Goal: Task Accomplishment & Management: Manage account settings

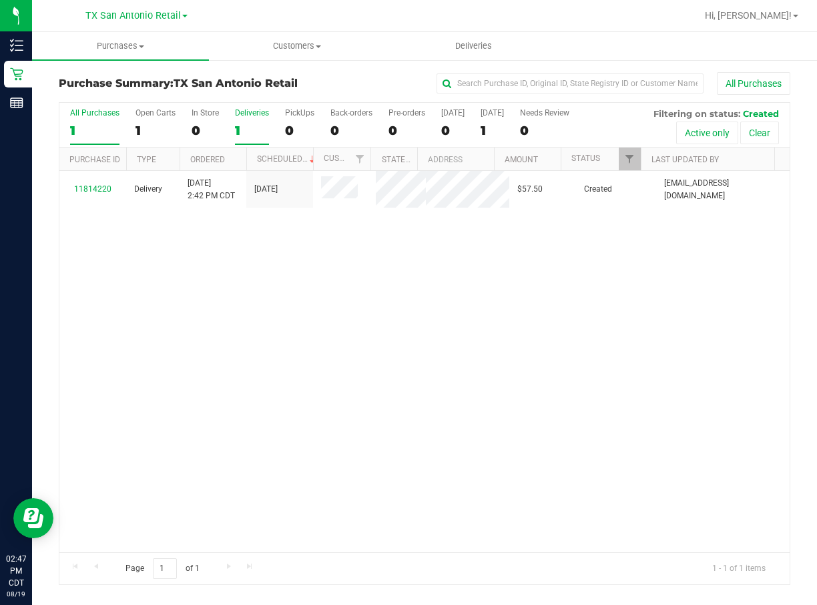
click at [264, 120] on label "Deliveries 1" at bounding box center [252, 126] width 34 height 37
click at [0, 0] on input "Deliveries 1" at bounding box center [0, 0] width 0 height 0
click at [122, 20] on div "TX San Antonio Retail" at bounding box center [136, 15] width 102 height 16
click at [122, 20] on span "TX San Antonio Retail" at bounding box center [132, 16] width 95 height 12
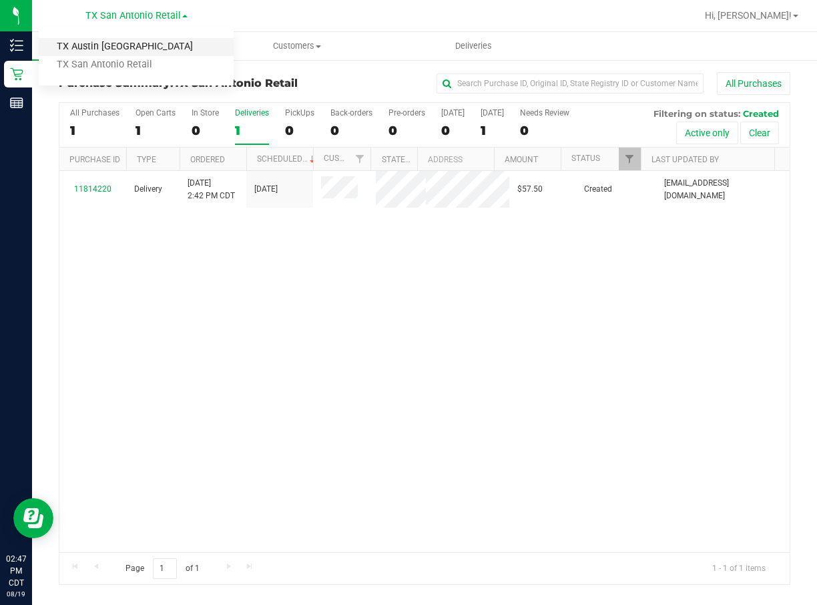
click at [126, 52] on link "TX Austin [GEOGRAPHIC_DATA]" at bounding box center [136, 47] width 195 height 18
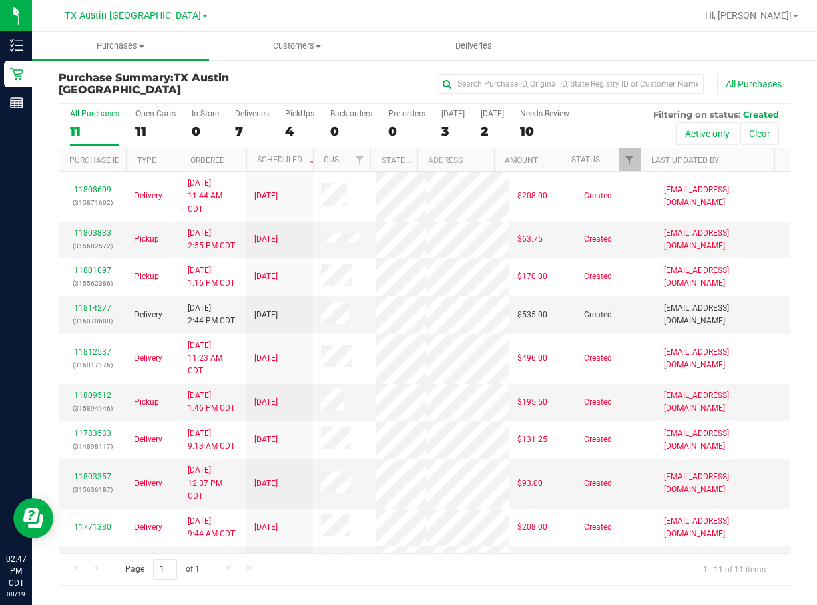
click at [148, 29] on nav "[GEOGRAPHIC_DATA] [GEOGRAPHIC_DATA] [GEOGRAPHIC_DATA] [GEOGRAPHIC_DATA] [GEOGRA…" at bounding box center [424, 16] width 785 height 32
click at [104, 312] on link "11814277" at bounding box center [92, 307] width 37 height 9
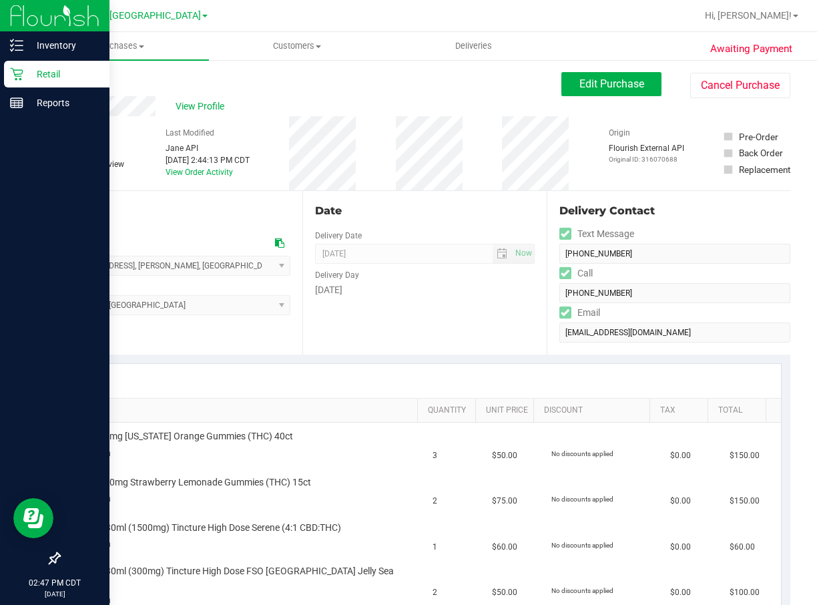
click at [25, 73] on p "Retail" at bounding box center [63, 74] width 80 height 16
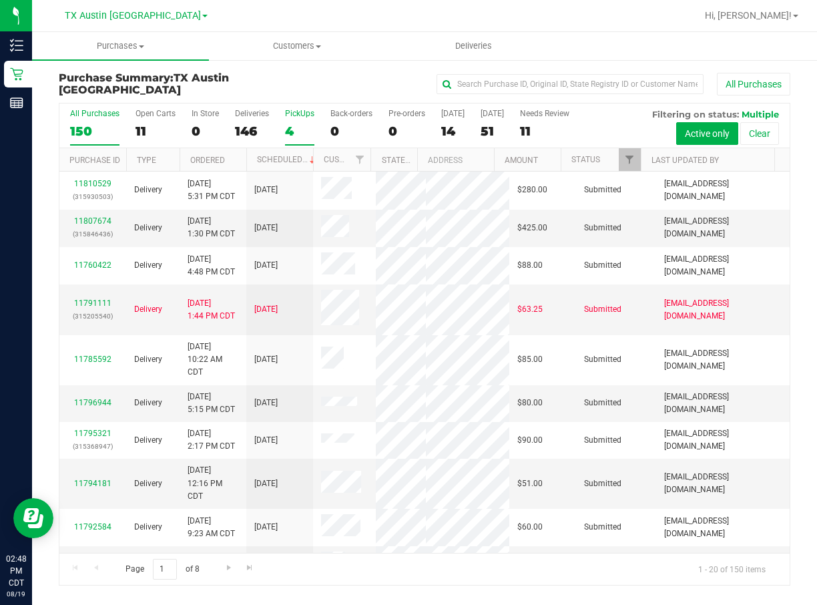
click at [308, 132] on div "4" at bounding box center [299, 131] width 29 height 15
click at [0, 0] on input "PickUps 4" at bounding box center [0, 0] width 0 height 0
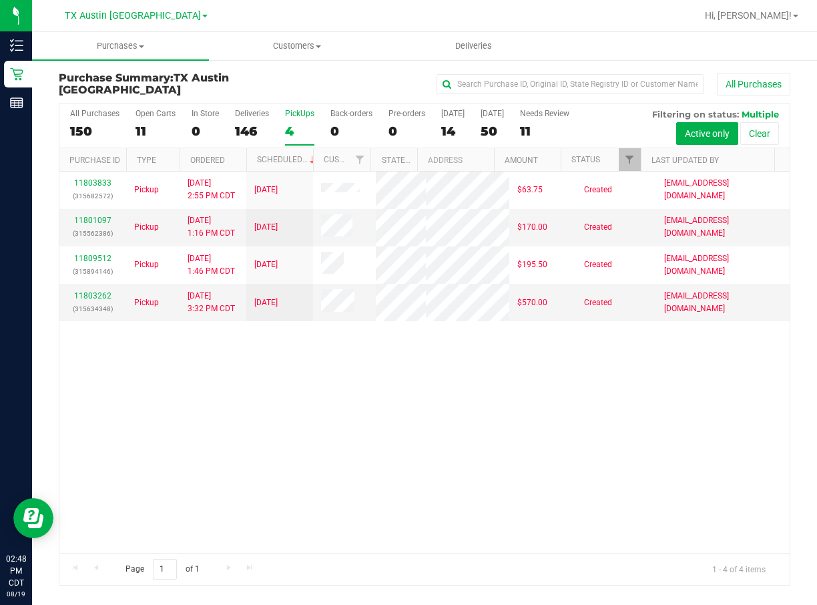
click at [132, 128] on div "All Purchases 150 Open Carts 11 In Store 0 Deliveries 146 PickUps 4 Back-orders…" at bounding box center [424, 125] width 730 height 45
click at [138, 128] on div "11" at bounding box center [156, 131] width 40 height 15
click at [0, 0] on input "Open Carts 11" at bounding box center [0, 0] width 0 height 0
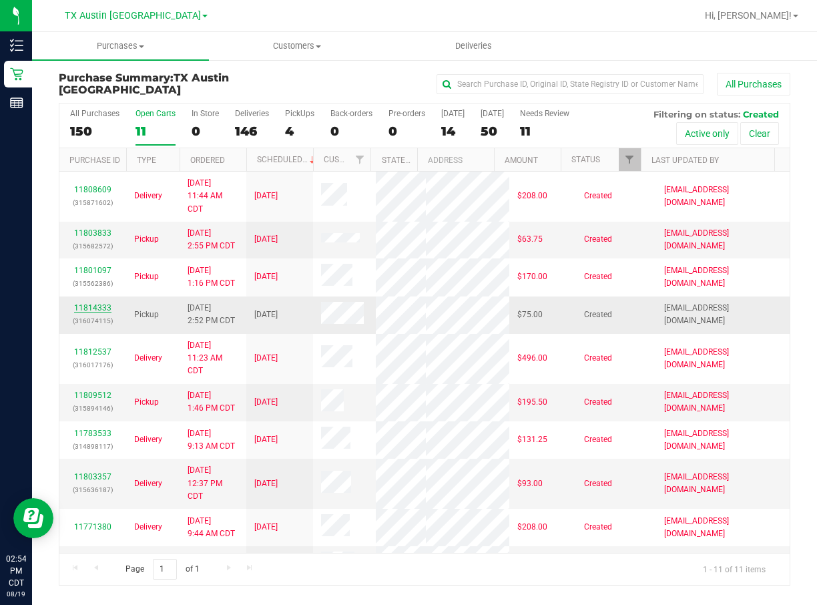
click at [85, 312] on link "11814333" at bounding box center [92, 307] width 37 height 9
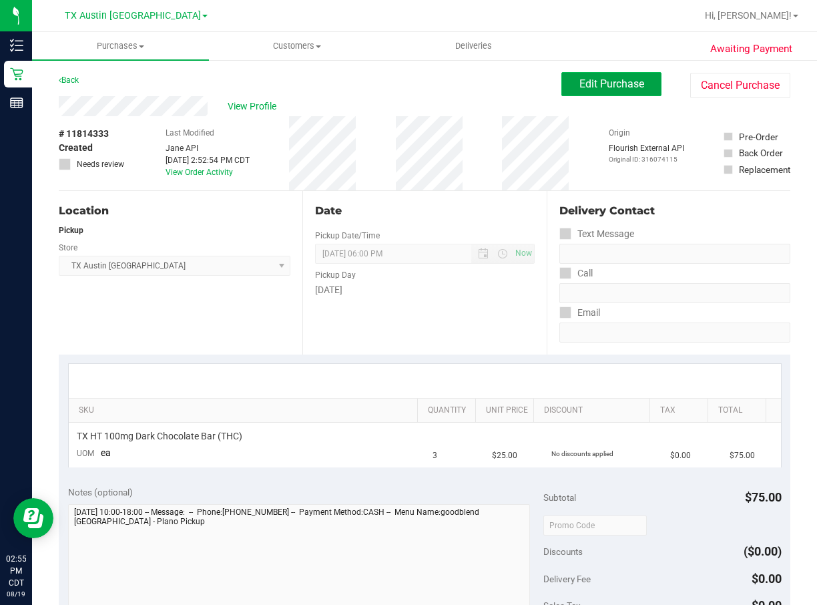
drag, startPoint x: 426, startPoint y: 191, endPoint x: 590, endPoint y: 91, distance: 192.0
click at [590, 91] on button "Edit Purchase" at bounding box center [612, 84] width 100 height 24
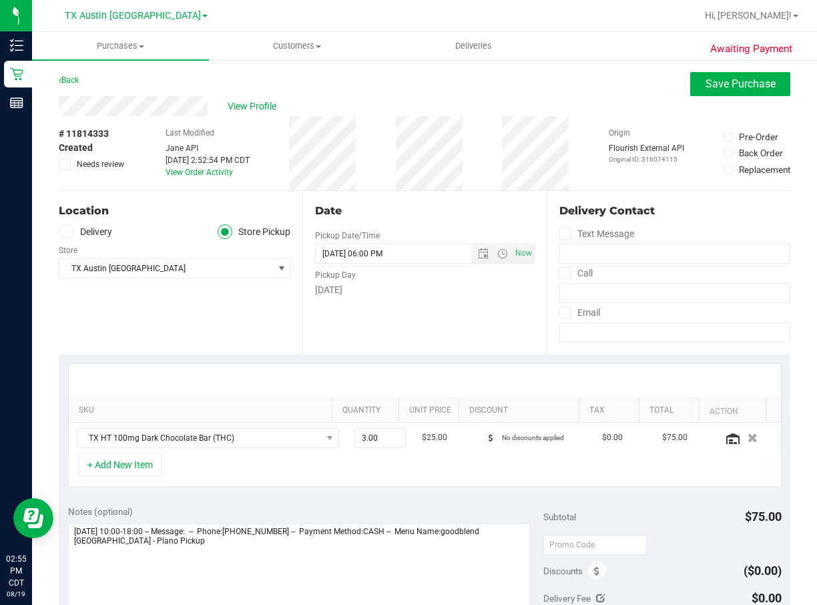
click at [91, 228] on label "Delivery" at bounding box center [85, 231] width 53 height 15
click at [0, 0] on input "Delivery" at bounding box center [0, 0] width 0 height 0
click at [156, 310] on span "TX Austin [GEOGRAPHIC_DATA]" at bounding box center [166, 307] width 214 height 19
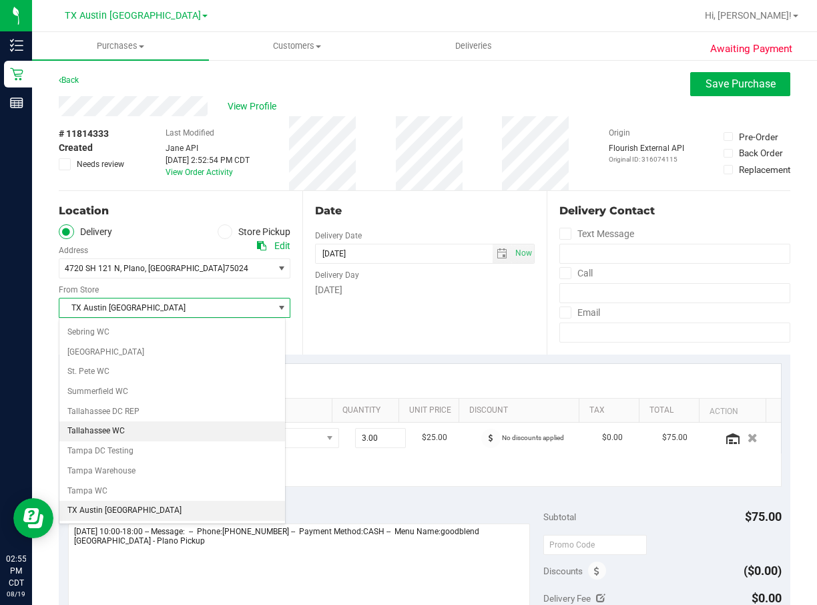
scroll to position [932, 0]
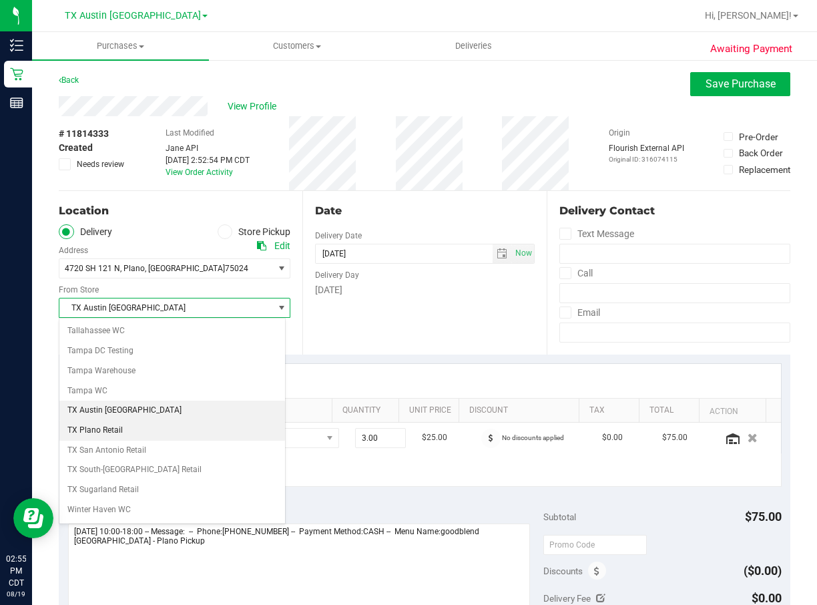
click at [203, 429] on li "TX Plano Retail" at bounding box center [172, 431] width 226 height 20
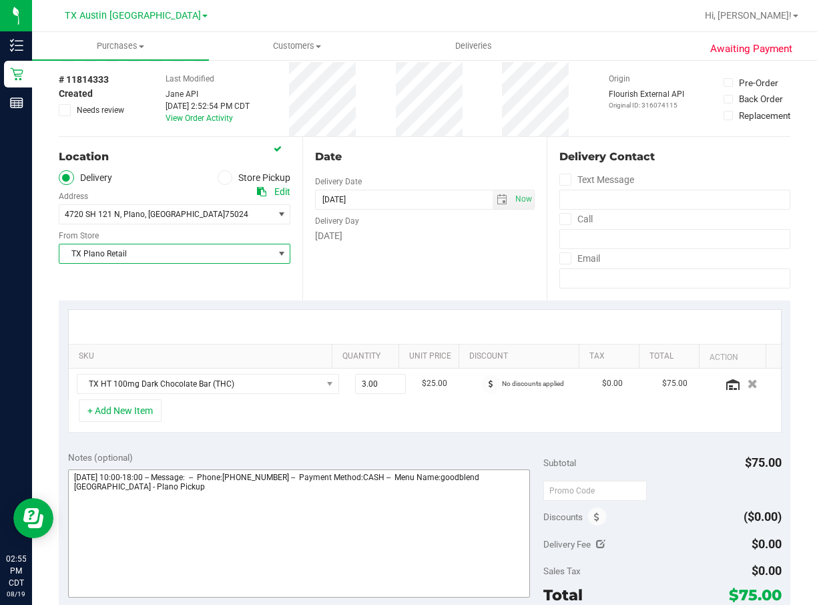
scroll to position [100, 0]
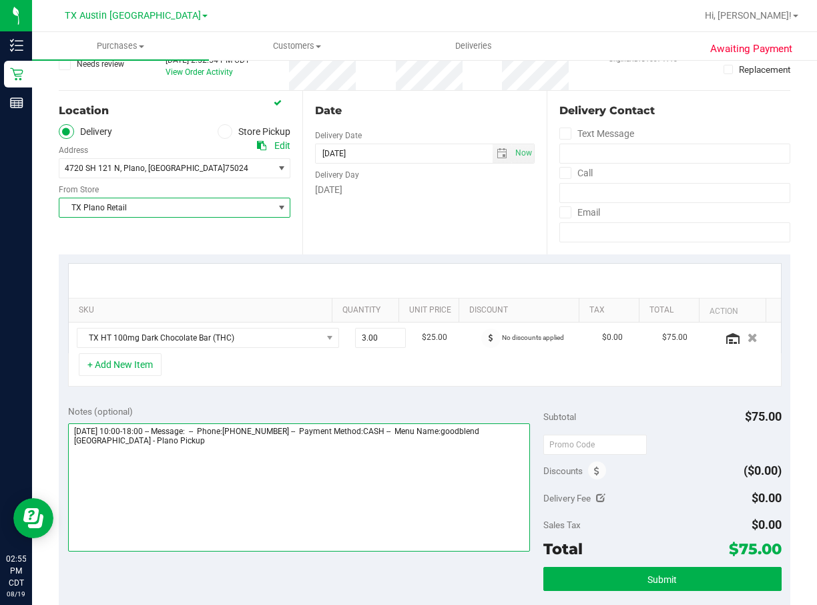
click at [260, 454] on textarea at bounding box center [299, 487] width 463 height 128
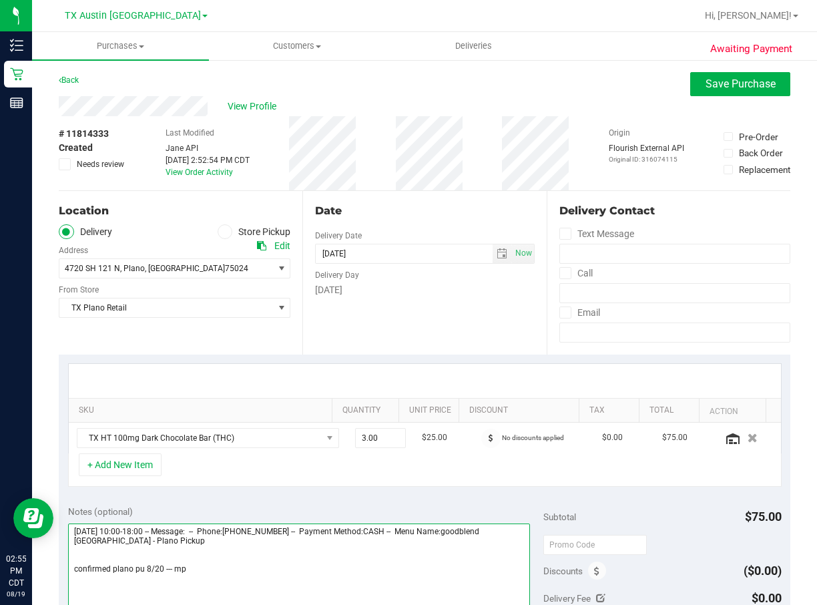
type textarea "[DATE] 10:00-18:00 -- Message: -- Phone:[PHONE_NUMBER] -- Payment Method:CASH -…"
click at [233, 584] on textarea at bounding box center [299, 587] width 463 height 128
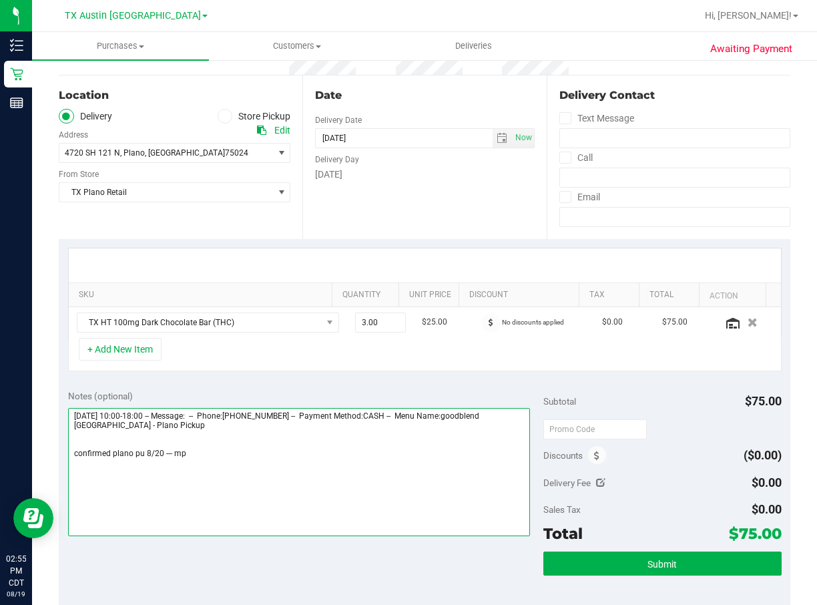
scroll to position [200, 0]
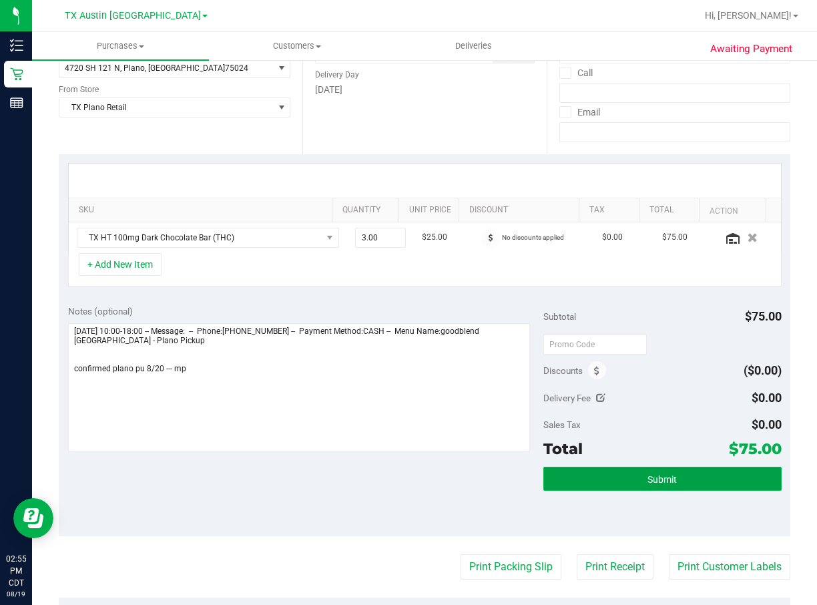
click at [658, 475] on span "Submit" at bounding box center [662, 479] width 29 height 11
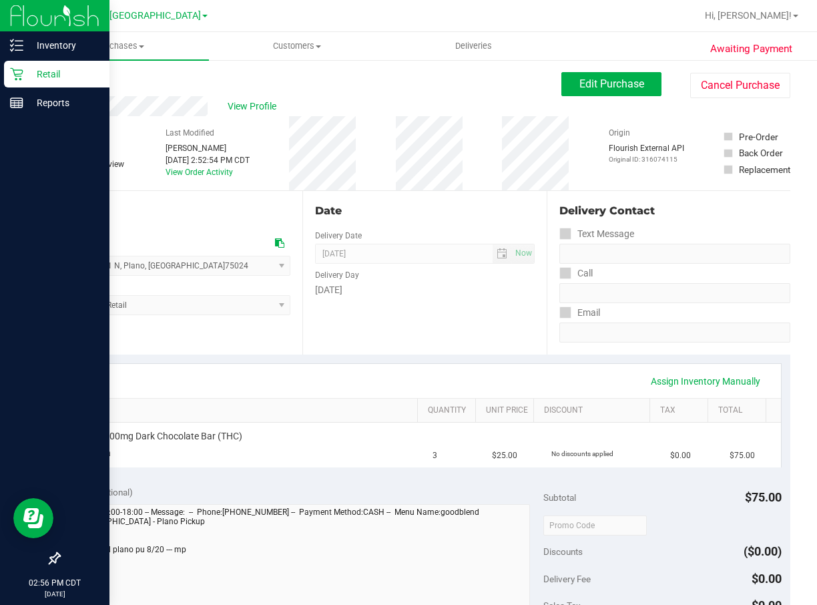
click at [21, 81] on div "Retail" at bounding box center [56, 74] width 105 height 27
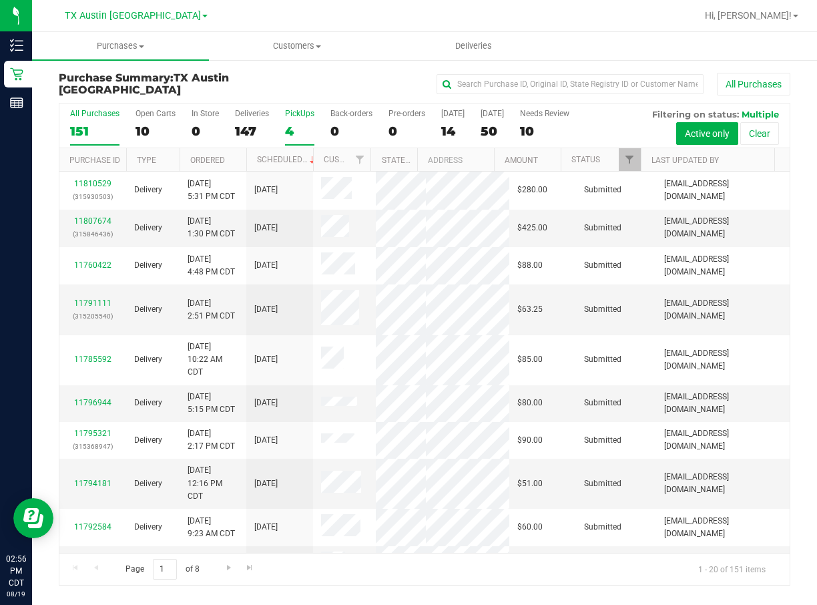
click at [306, 112] on div "PickUps" at bounding box center [299, 113] width 29 height 9
click at [0, 0] on input "PickUps 4" at bounding box center [0, 0] width 0 height 0
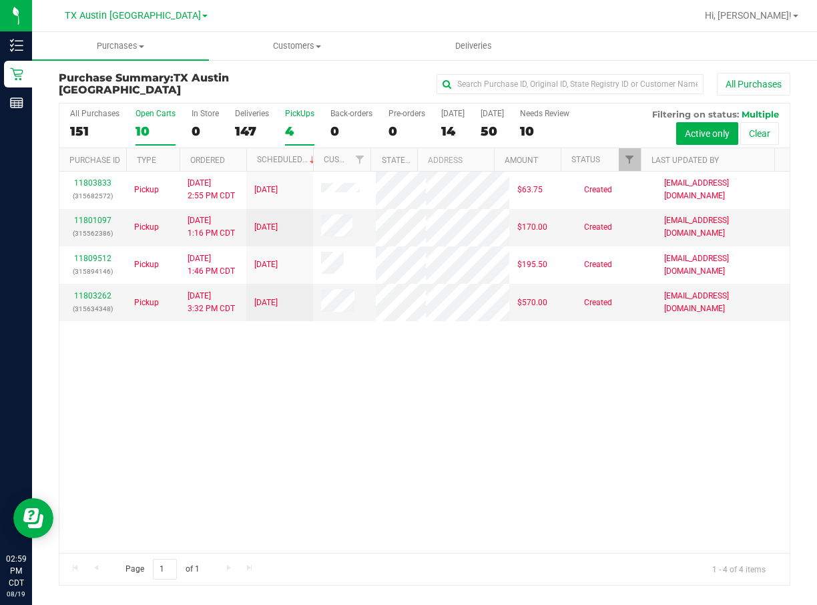
click at [156, 124] on div "10" at bounding box center [156, 131] width 40 height 15
click at [0, 0] on input "Open Carts 10" at bounding box center [0, 0] width 0 height 0
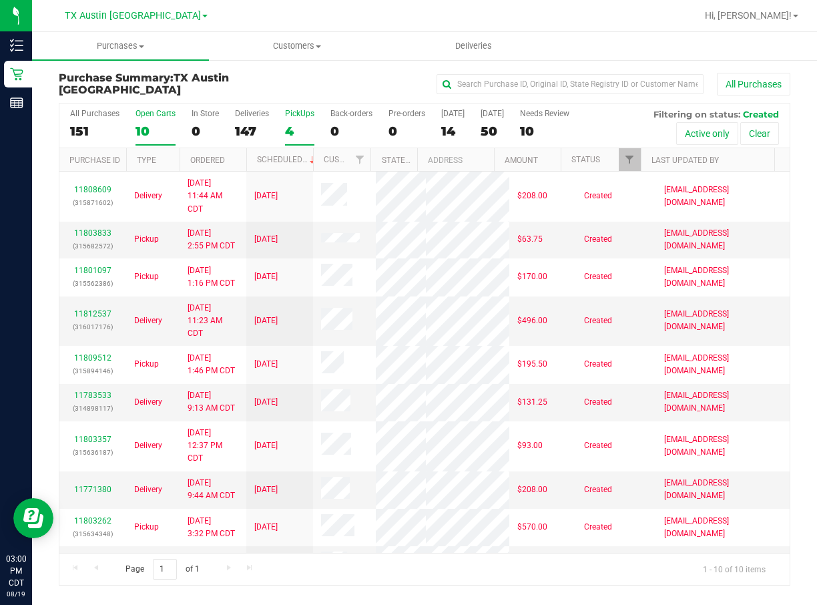
click at [294, 116] on div "PickUps" at bounding box center [299, 113] width 29 height 9
click at [0, 0] on input "PickUps 4" at bounding box center [0, 0] width 0 height 0
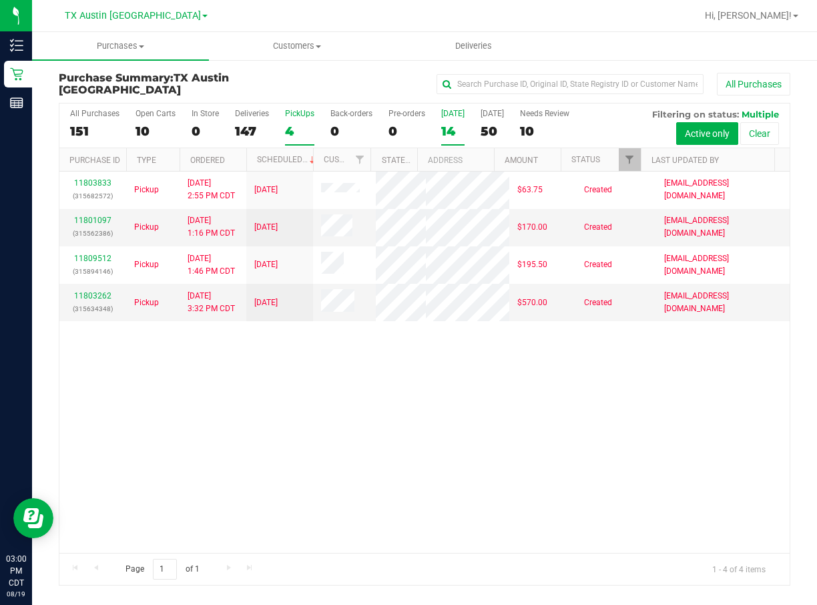
click at [453, 129] on div "14" at bounding box center [452, 131] width 23 height 15
click at [0, 0] on input "[DATE] 14" at bounding box center [0, 0] width 0 height 0
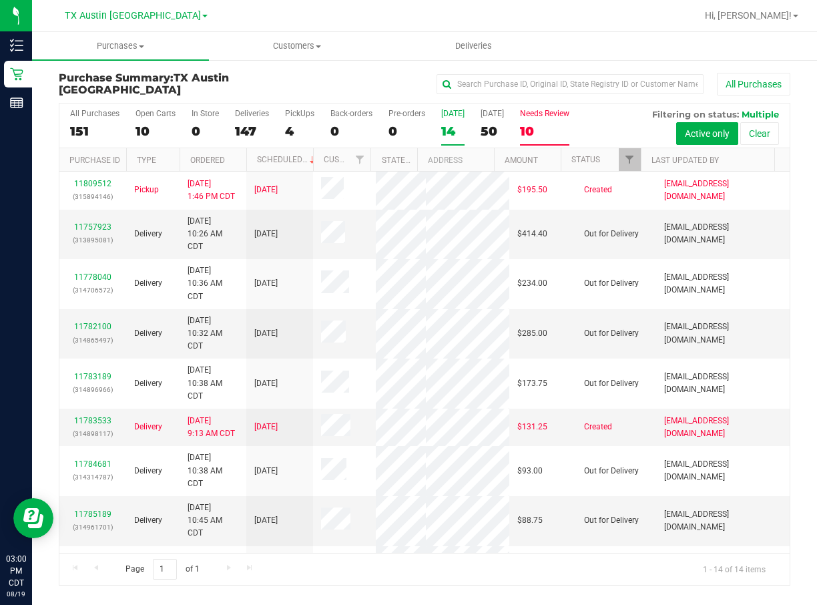
click at [547, 131] on div "10" at bounding box center [544, 131] width 49 height 15
click at [0, 0] on input "Needs Review 10" at bounding box center [0, 0] width 0 height 0
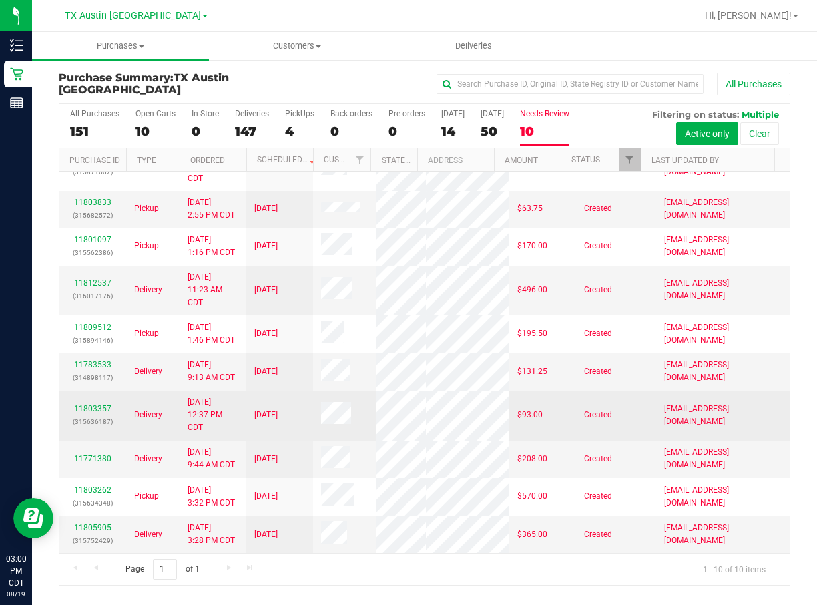
scroll to position [193, 0]
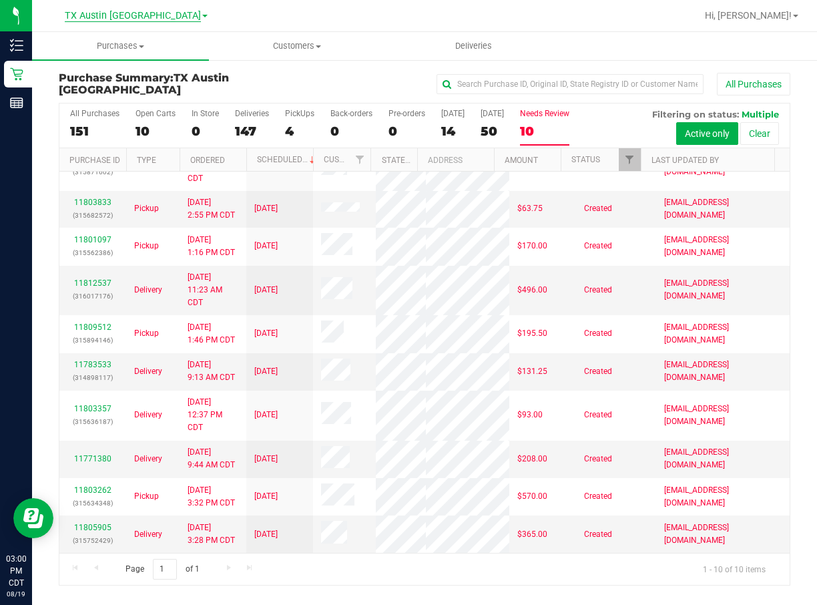
click at [130, 15] on span "TX Austin [GEOGRAPHIC_DATA]" at bounding box center [133, 16] width 136 height 12
click at [140, 61] on link "TX San Antonio Retail" at bounding box center [136, 65] width 195 height 18
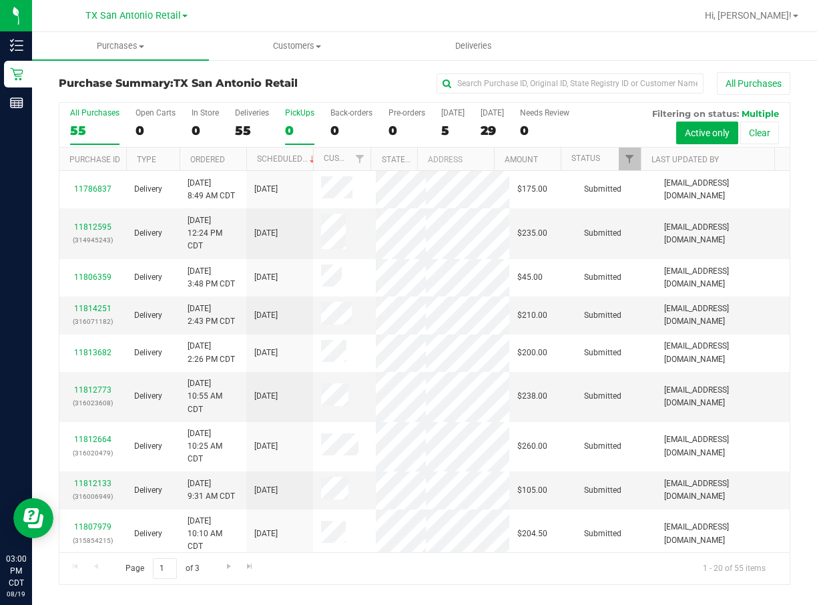
click at [302, 124] on div "0" at bounding box center [299, 130] width 29 height 15
click at [0, 0] on input "PickUps 0" at bounding box center [0, 0] width 0 height 0
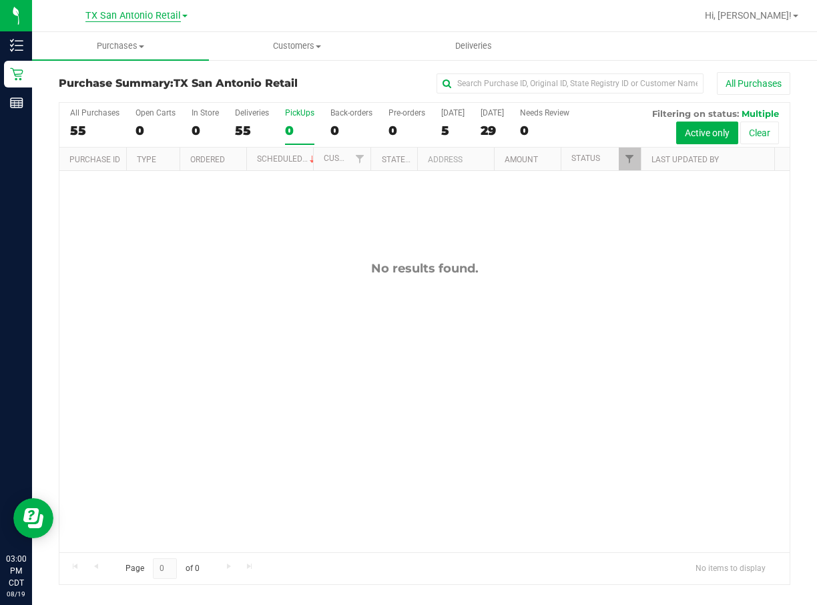
click at [132, 13] on span "TX San Antonio Retail" at bounding box center [132, 16] width 95 height 12
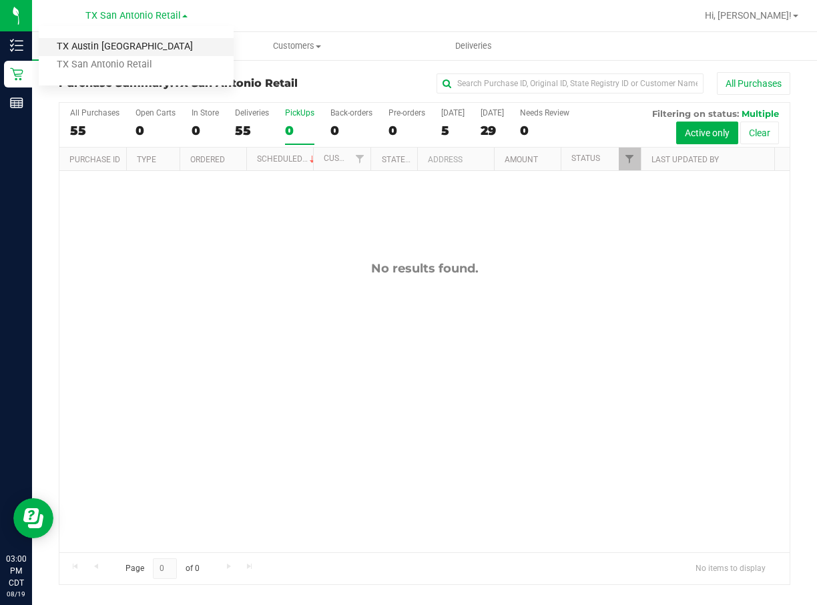
click at [136, 55] on link "TX Austin [GEOGRAPHIC_DATA]" at bounding box center [136, 47] width 195 height 18
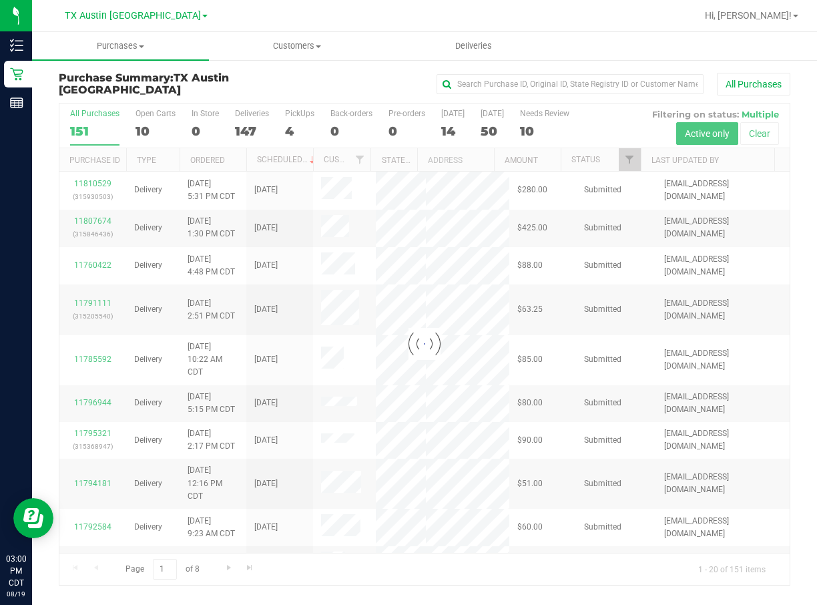
drag, startPoint x: 158, startPoint y: 13, endPoint x: 160, endPoint y: 28, distance: 15.5
click at [158, 13] on span "TX Austin [GEOGRAPHIC_DATA]" at bounding box center [133, 15] width 136 height 11
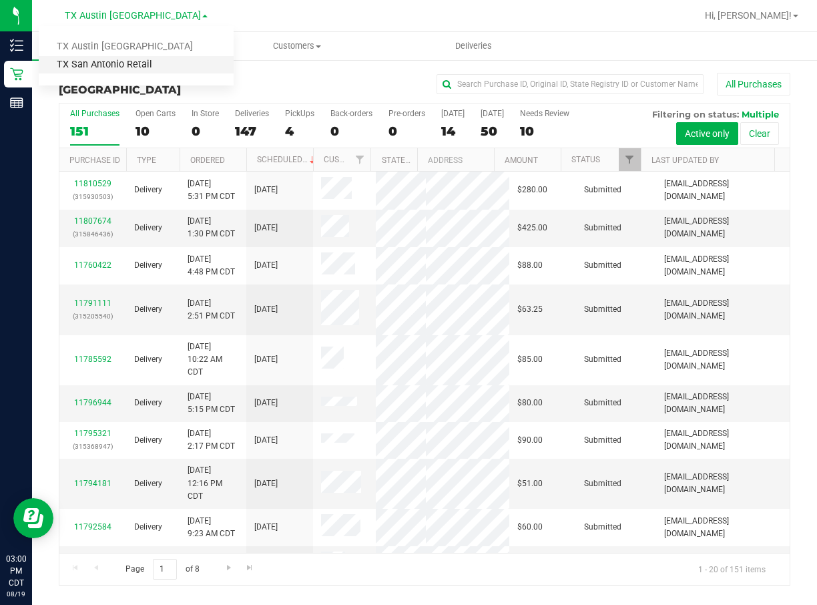
click at [168, 62] on link "TX San Antonio Retail" at bounding box center [136, 65] width 195 height 18
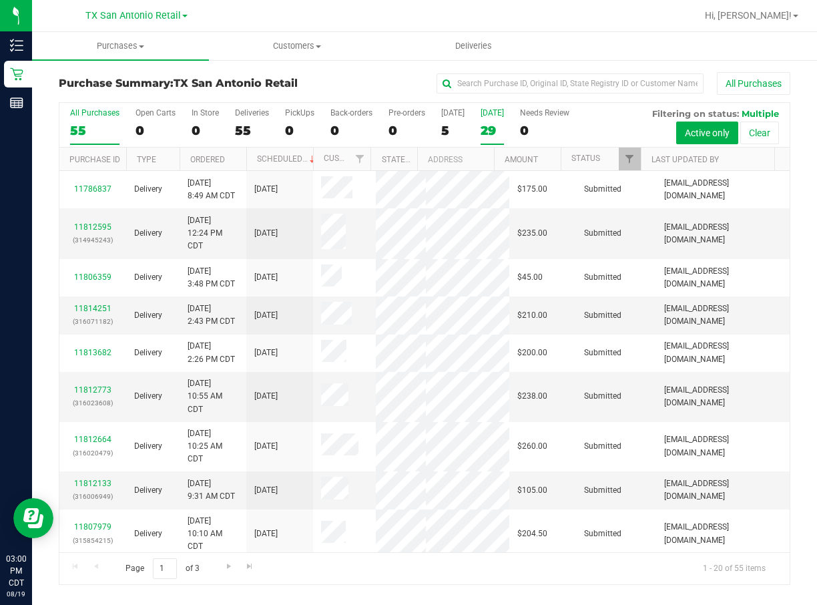
click at [485, 128] on div "29" at bounding box center [492, 130] width 23 height 15
click at [0, 0] on input "[DATE] 29" at bounding box center [0, 0] width 0 height 0
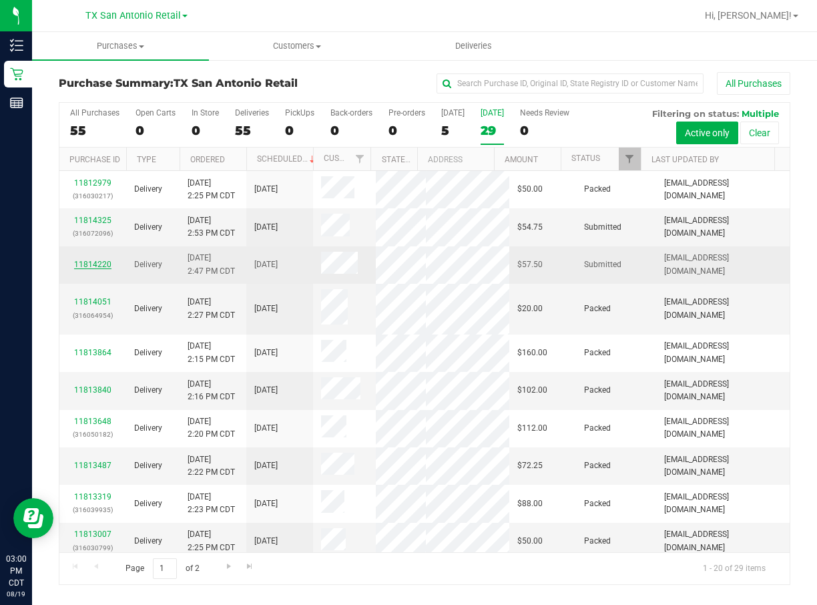
click at [104, 269] on link "11814220" at bounding box center [92, 264] width 37 height 9
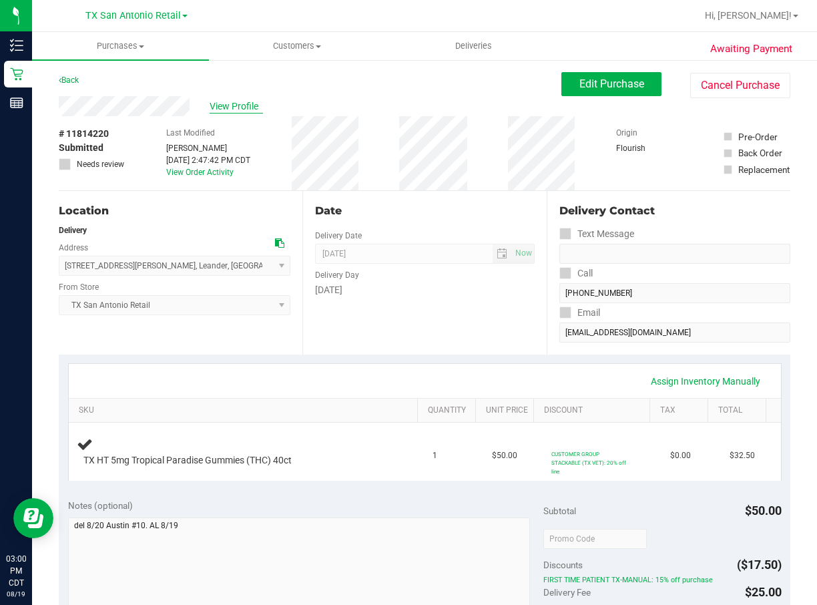
click at [252, 106] on span "View Profile" at bounding box center [236, 106] width 53 height 14
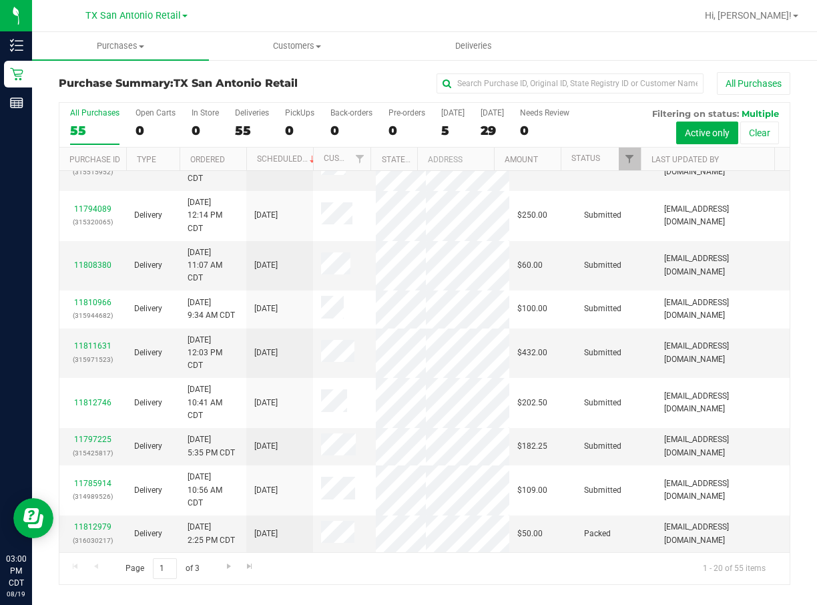
scroll to position [922, 0]
click at [481, 121] on label "[DATE] 29" at bounding box center [492, 126] width 23 height 37
click at [0, 0] on input "[DATE] 29" at bounding box center [0, 0] width 0 height 0
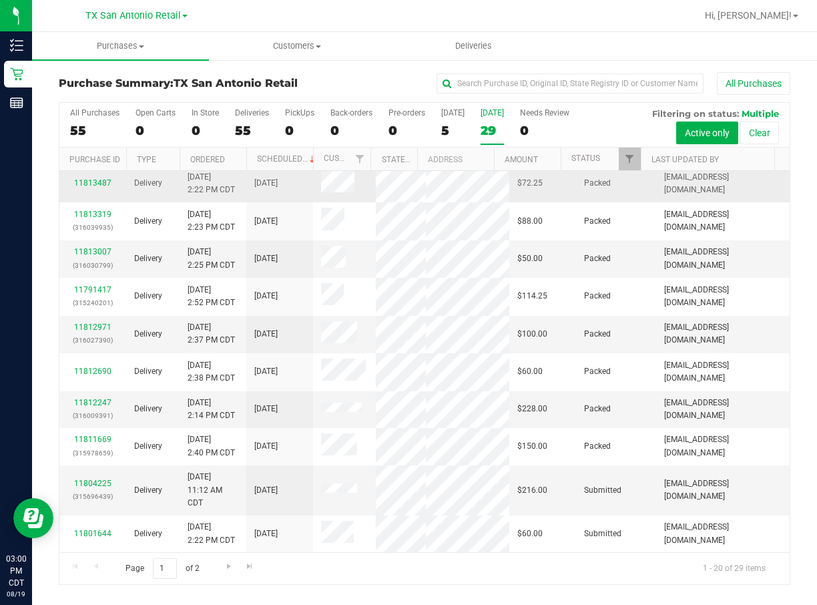
scroll to position [0, 0]
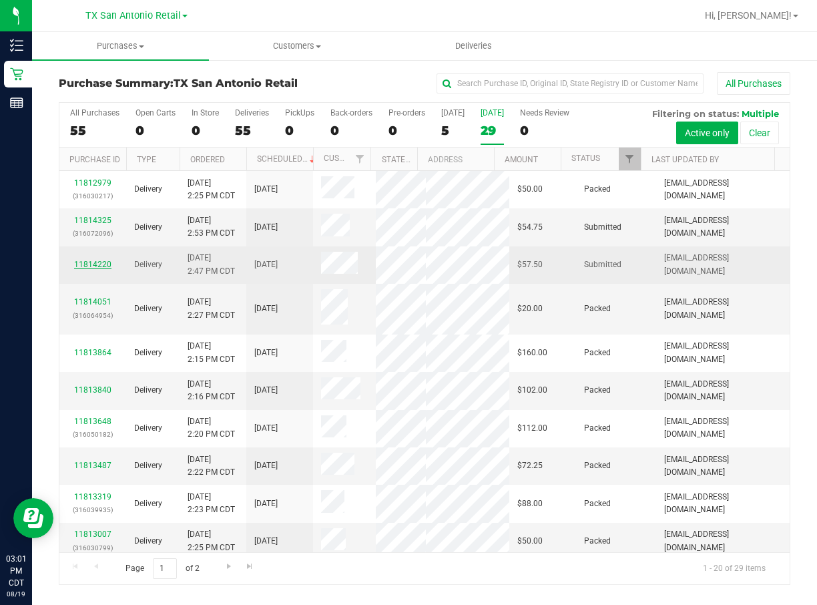
click at [99, 269] on link "11814220" at bounding box center [92, 264] width 37 height 9
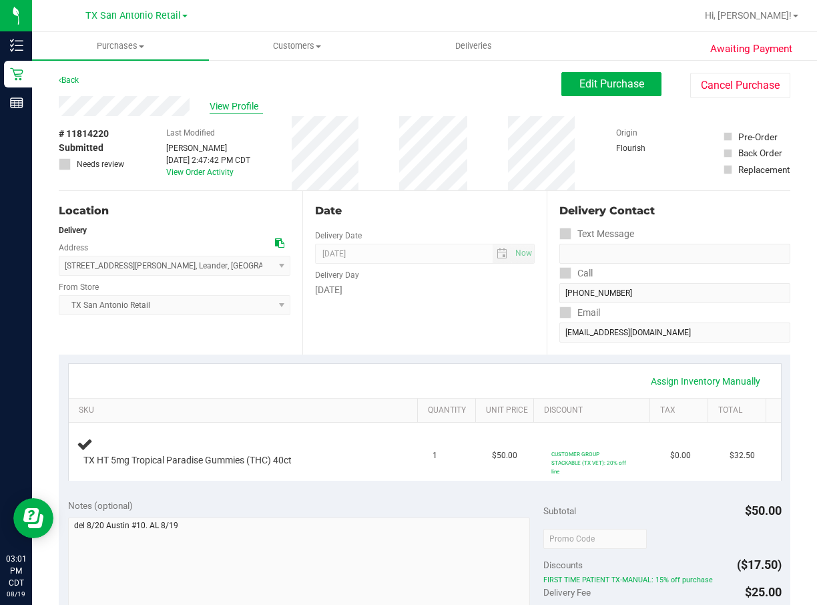
click at [232, 105] on span "View Profile" at bounding box center [236, 106] width 53 height 14
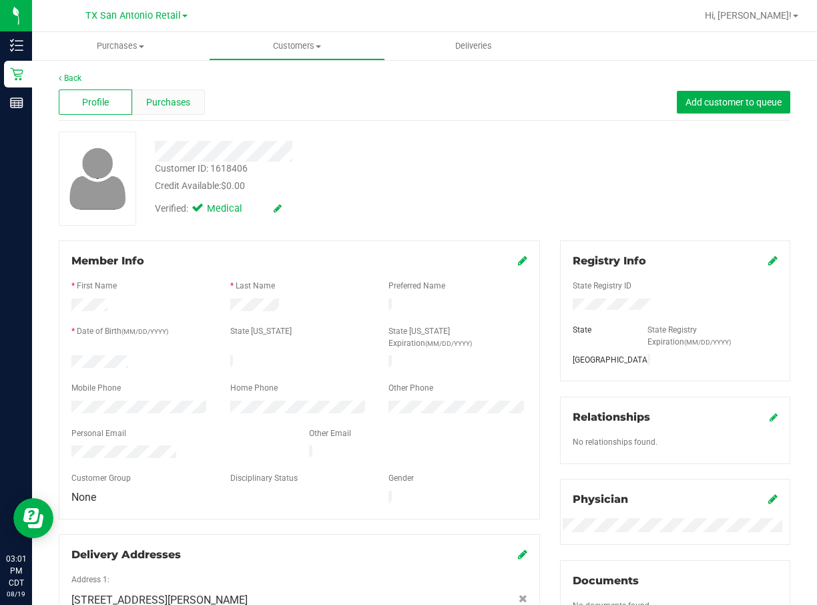
click at [186, 100] on span "Purchases" at bounding box center [168, 102] width 44 height 14
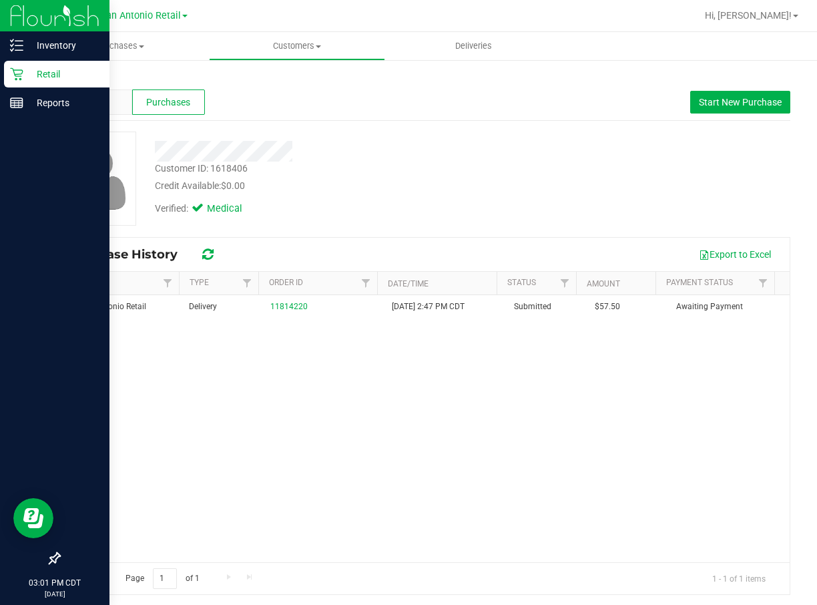
click at [25, 79] on p "Retail" at bounding box center [63, 74] width 80 height 16
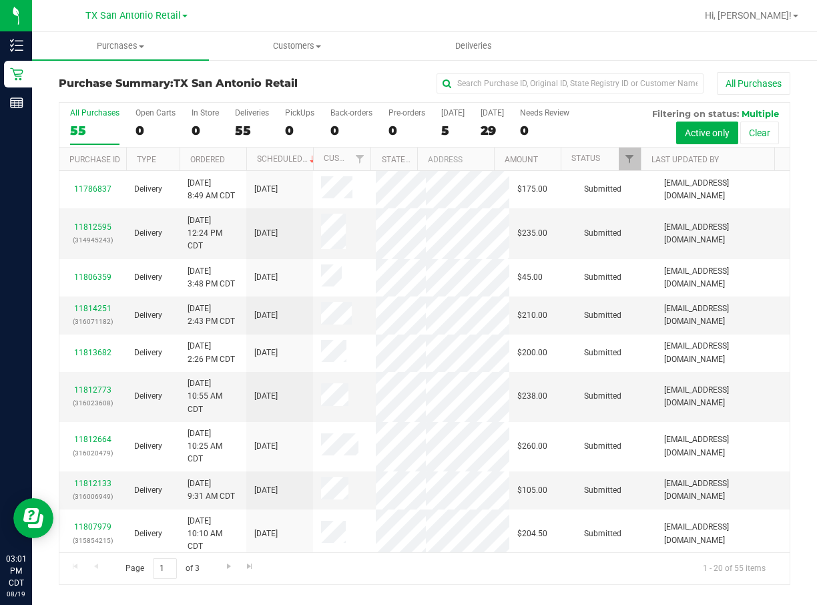
click at [447, 133] on div "5" at bounding box center [452, 130] width 23 height 15
click at [0, 0] on input "[DATE] 5" at bounding box center [0, 0] width 0 height 0
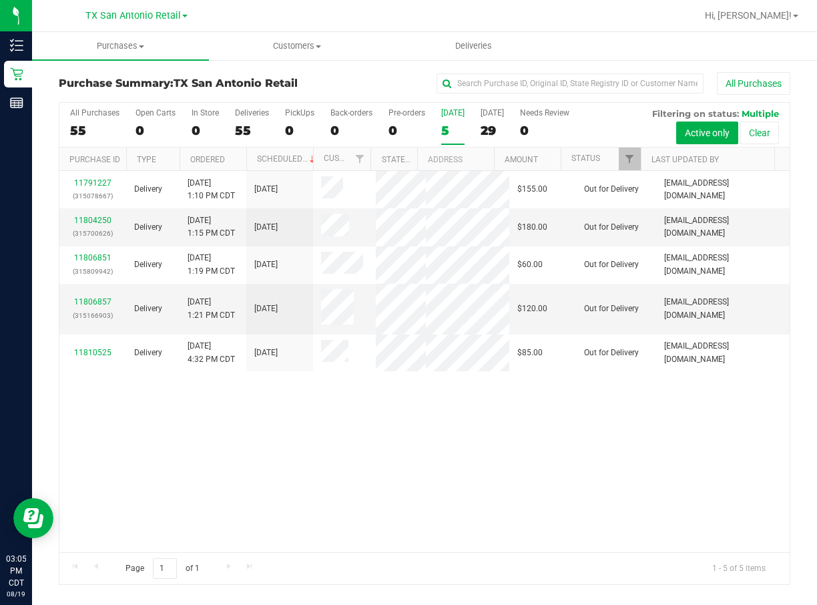
click at [456, 116] on div "[DATE]" at bounding box center [452, 112] width 23 height 9
click at [0, 0] on input "[DATE] 5" at bounding box center [0, 0] width 0 height 0
click at [298, 109] on div "PickUps" at bounding box center [299, 112] width 29 height 9
click at [0, 0] on input "PickUps 0" at bounding box center [0, 0] width 0 height 0
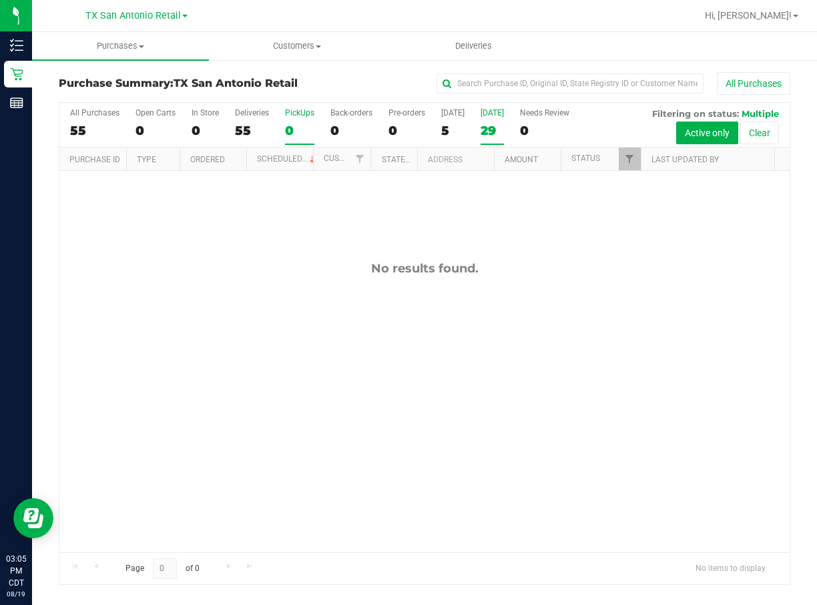
click at [489, 124] on div "29" at bounding box center [492, 130] width 23 height 15
click at [0, 0] on input "[DATE] 29" at bounding box center [0, 0] width 0 height 0
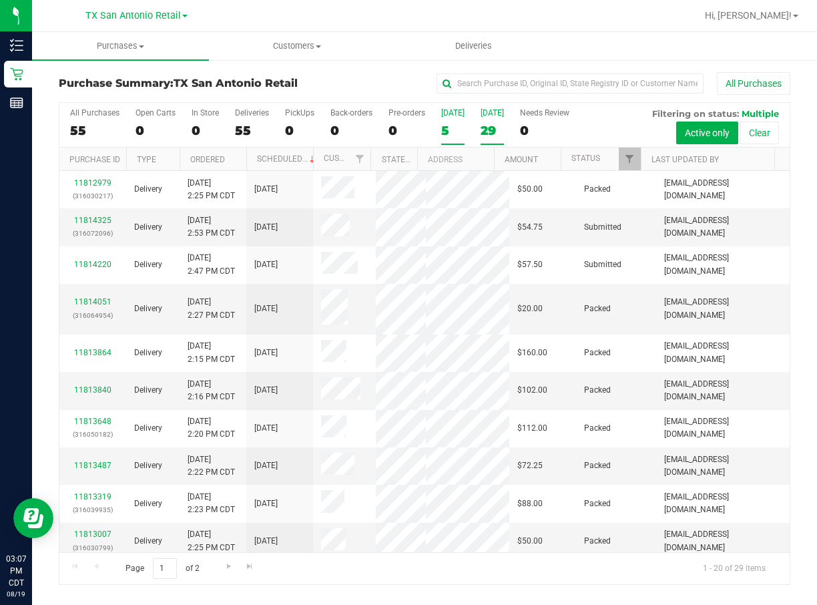
click at [445, 126] on div "5" at bounding box center [452, 130] width 23 height 15
click at [0, 0] on input "[DATE] 5" at bounding box center [0, 0] width 0 height 0
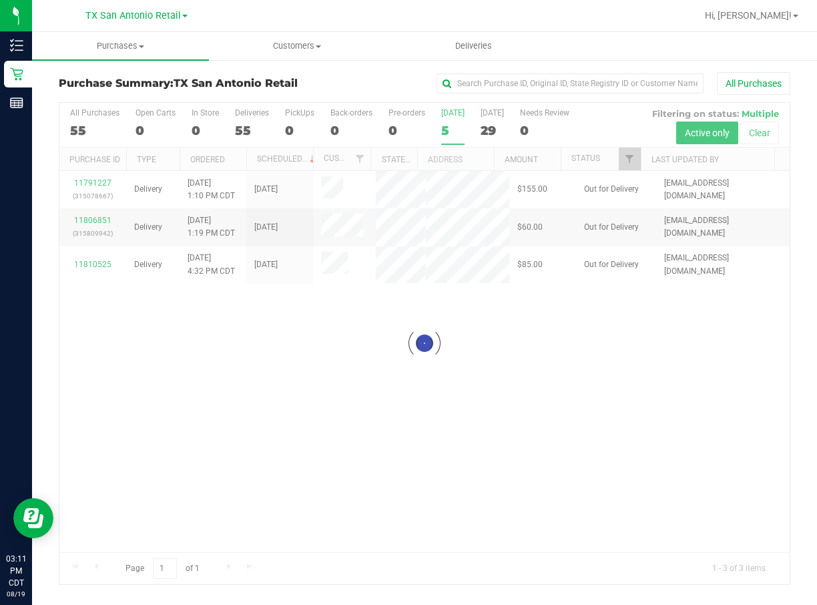
click at [101, 254] on div at bounding box center [424, 343] width 730 height 481
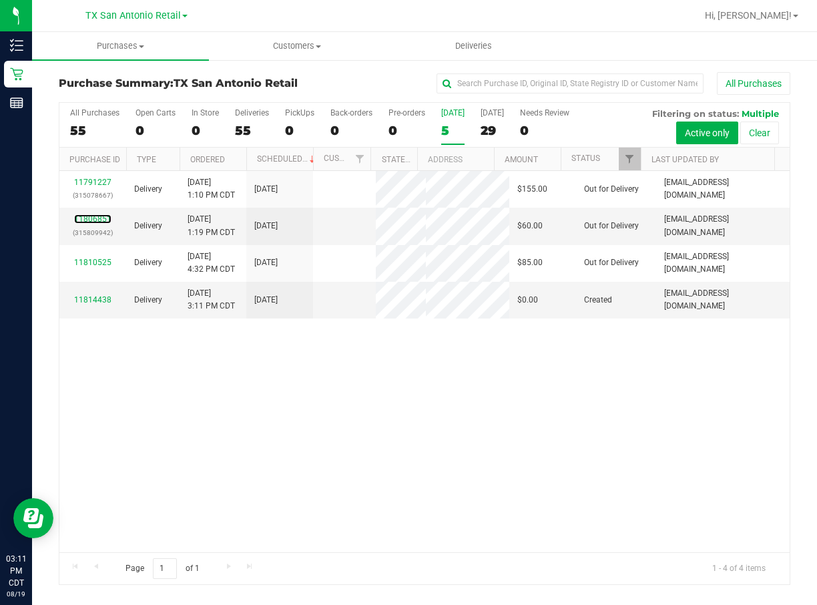
click at [99, 224] on link "11806851" at bounding box center [92, 218] width 37 height 9
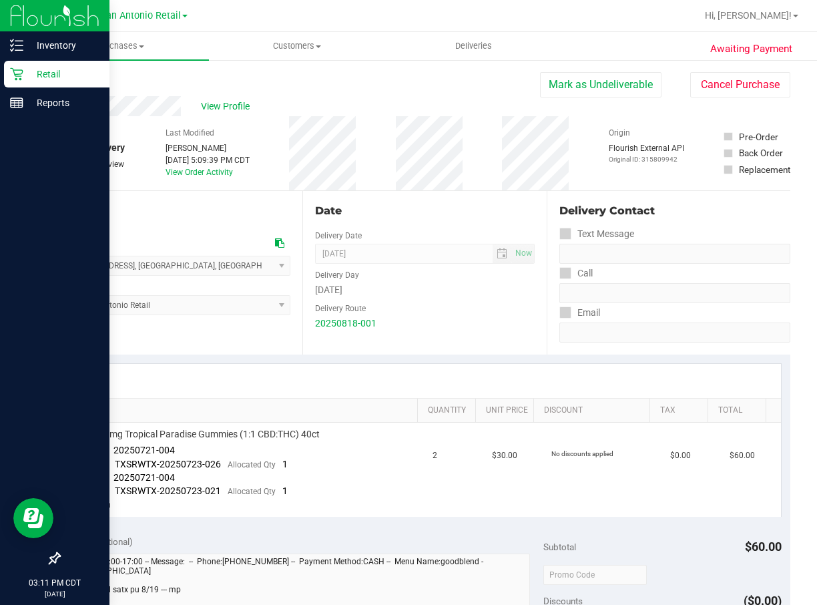
click at [18, 73] on icon at bounding box center [16, 73] width 13 height 13
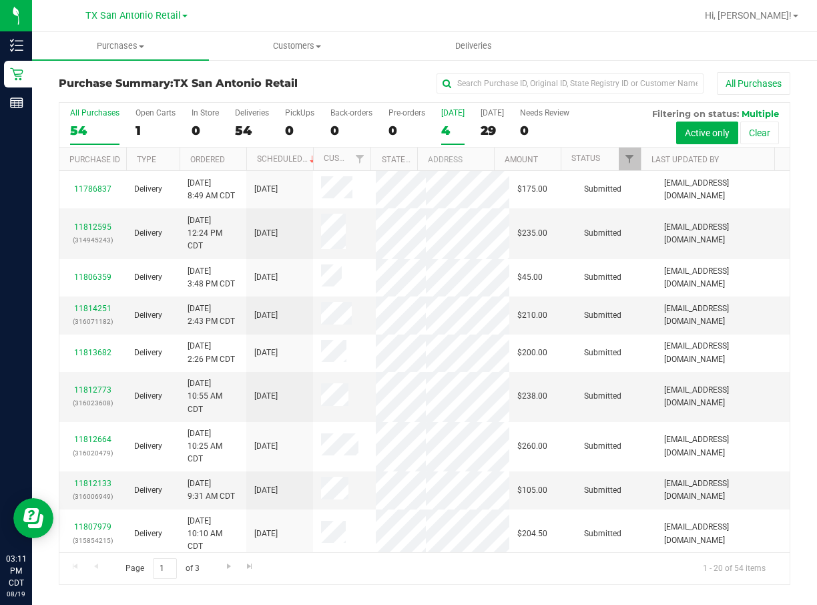
drag, startPoint x: 469, startPoint y: 120, endPoint x: 461, endPoint y: 122, distance: 8.4
click at [467, 120] on div "All Purchases 54 Open Carts 1 In Store 0 Deliveries 54 PickUps 0 Back-orders 0 …" at bounding box center [424, 125] width 730 height 45
click at [461, 124] on div "4" at bounding box center [452, 130] width 23 height 15
click at [0, 0] on input "[DATE] 4" at bounding box center [0, 0] width 0 height 0
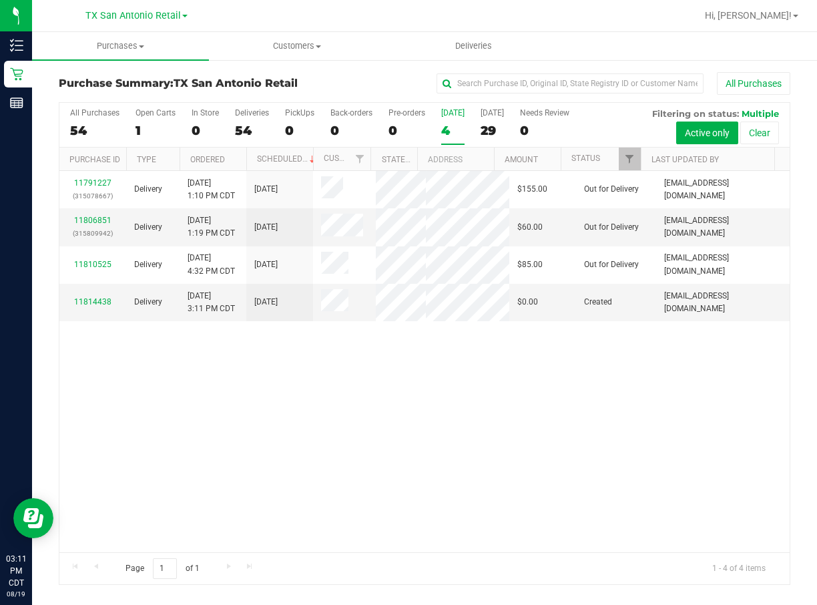
click at [421, 519] on div "11791227 (315078667) Delivery [DATE] 1:10 PM CDT 8/19/2025 $155.00 Out for Deli…" at bounding box center [424, 361] width 730 height 381
click at [548, 320] on td "$0.00" at bounding box center [542, 302] width 67 height 37
click at [75, 306] on link "11814438" at bounding box center [92, 301] width 37 height 9
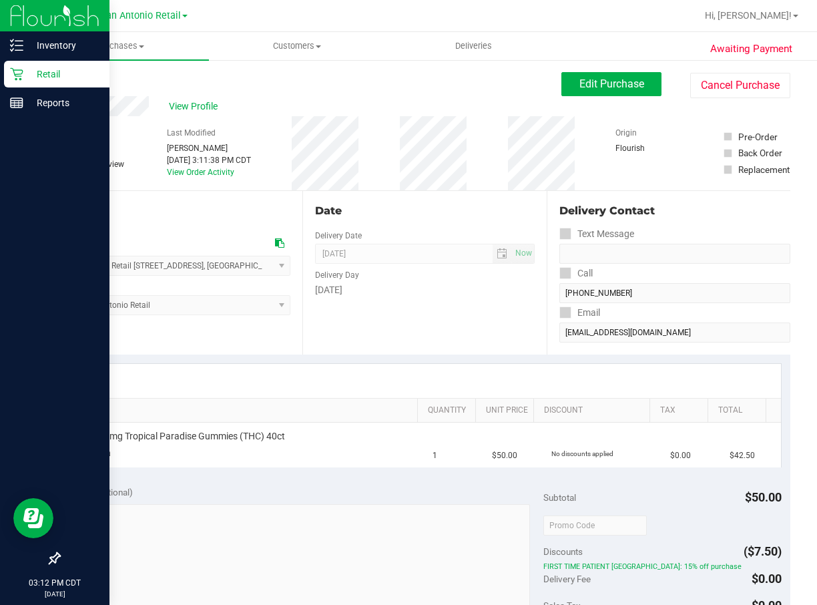
click at [15, 75] on icon at bounding box center [16, 74] width 13 height 13
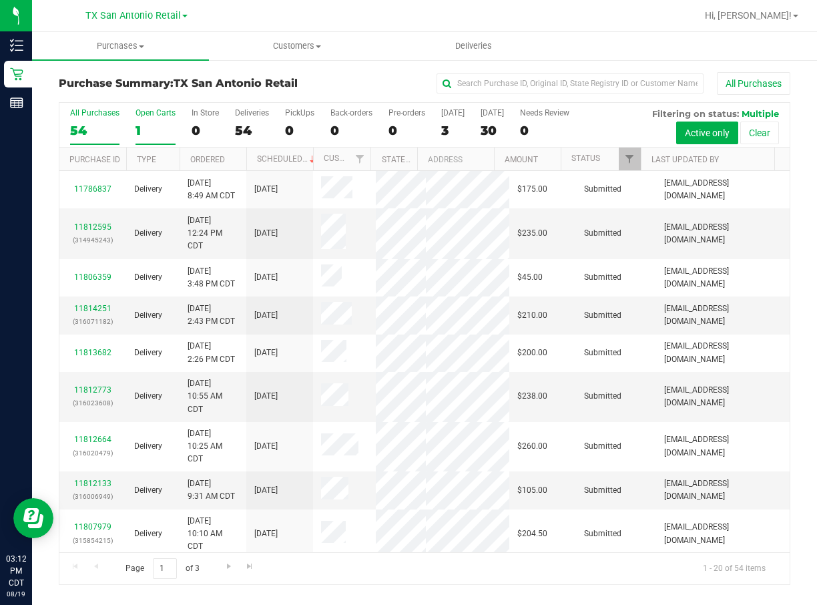
click at [160, 126] on div "1" at bounding box center [156, 130] width 40 height 15
click at [0, 0] on input "Open Carts 1" at bounding box center [0, 0] width 0 height 0
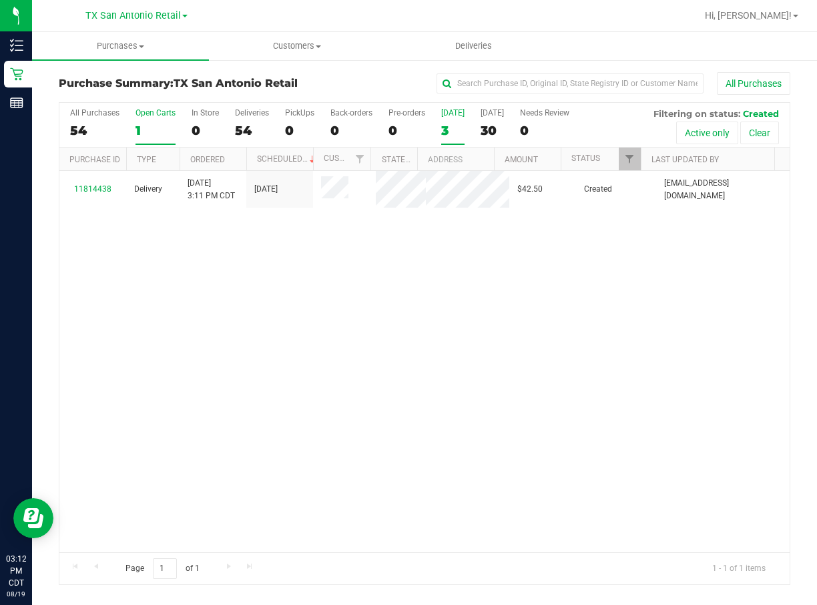
click at [443, 136] on div "3" at bounding box center [452, 130] width 23 height 15
click at [0, 0] on input "[DATE] 3" at bounding box center [0, 0] width 0 height 0
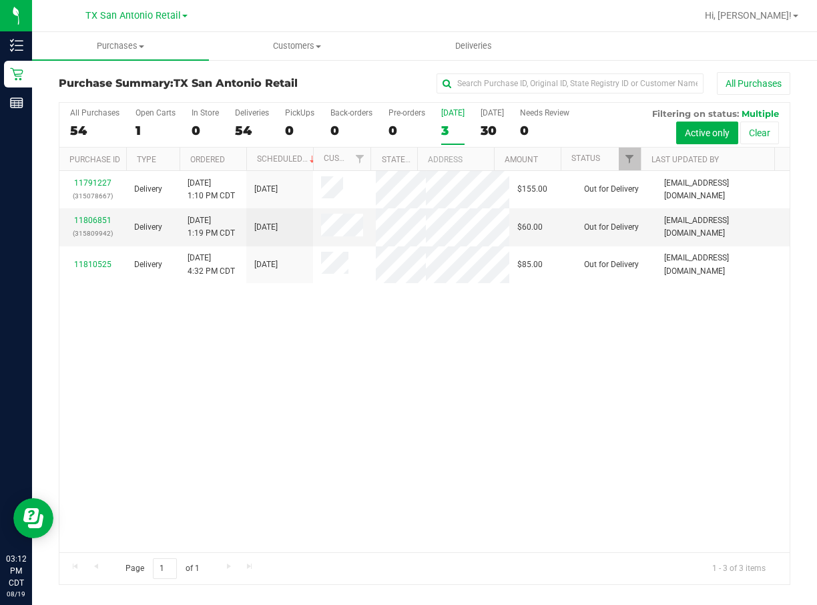
click at [416, 530] on div "11791227 (315078667) Delivery [DATE] 1:10 PM CDT 8/19/2025 $155.00 Out for Deli…" at bounding box center [424, 361] width 730 height 381
click at [180, 21] on div "[GEOGRAPHIC_DATA] [GEOGRAPHIC_DATA] Retail [GEOGRAPHIC_DATA] [GEOGRAPHIC_DATA] …" at bounding box center [136, 15] width 102 height 16
click at [160, 19] on span "TX San Antonio Retail" at bounding box center [132, 16] width 95 height 12
click at [176, 51] on link "TX Austin [GEOGRAPHIC_DATA]" at bounding box center [136, 47] width 195 height 18
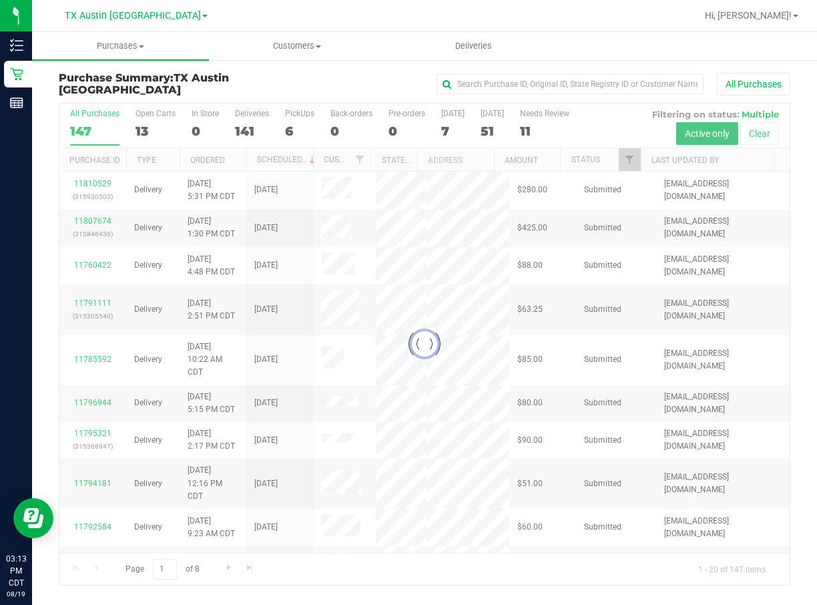
click at [299, 130] on div at bounding box center [424, 343] width 730 height 481
click at [292, 129] on div at bounding box center [424, 343] width 730 height 481
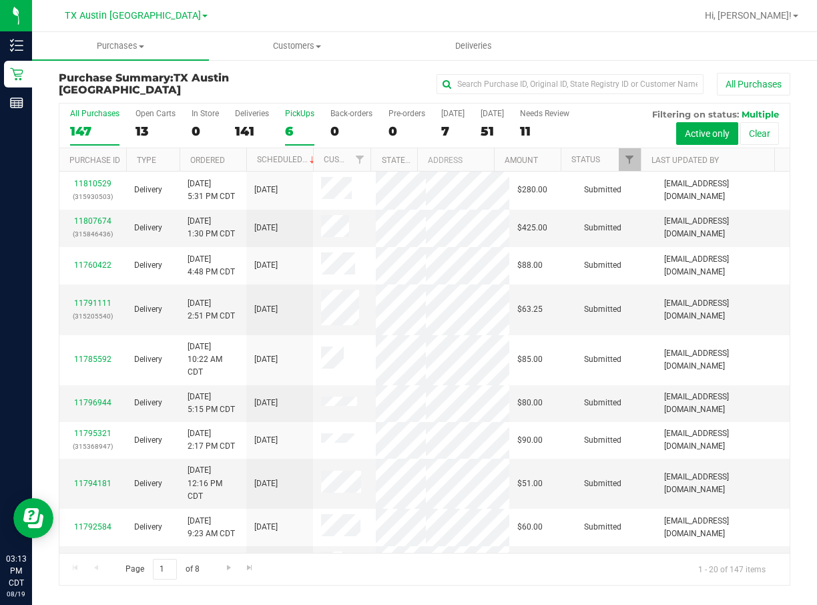
click at [290, 129] on div "6" at bounding box center [299, 131] width 29 height 15
click at [0, 0] on input "PickUps 6" at bounding box center [0, 0] width 0 height 0
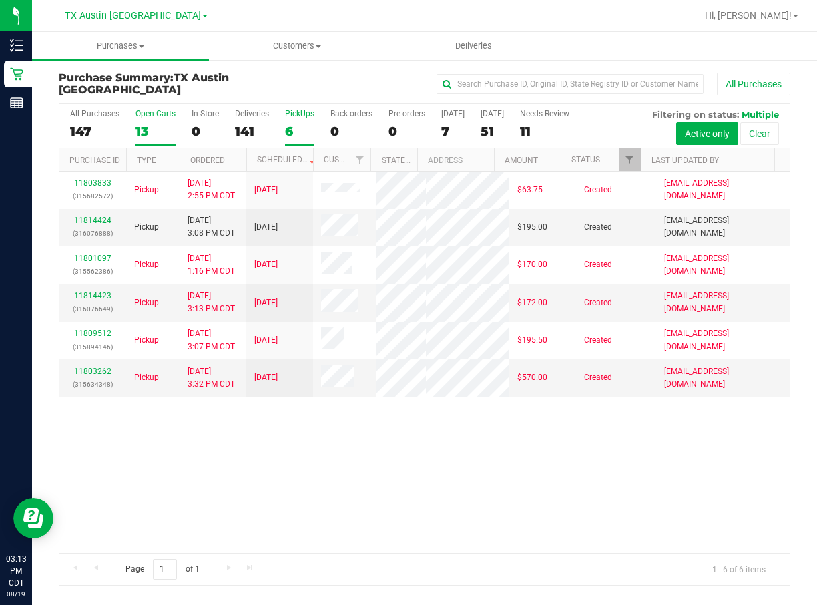
click at [150, 118] on label "Open Carts 13" at bounding box center [156, 127] width 40 height 37
click at [0, 0] on input "Open Carts 13" at bounding box center [0, 0] width 0 height 0
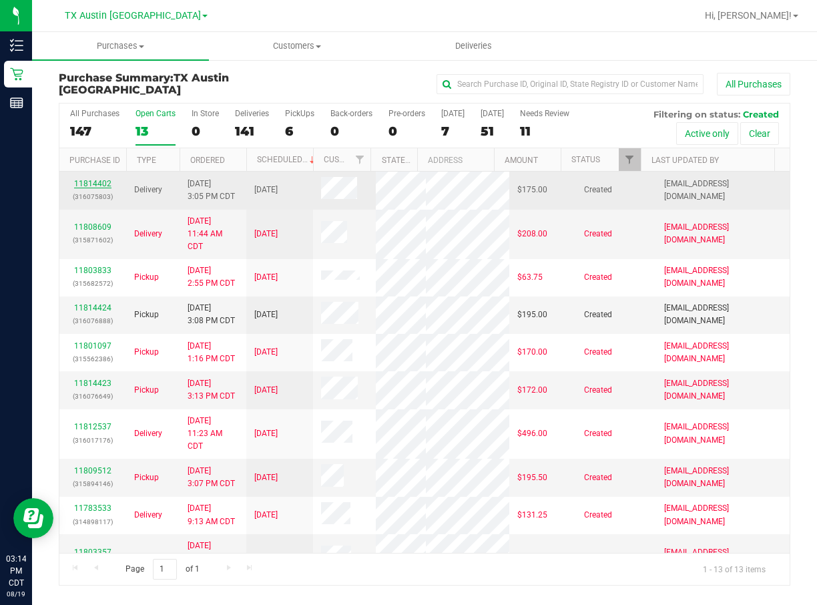
click at [102, 188] on link "11814402" at bounding box center [92, 183] width 37 height 9
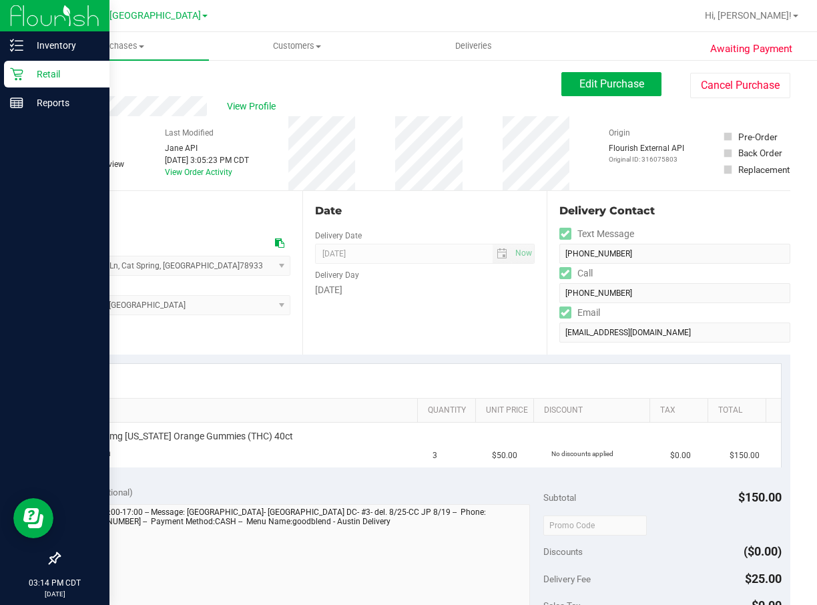
click at [29, 79] on p "Retail" at bounding box center [63, 74] width 80 height 16
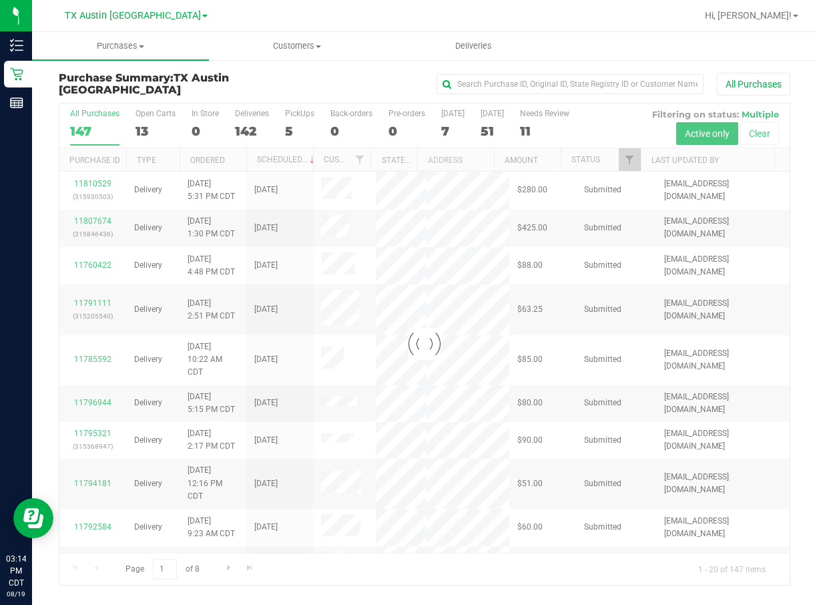
click at [282, 133] on div "All Purchases 147 Open Carts 13 In Store 0 Deliveries 142 PickUps 5 Back-orders…" at bounding box center [424, 125] width 730 height 45
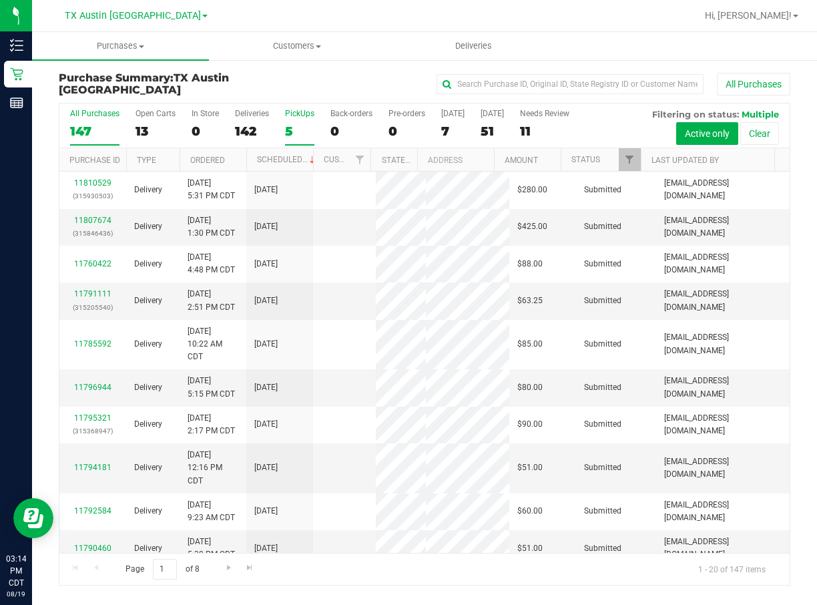
click at [296, 131] on div "5" at bounding box center [299, 131] width 29 height 15
click at [0, 0] on input "PickUps 5" at bounding box center [0, 0] width 0 height 0
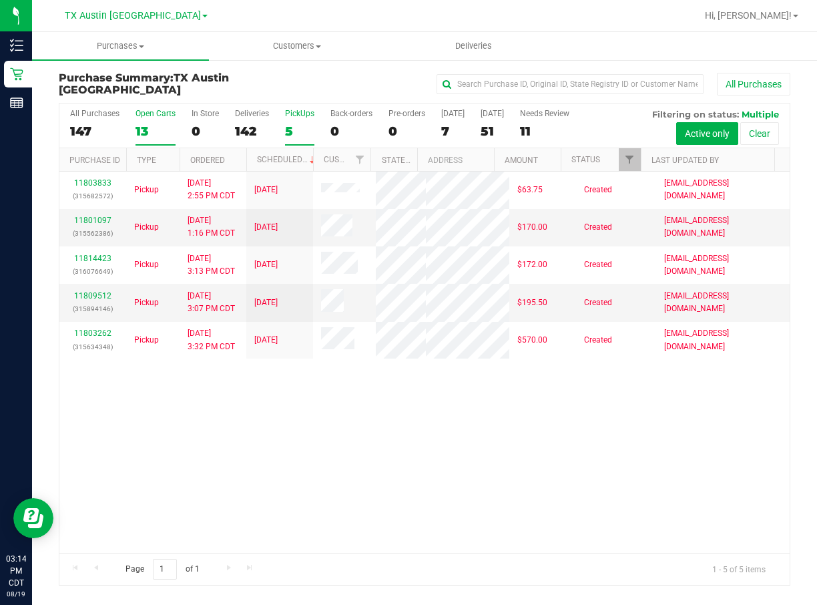
click at [136, 126] on div "13" at bounding box center [156, 131] width 40 height 15
click at [0, 0] on input "Open Carts 13" at bounding box center [0, 0] width 0 height 0
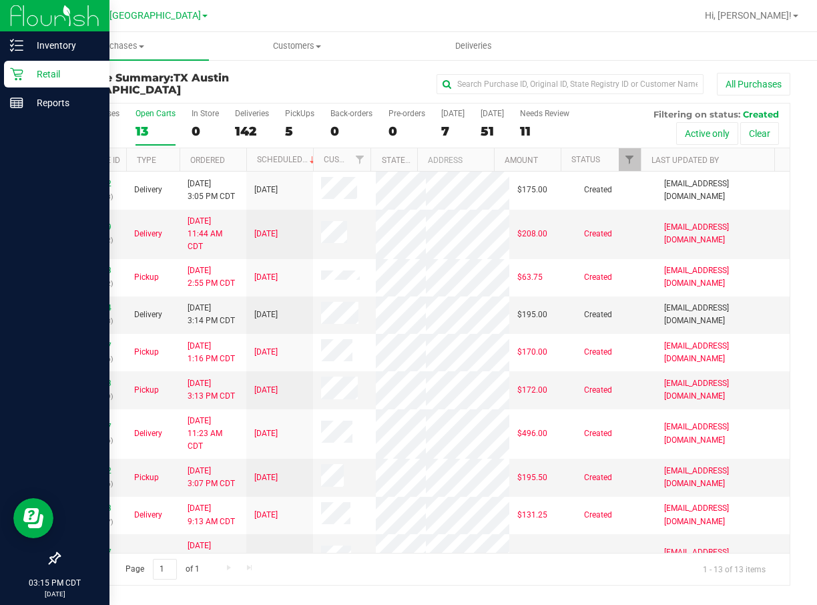
click at [24, 65] on div "Retail" at bounding box center [56, 74] width 105 height 27
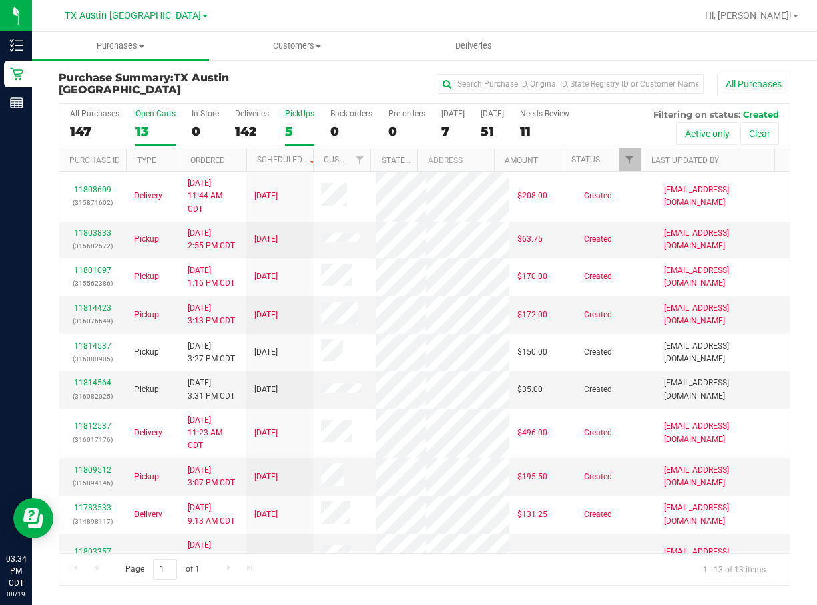
click at [294, 124] on div "5" at bounding box center [299, 131] width 29 height 15
click at [0, 0] on input "PickUps 5" at bounding box center [0, 0] width 0 height 0
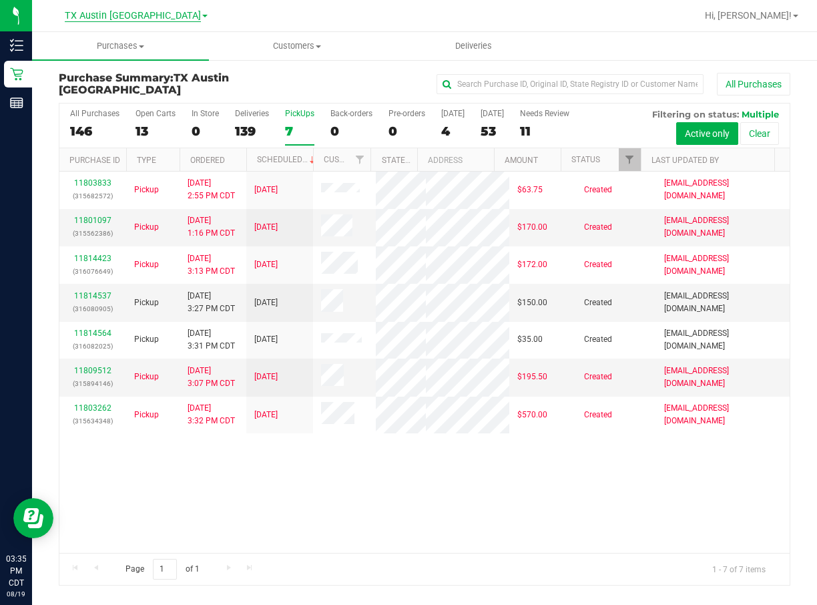
click at [127, 21] on span "TX Austin [GEOGRAPHIC_DATA]" at bounding box center [133, 16] width 136 height 12
click at [140, 63] on link "TX San Antonio Retail" at bounding box center [136, 65] width 195 height 18
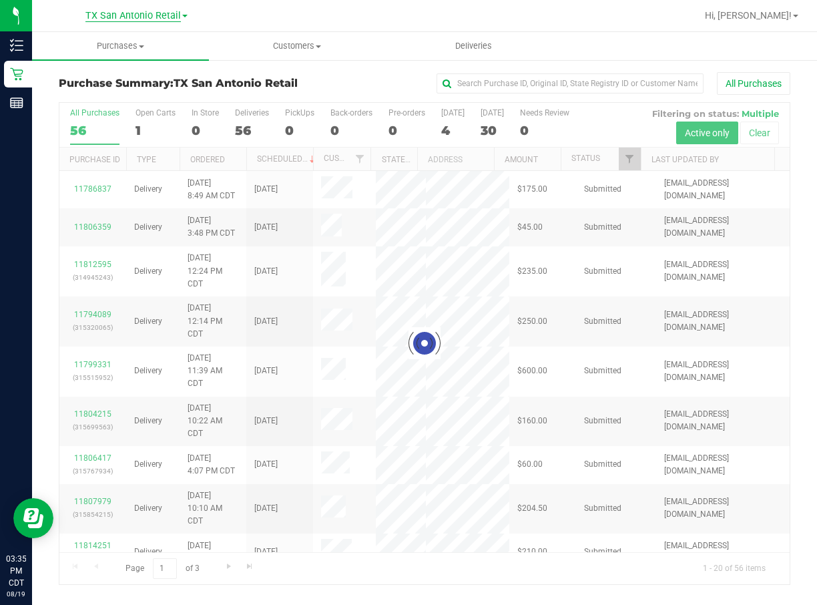
click at [147, 13] on span "TX San Antonio Retail" at bounding box center [132, 16] width 95 height 12
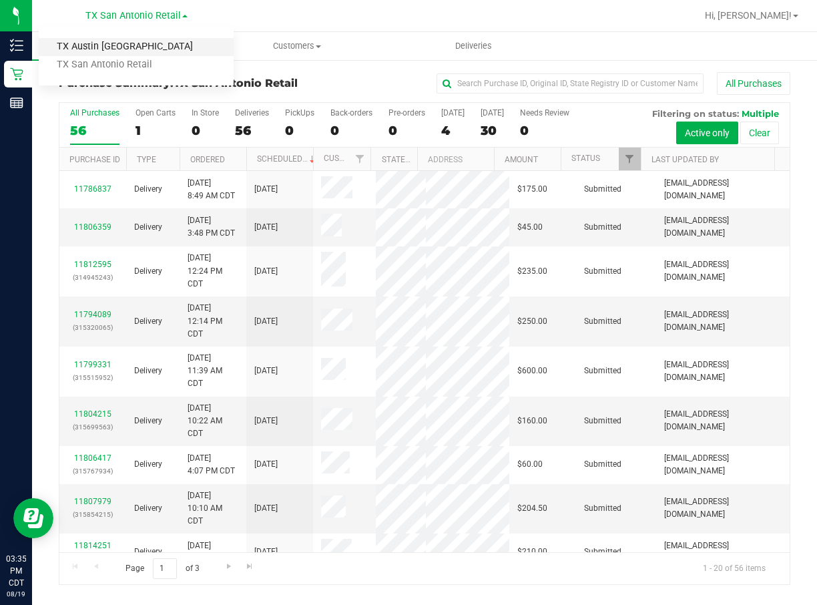
click at [143, 47] on link "TX Austin [GEOGRAPHIC_DATA]" at bounding box center [136, 47] width 195 height 18
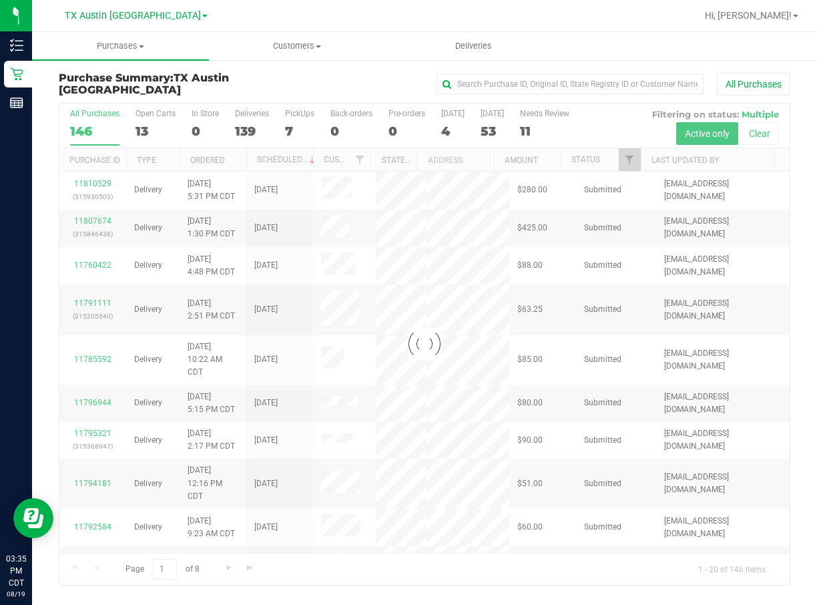
click at [290, 124] on div at bounding box center [424, 343] width 730 height 481
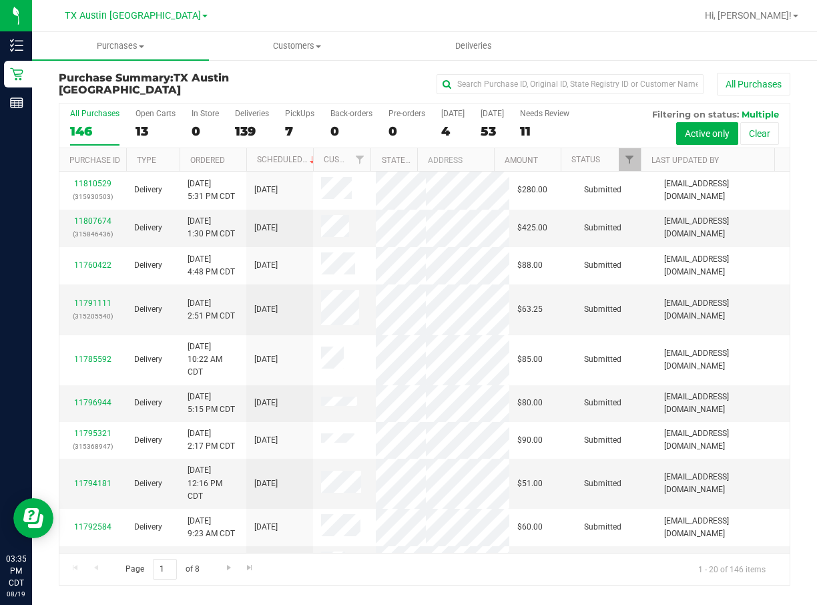
click at [290, 124] on div "7" at bounding box center [299, 131] width 29 height 15
click at [0, 0] on input "PickUps 7" at bounding box center [0, 0] width 0 height 0
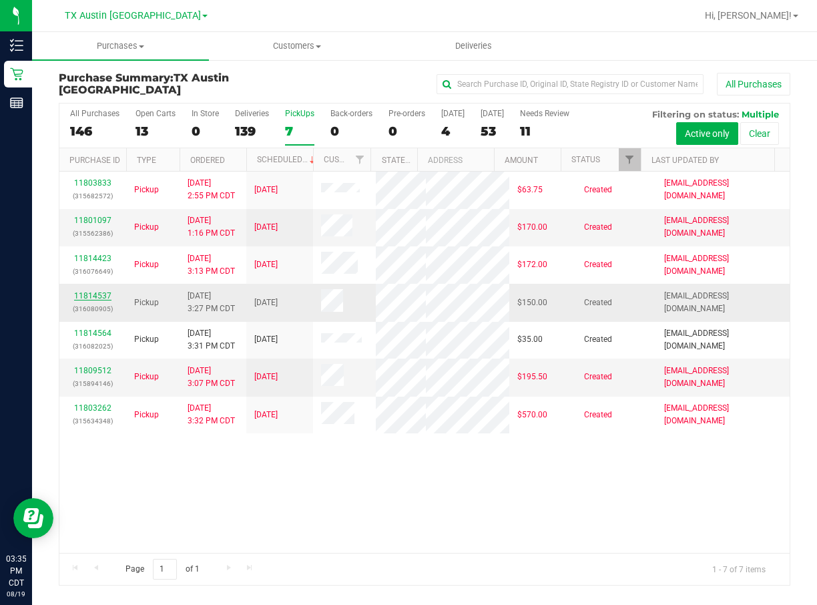
click at [85, 300] on link "11814537" at bounding box center [92, 295] width 37 height 9
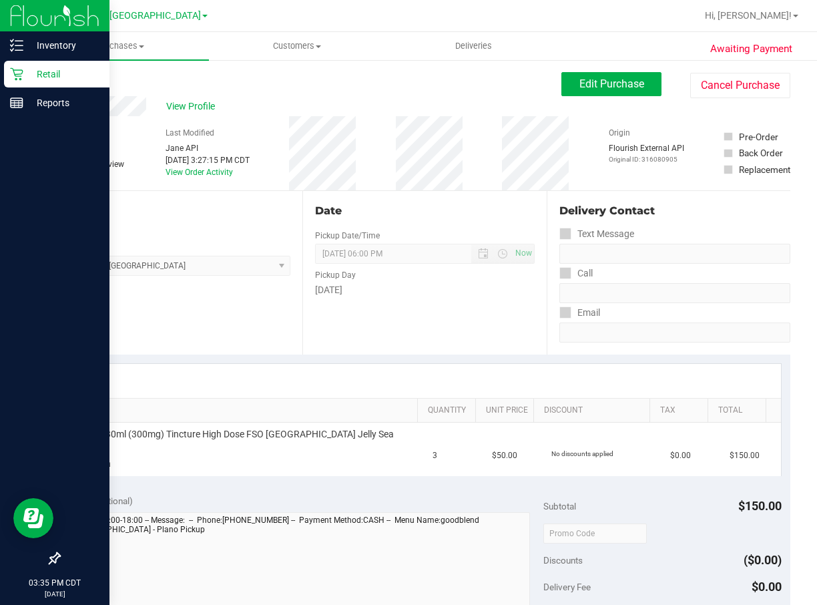
click at [25, 70] on p "Retail" at bounding box center [63, 74] width 80 height 16
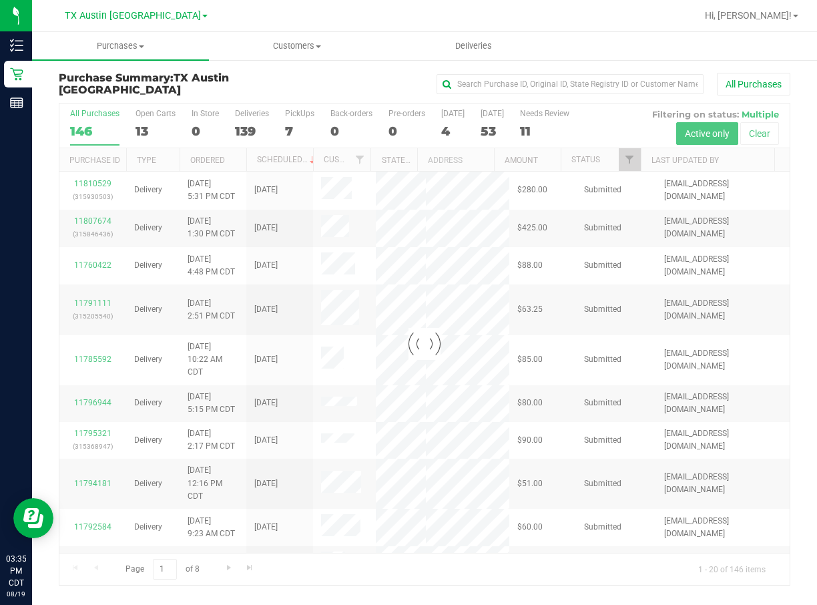
click at [296, 132] on div at bounding box center [424, 343] width 730 height 481
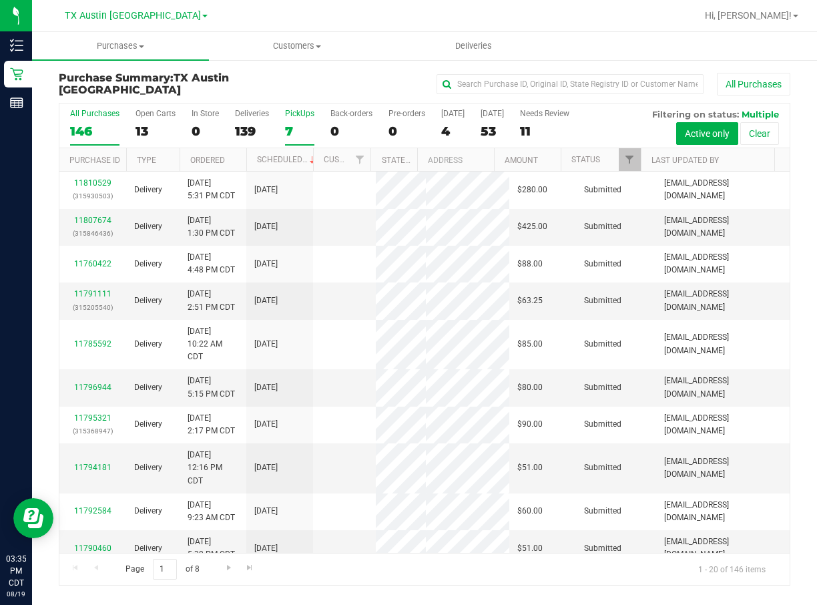
click at [292, 130] on div "7" at bounding box center [299, 131] width 29 height 15
click at [0, 0] on input "PickUps 7" at bounding box center [0, 0] width 0 height 0
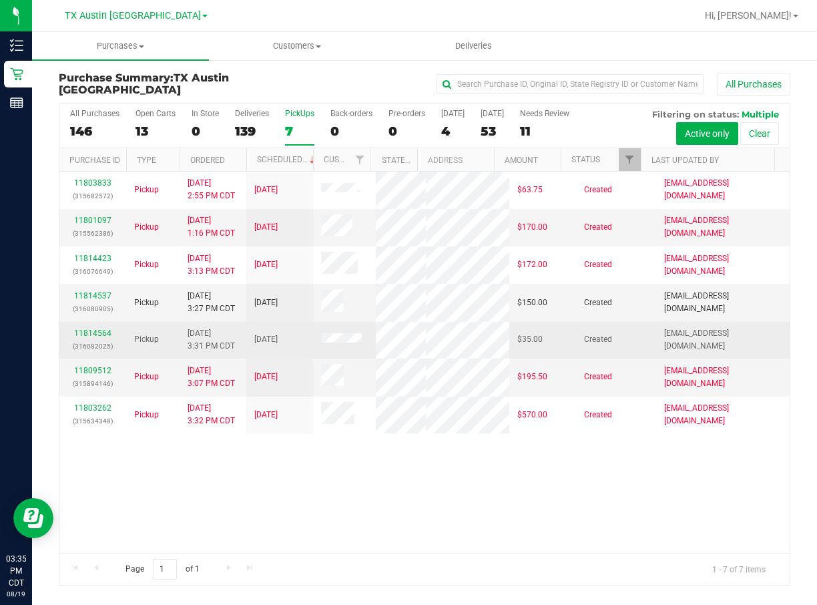
click at [86, 359] on td "11814564 (316082025)" at bounding box center [92, 340] width 67 height 37
click at [85, 353] on div "11814564 (316082025)" at bounding box center [92, 339] width 51 height 25
click at [85, 338] on link "11814564" at bounding box center [92, 333] width 37 height 9
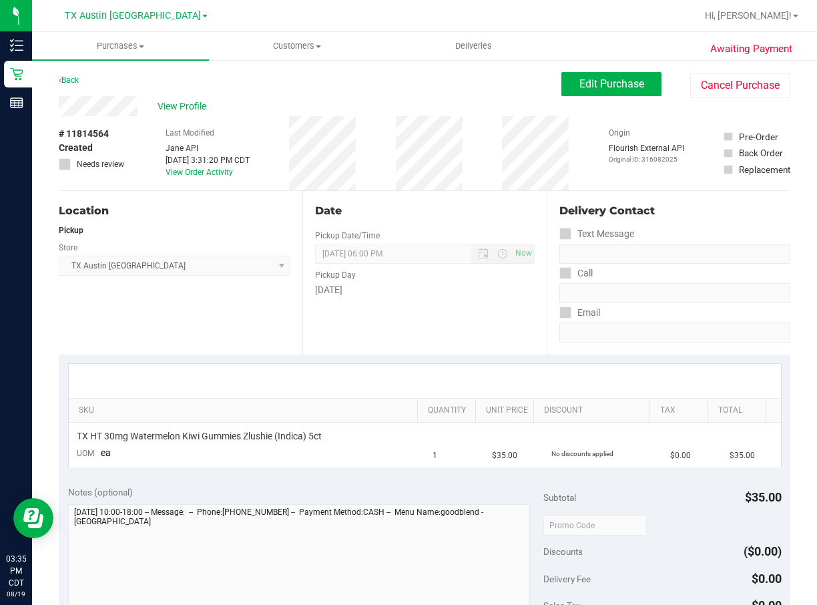
click at [380, 205] on div "Date" at bounding box center [424, 211] width 219 height 16
click at [628, 79] on span "Edit Purchase" at bounding box center [612, 83] width 65 height 13
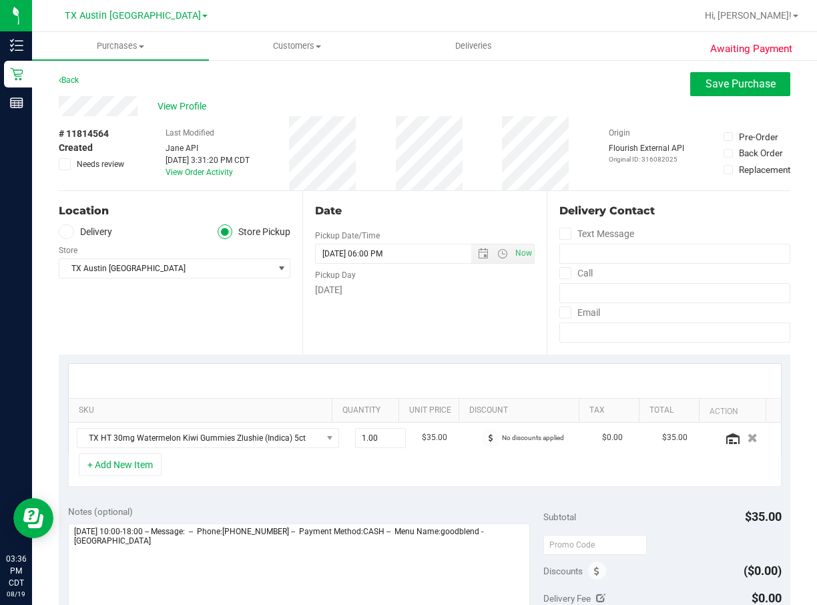
scroll to position [100, 0]
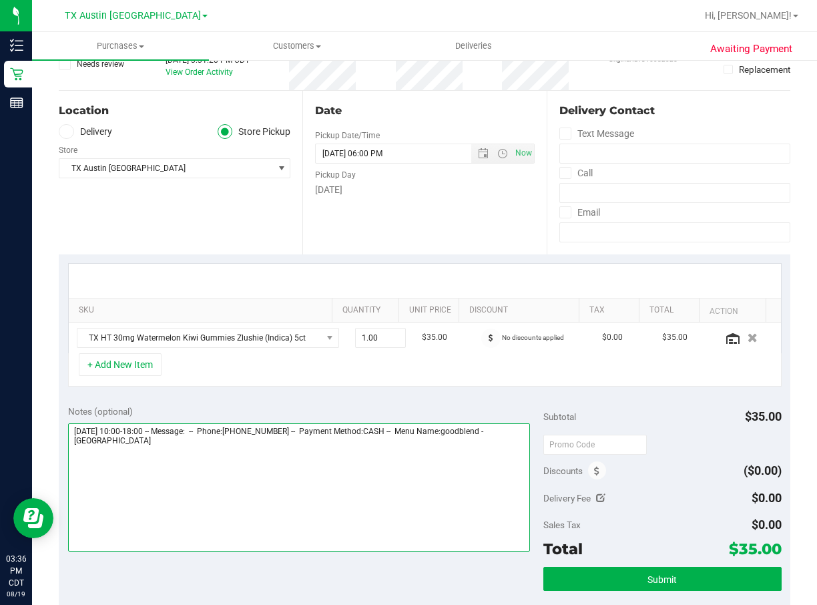
click at [365, 476] on textarea at bounding box center [299, 487] width 463 height 128
type textarea "[DATE] 10:00-18:00 -- Message: -- Phone:[PHONE_NUMBER] -- Payment Method:CASH -…"
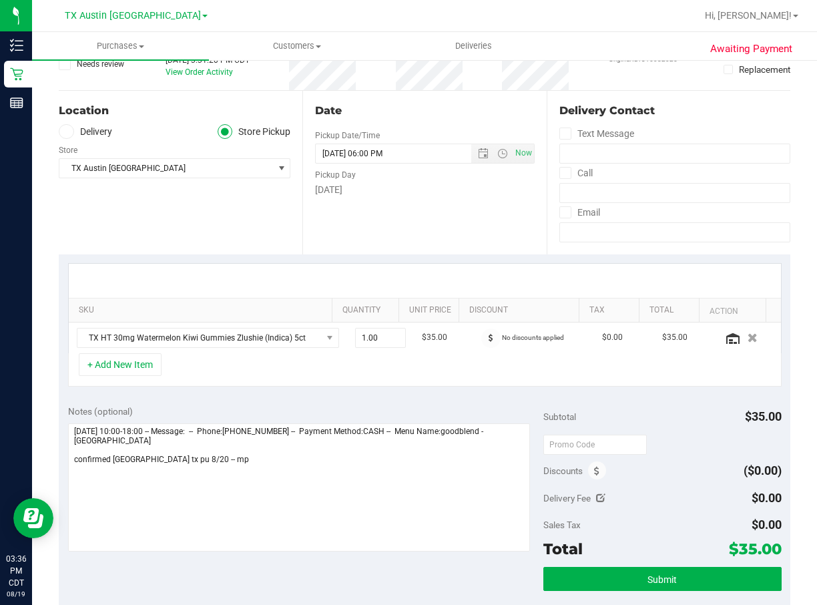
click at [101, 131] on label "Delivery" at bounding box center [85, 131] width 53 height 15
click at [0, 0] on input "Delivery" at bounding box center [0, 0] width 0 height 0
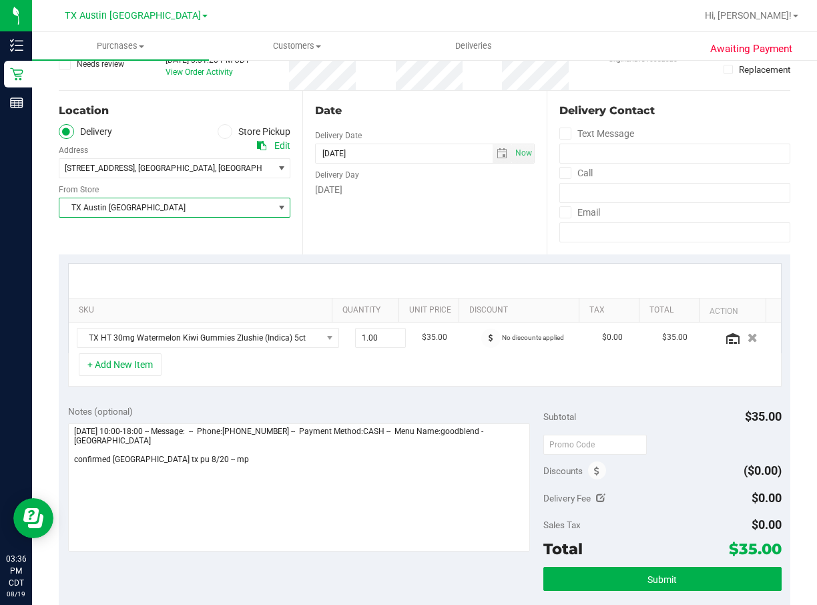
click at [127, 205] on span "TX Austin [GEOGRAPHIC_DATA]" at bounding box center [166, 207] width 214 height 19
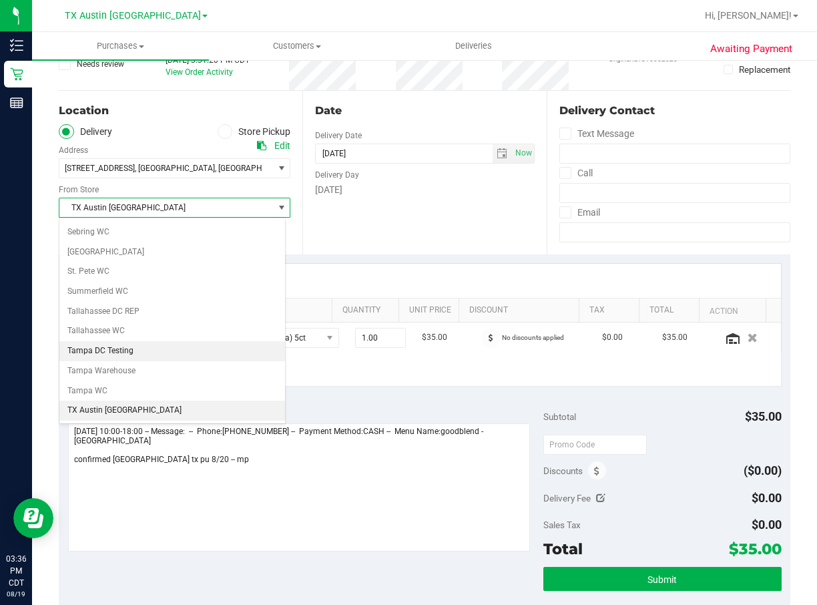
scroll to position [932, 0]
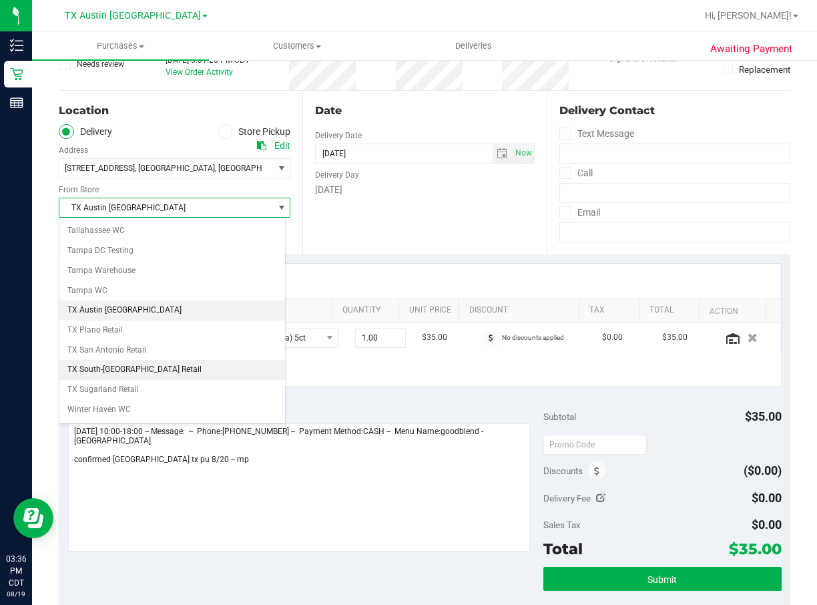
click at [203, 363] on li "TX South-[GEOGRAPHIC_DATA] Retail" at bounding box center [172, 370] width 226 height 20
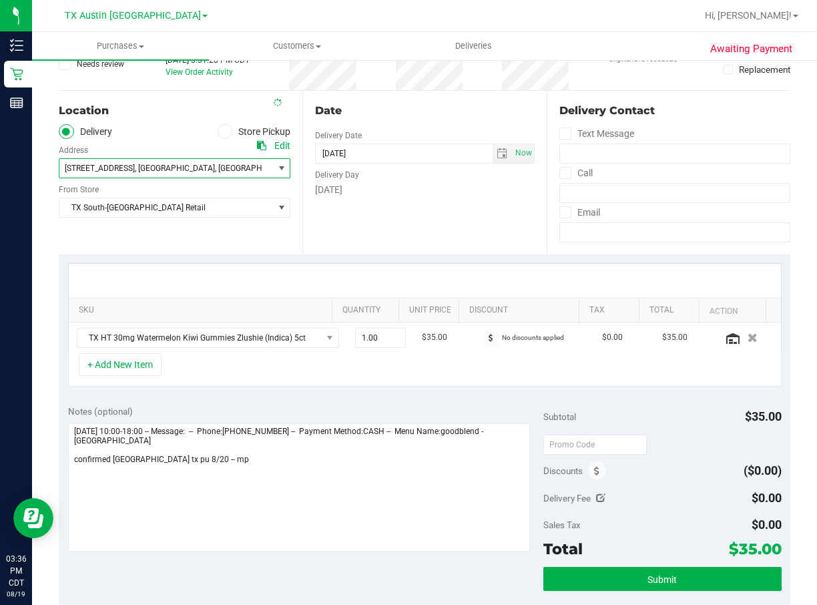
click at [158, 170] on span ", [GEOGRAPHIC_DATA]" at bounding box center [175, 168] width 80 height 9
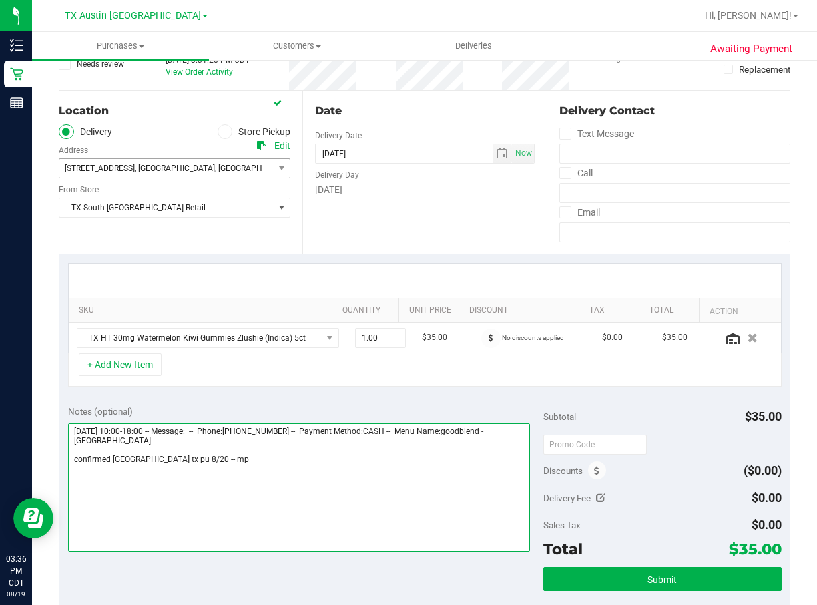
click at [330, 458] on textarea at bounding box center [299, 487] width 463 height 128
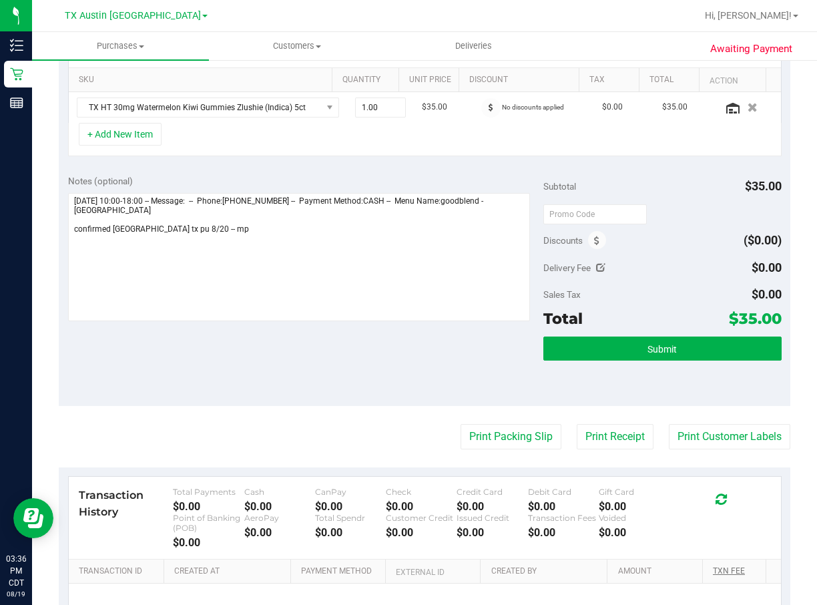
scroll to position [479, 0]
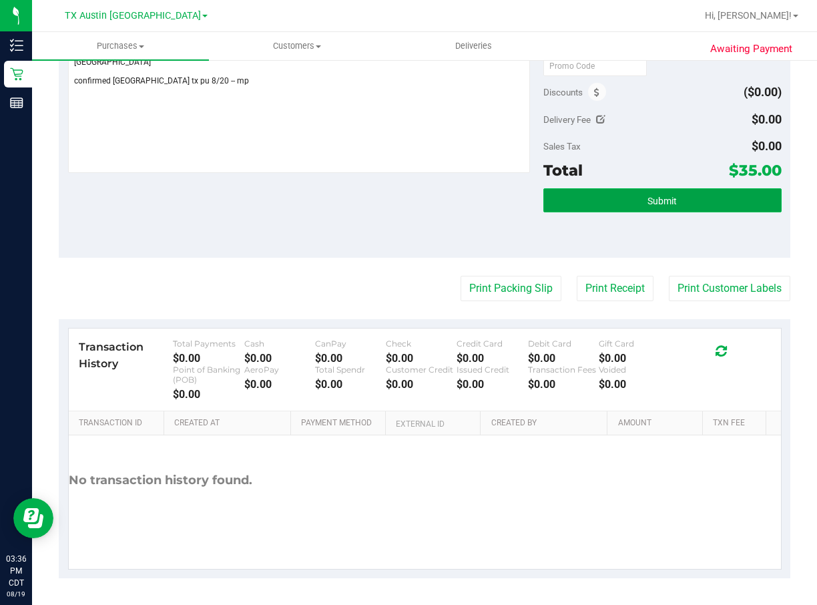
click at [648, 196] on span "Submit" at bounding box center [662, 201] width 29 height 11
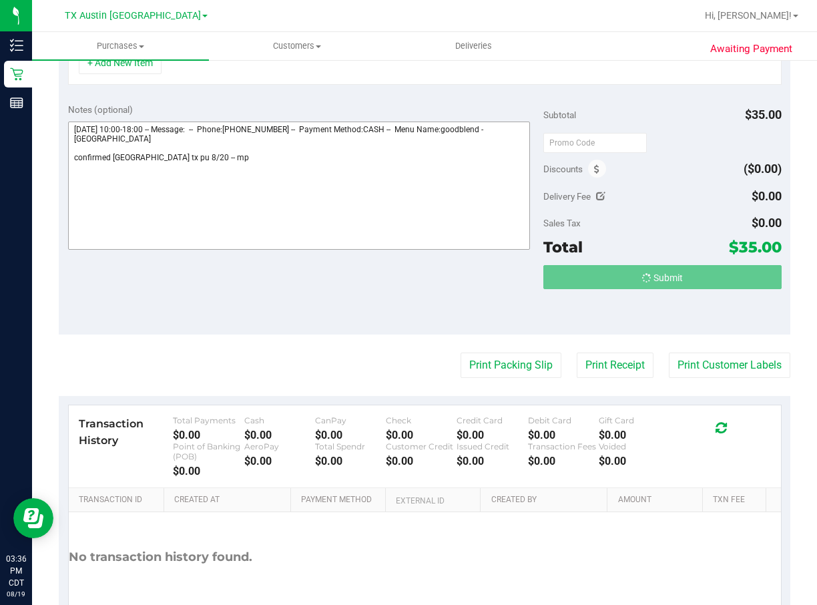
scroll to position [78, 0]
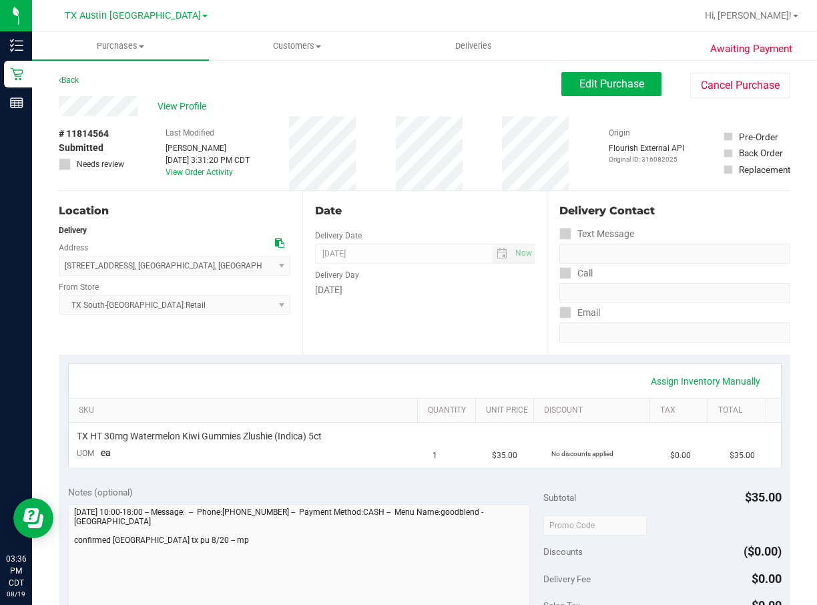
click at [192, 95] on div "Back Edit Purchase Cancel Purchase" at bounding box center [425, 84] width 732 height 24
click at [192, 99] on span "View Profile" at bounding box center [184, 106] width 53 height 14
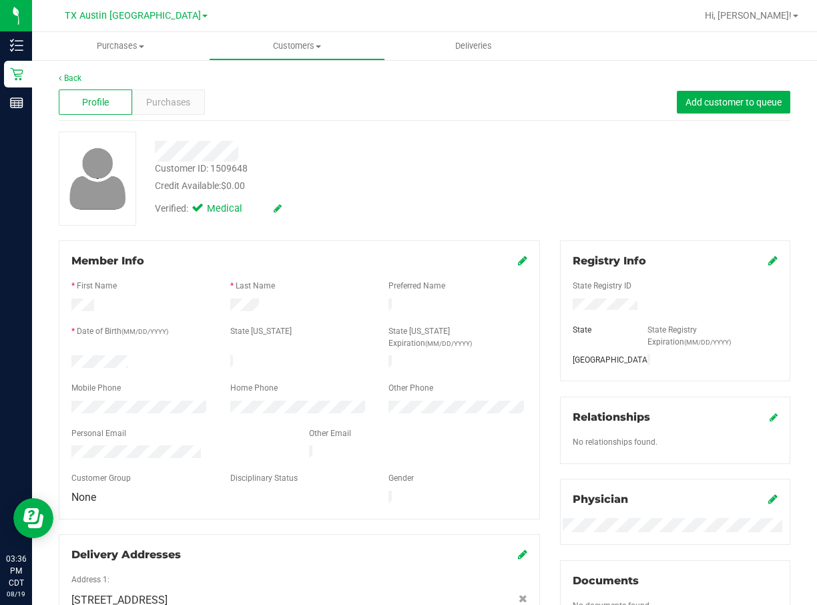
click at [160, 443] on div at bounding box center [299, 444] width 456 height 3
click at [149, 106] on span "Purchases" at bounding box center [168, 102] width 44 height 14
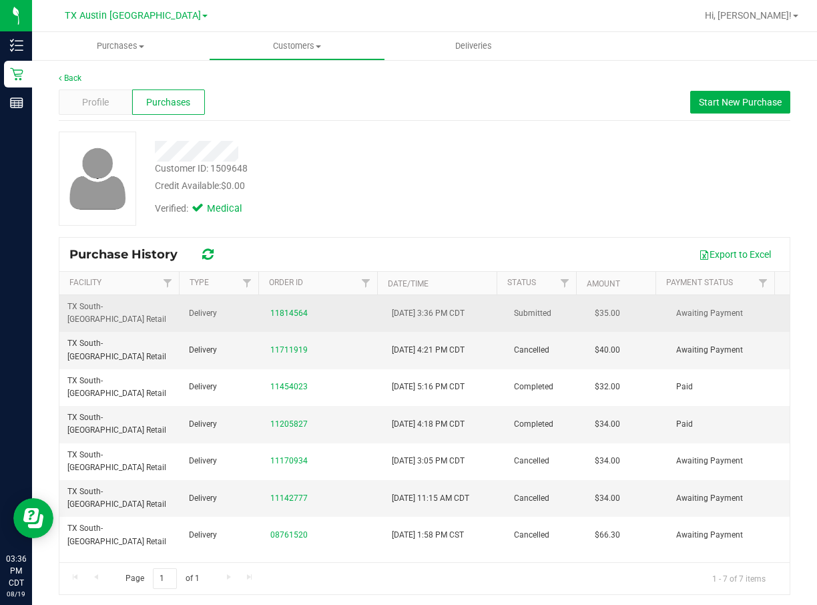
click at [270, 307] on div "11814564" at bounding box center [322, 313] width 105 height 13
click at [272, 308] on link "11814564" at bounding box center [288, 312] width 37 height 9
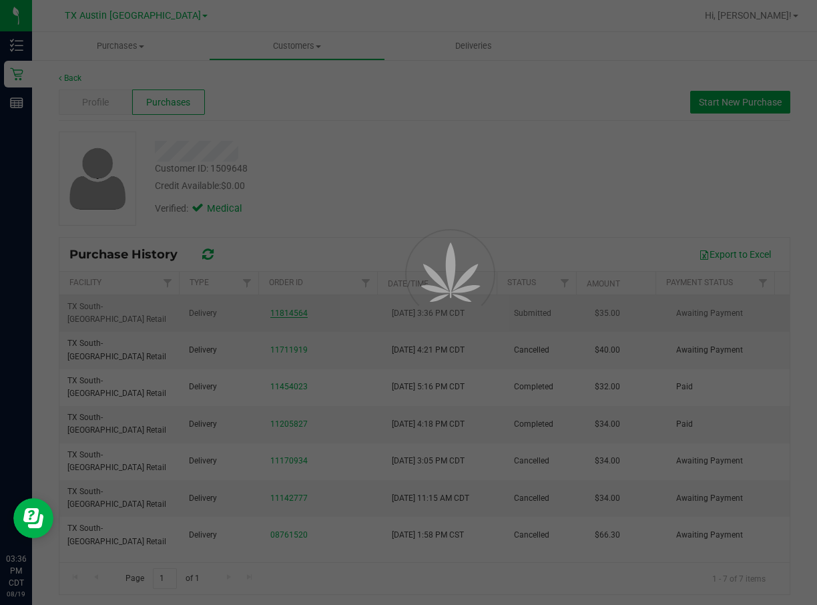
click at [272, 306] on div at bounding box center [408, 302] width 817 height 605
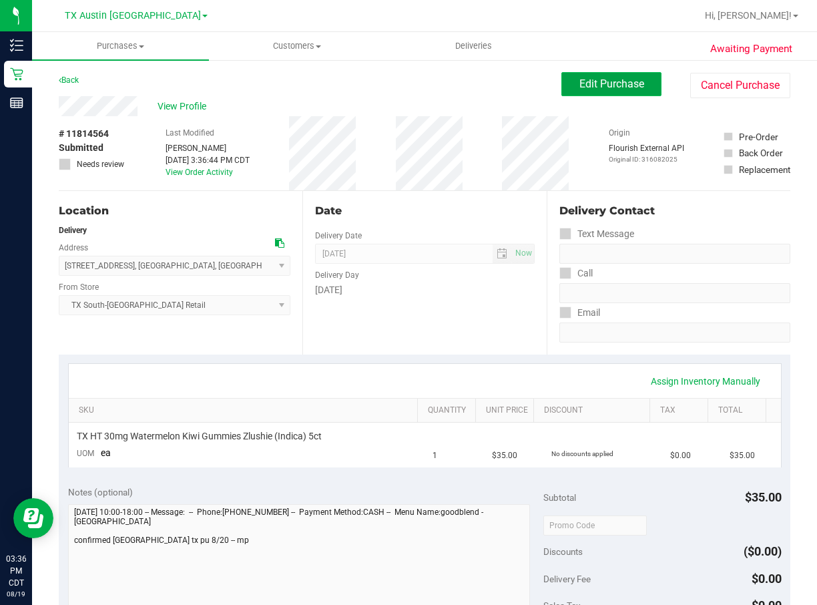
click at [580, 84] on span "Edit Purchase" at bounding box center [612, 83] width 65 height 13
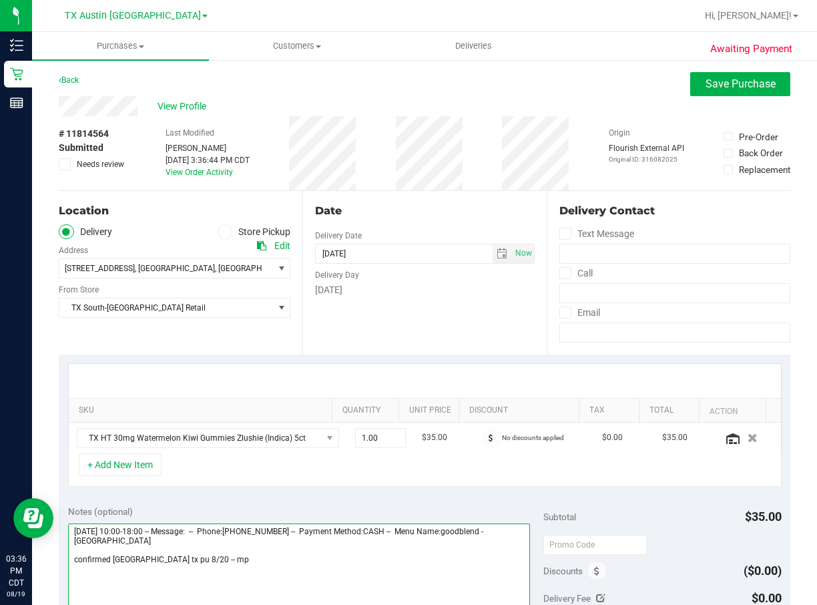
click at [176, 555] on textarea at bounding box center [299, 587] width 463 height 128
click at [692, 66] on div "Awaiting Payment Back Save Purchase View Profile # 11814564 Submitted Needs rev…" at bounding box center [424, 571] width 785 height 1025
click at [696, 75] on button "Save Purchase" at bounding box center [740, 84] width 100 height 24
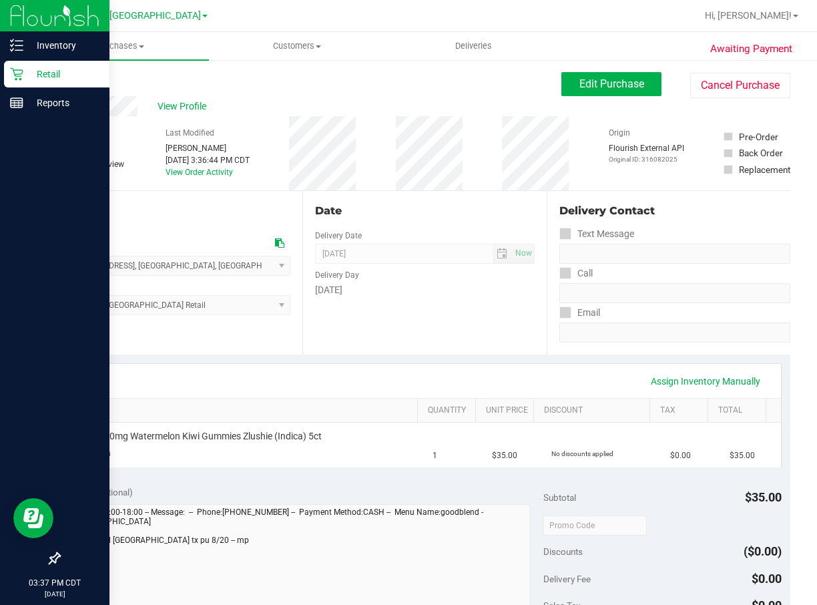
click at [63, 85] on div "Retail" at bounding box center [56, 74] width 105 height 27
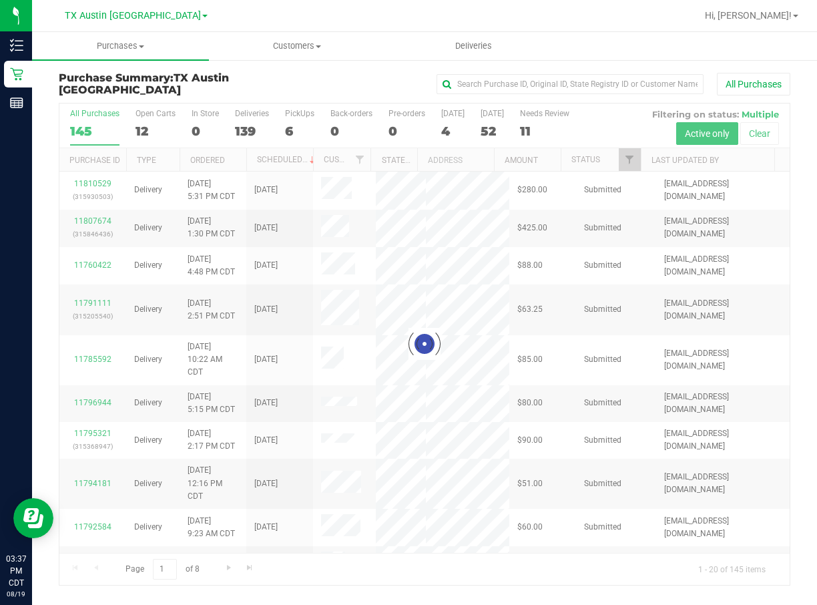
click at [300, 130] on div at bounding box center [424, 343] width 730 height 481
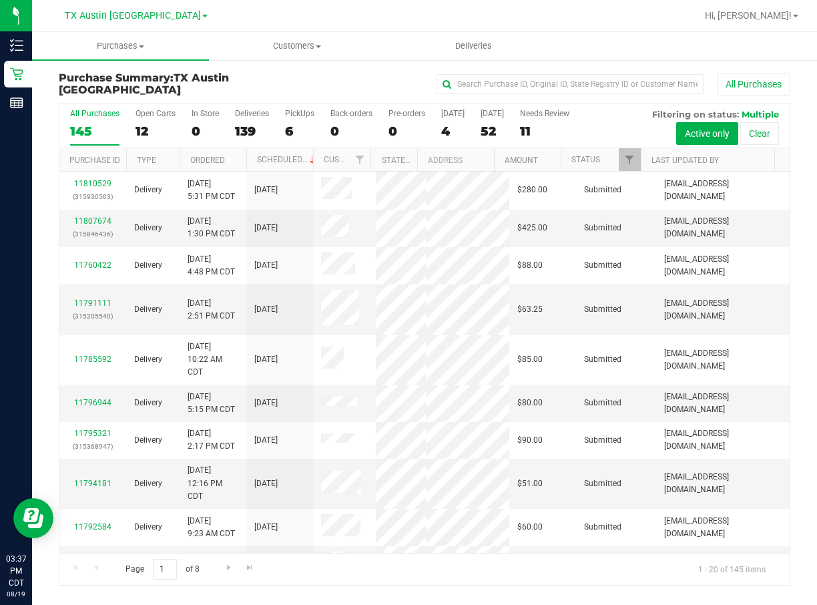
click at [296, 125] on div "6" at bounding box center [299, 131] width 29 height 15
click at [0, 0] on input "PickUps 6" at bounding box center [0, 0] width 0 height 0
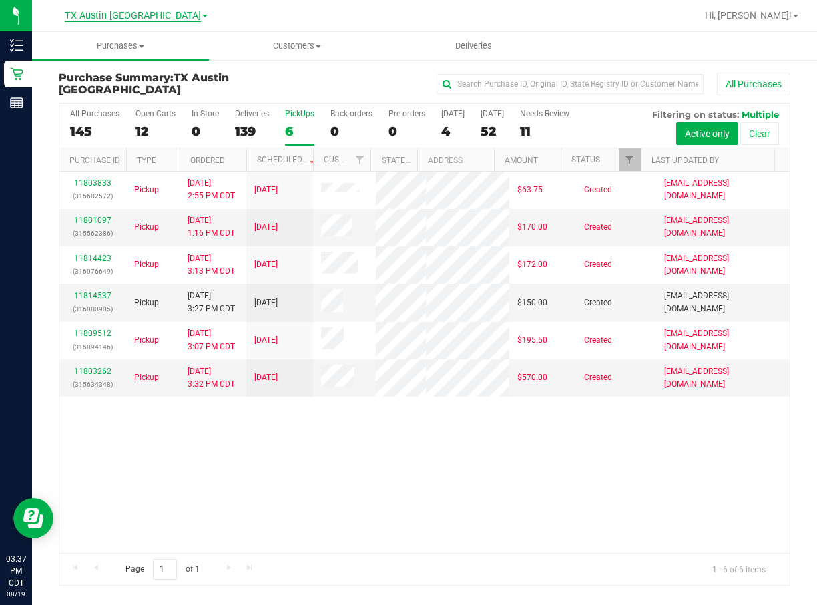
click at [134, 15] on span "TX Austin [GEOGRAPHIC_DATA]" at bounding box center [133, 16] width 136 height 12
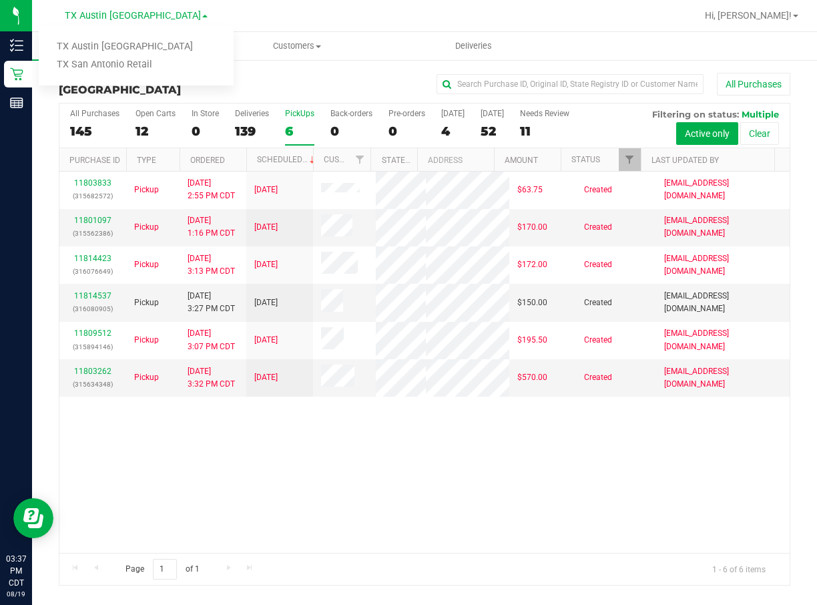
click at [146, 74] on ul "[GEOGRAPHIC_DATA] [GEOGRAPHIC_DATA] [GEOGRAPHIC_DATA] [GEOGRAPHIC_DATA] [GEOGRA…" at bounding box center [136, 55] width 195 height 59
click at [140, 28] on div "[GEOGRAPHIC_DATA] [GEOGRAPHIC_DATA] [GEOGRAPHIC_DATA] [GEOGRAPHIC_DATA] [GEOGRA…" at bounding box center [139, 16] width 200 height 26
click at [139, 24] on div "[GEOGRAPHIC_DATA] [GEOGRAPHIC_DATA] [GEOGRAPHIC_DATA] [GEOGRAPHIC_DATA] [GEOGRA…" at bounding box center [136, 15] width 195 height 21
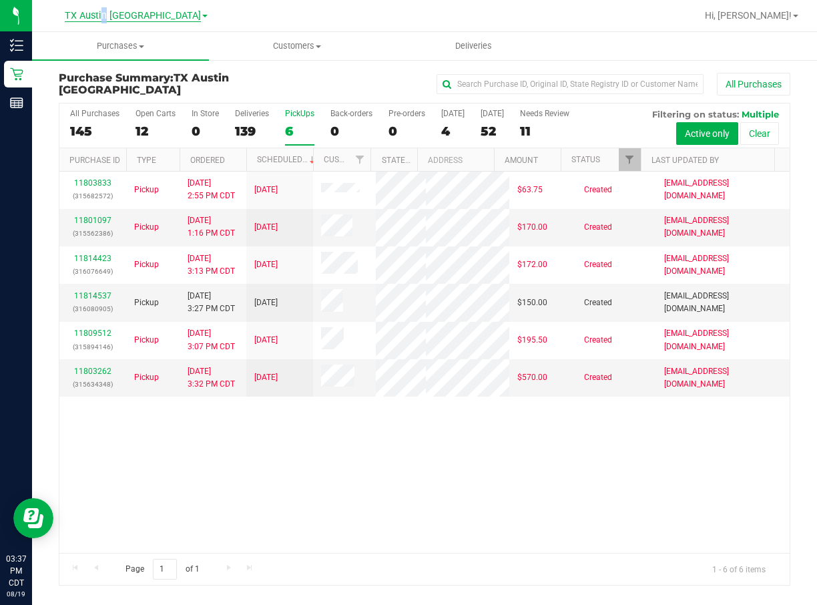
click at [138, 19] on span "TX Austin [GEOGRAPHIC_DATA]" at bounding box center [133, 16] width 136 height 12
drag, startPoint x: 138, startPoint y: 19, endPoint x: 128, endPoint y: 69, distance: 51.7
click at [128, 69] on link "TX San Antonio Retail" at bounding box center [136, 65] width 195 height 18
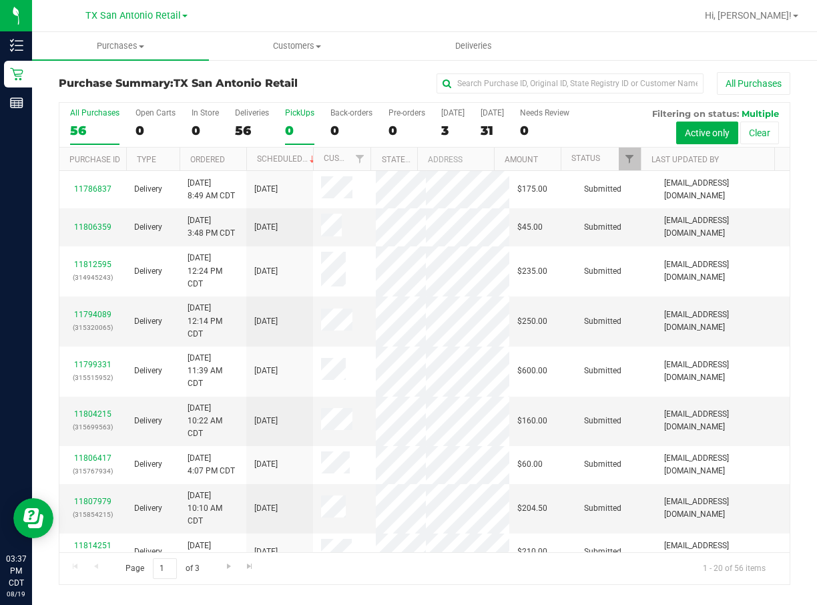
click at [310, 123] on div "0" at bounding box center [299, 130] width 29 height 15
click at [0, 0] on input "PickUps 0" at bounding box center [0, 0] width 0 height 0
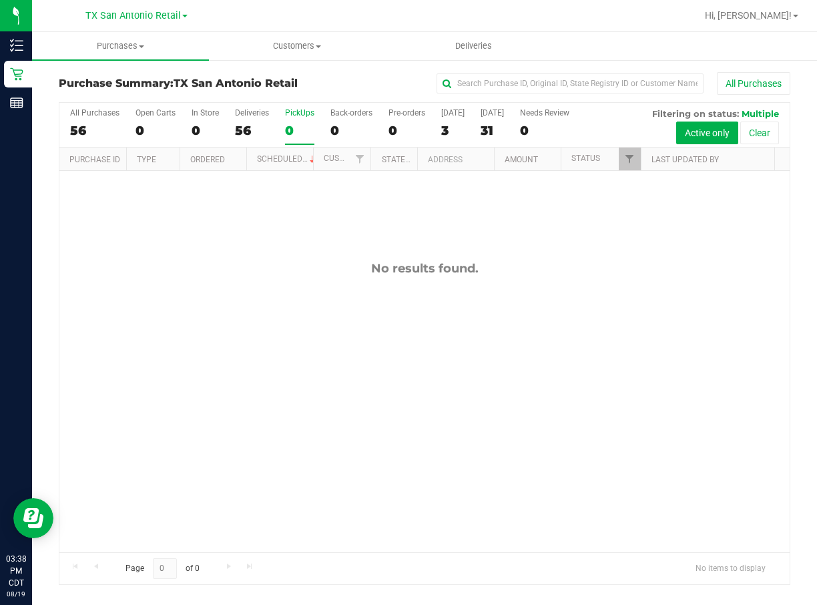
click at [468, 127] on div "All Purchases 56 Open Carts 0 In Store 0 Deliveries 56 PickUps 0 Back-orders 0 …" at bounding box center [424, 125] width 730 height 45
click at [458, 124] on div "3" at bounding box center [452, 130] width 23 height 15
click at [0, 0] on input "[DATE] 3" at bounding box center [0, 0] width 0 height 0
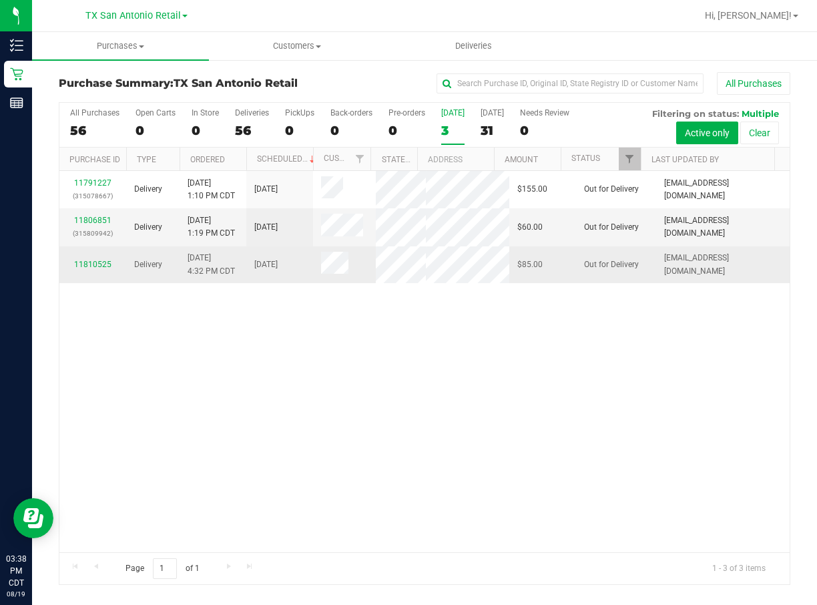
click at [618, 283] on td "Out for Delivery" at bounding box center [616, 264] width 80 height 37
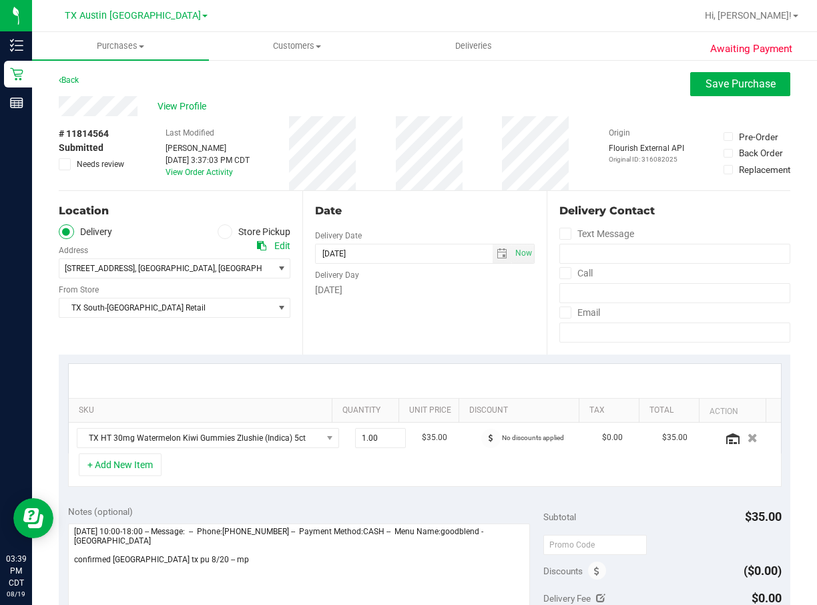
click at [166, 97] on div "View Profile" at bounding box center [425, 106] width 732 height 20
click at [166, 99] on span "View Profile" at bounding box center [184, 106] width 53 height 14
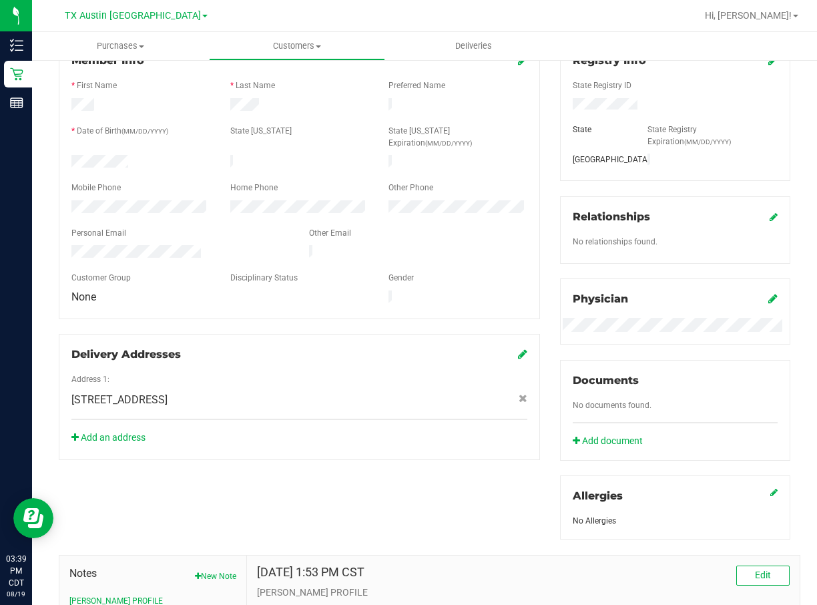
scroll to position [409, 0]
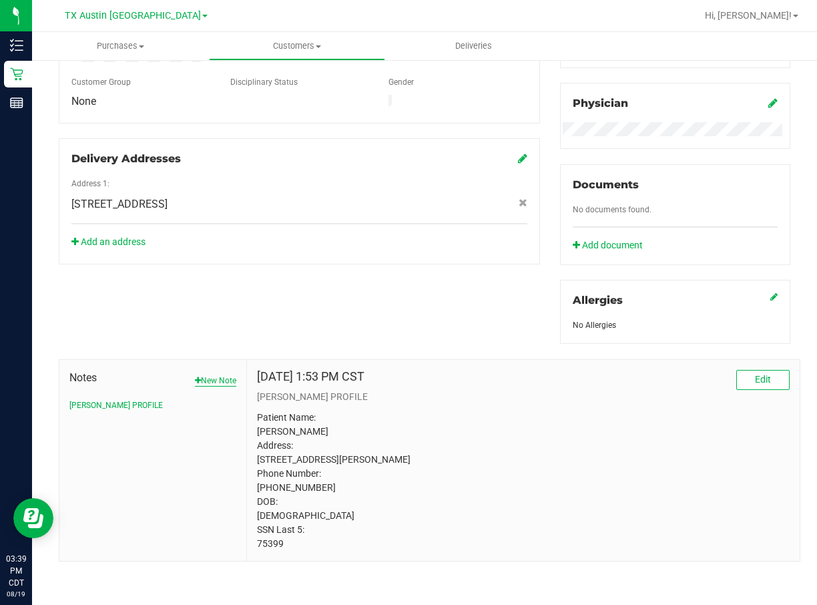
click at [212, 375] on button "New Note" at bounding box center [215, 381] width 41 height 12
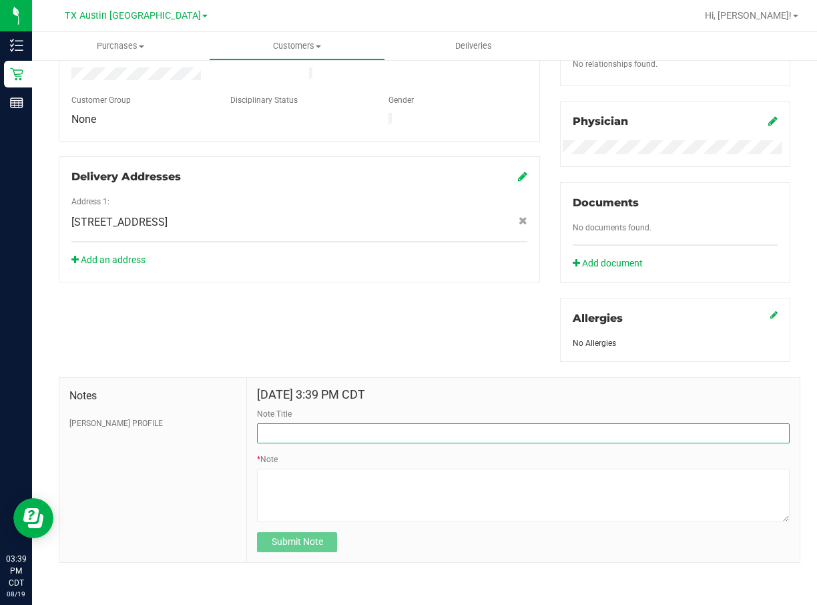
click at [387, 424] on input "Note Title" at bounding box center [523, 433] width 533 height 20
type input "GUARDIAN INFO"
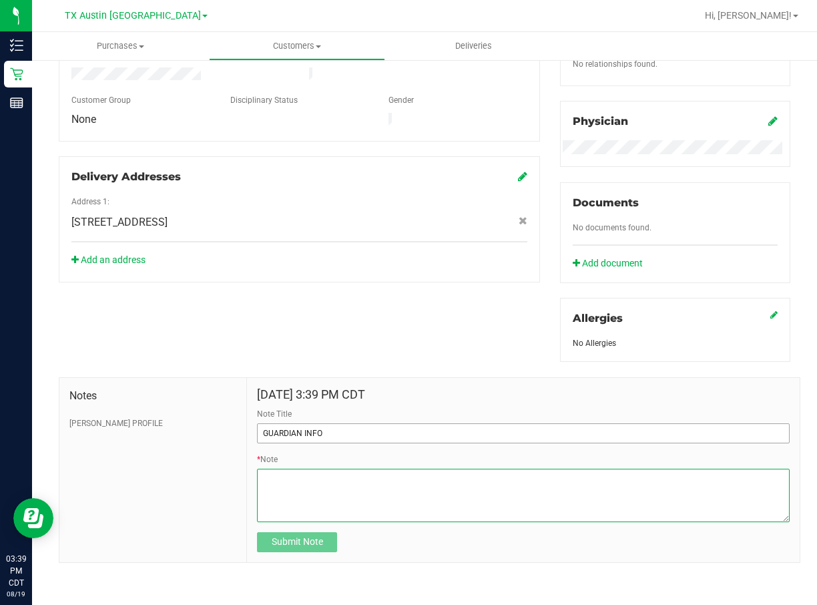
paste textarea "Guardian Name: [PERSON_NAME] SSN Last 5: 57752 Guardian Name: [PERSON_NAME] SSN…"
type textarea "Guardian Name: [PERSON_NAME] SSN Last 5: 57752 Guardian Name: [PERSON_NAME] SSN…"
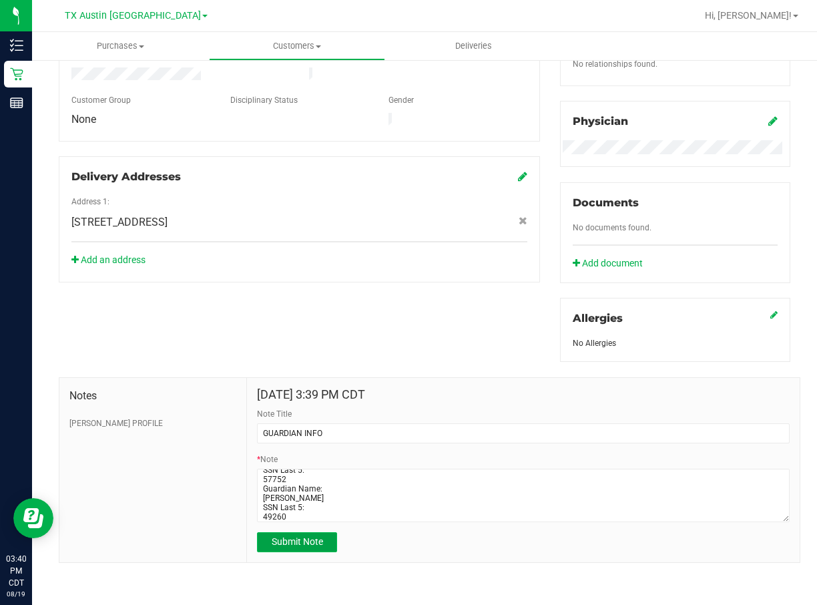
click at [327, 534] on button "Submit Note" at bounding box center [297, 542] width 80 height 20
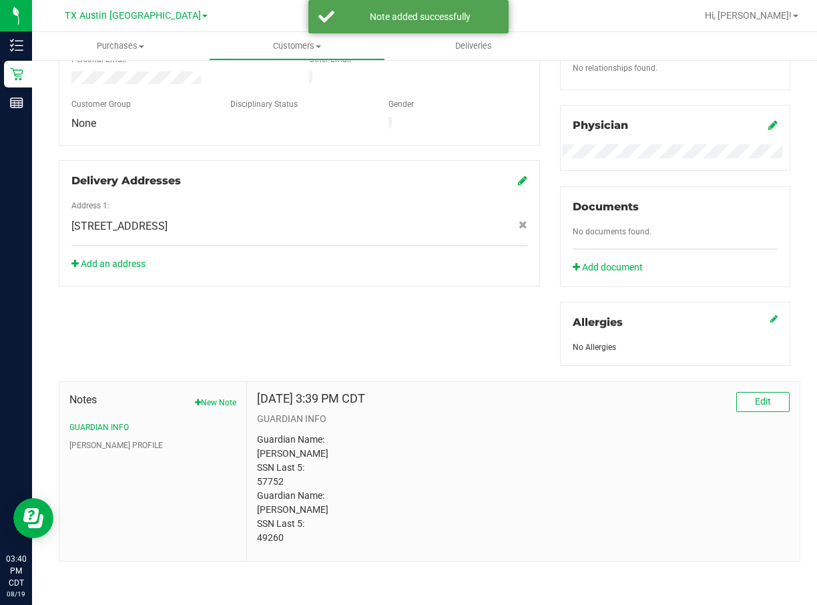
scroll to position [373, 0]
click at [77, 443] on button "[PERSON_NAME] PROFILE" at bounding box center [115, 447] width 93 height 12
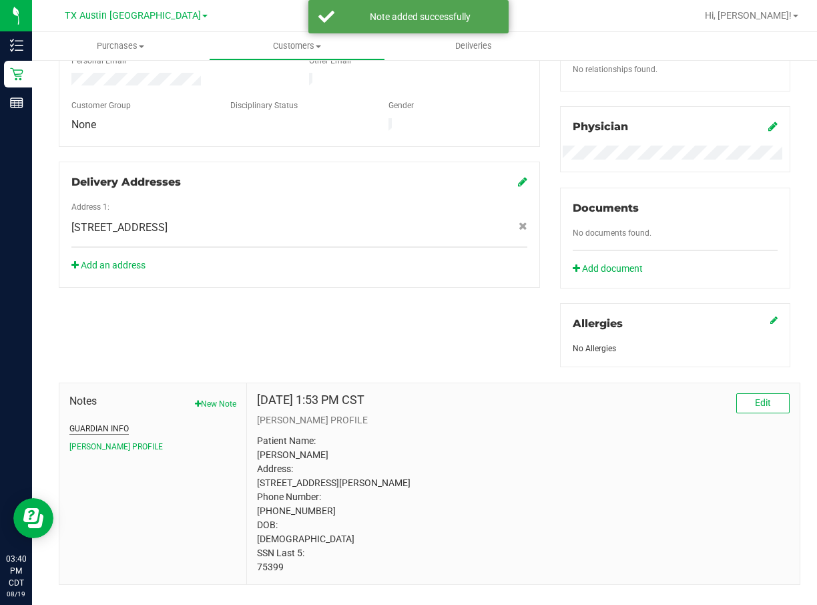
click at [89, 431] on button "GUARDIAN INFO" at bounding box center [98, 429] width 59 height 12
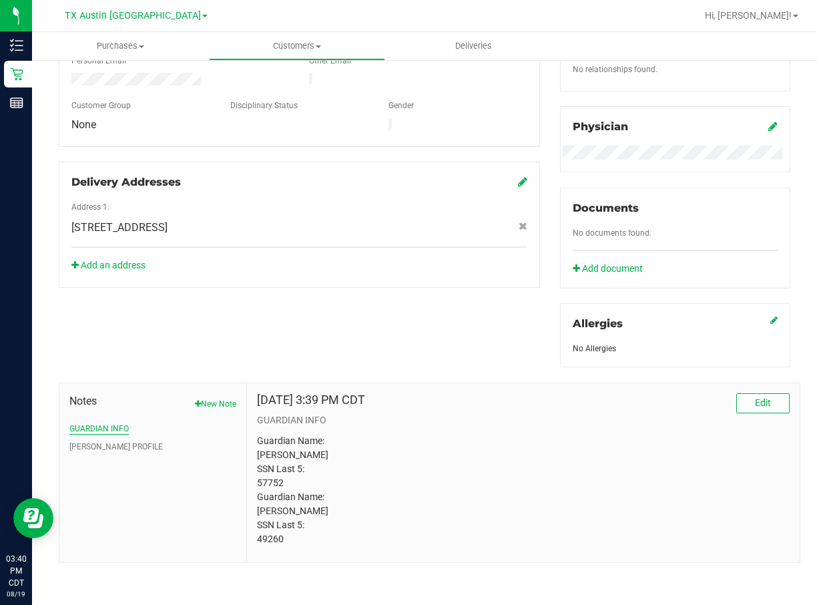
click at [117, 425] on button "GUARDIAN INFO" at bounding box center [98, 429] width 59 height 12
click at [103, 449] on button "[PERSON_NAME] PROFILE" at bounding box center [115, 447] width 93 height 12
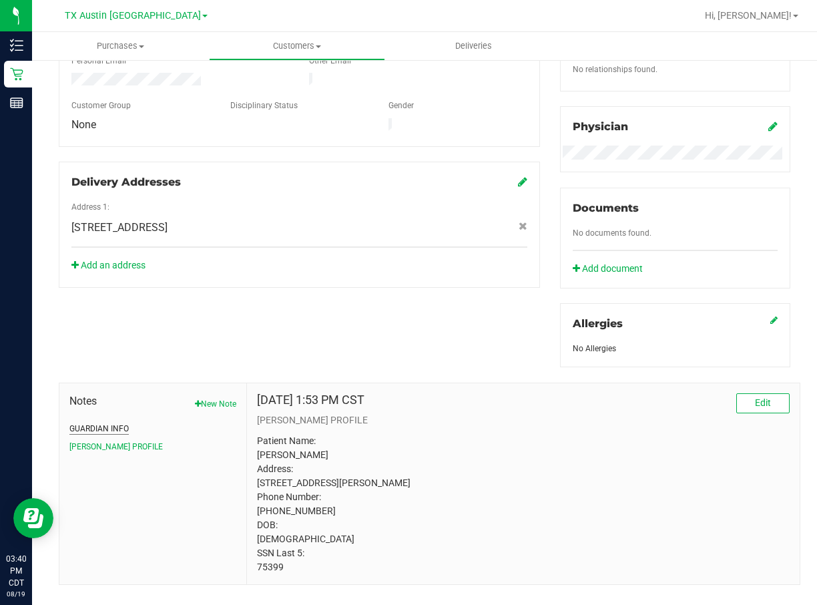
click at [116, 423] on button "GUARDIAN INFO" at bounding box center [98, 429] width 59 height 12
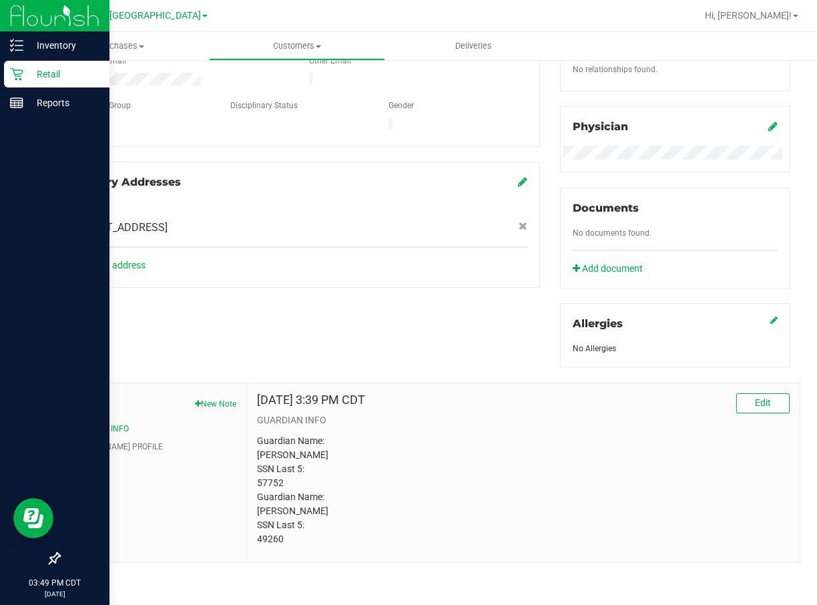
click at [13, 84] on div "Retail" at bounding box center [56, 74] width 105 height 27
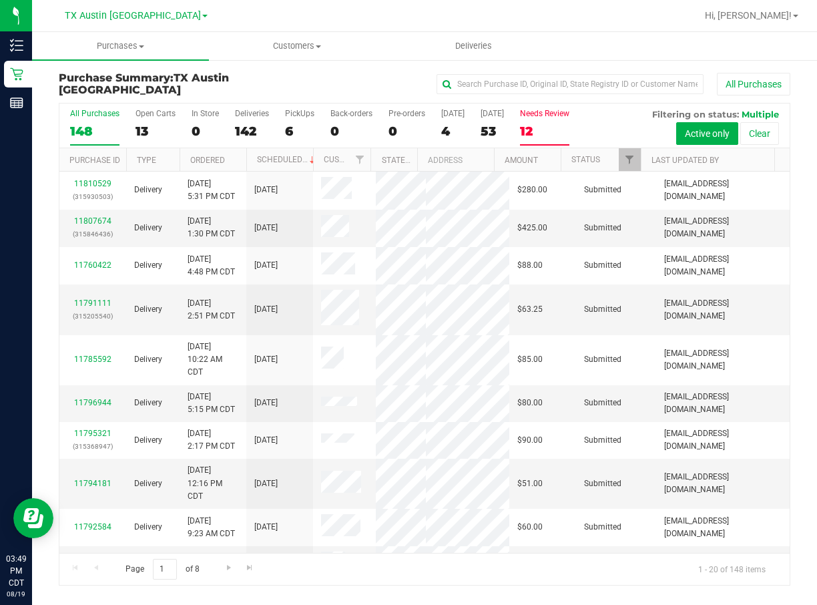
click at [558, 126] on div "12" at bounding box center [544, 131] width 49 height 15
click at [0, 0] on input "Needs Review 12" at bounding box center [0, 0] width 0 height 0
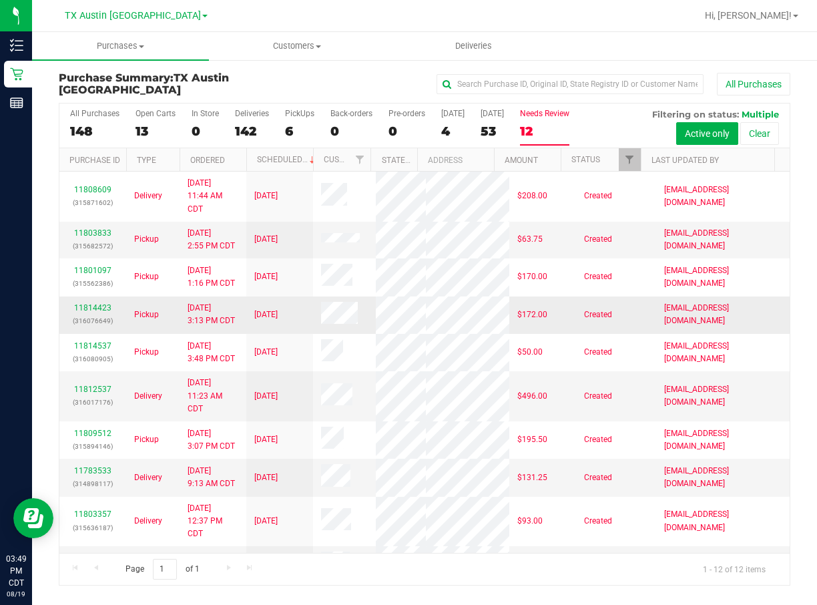
scroll to position [100, 0]
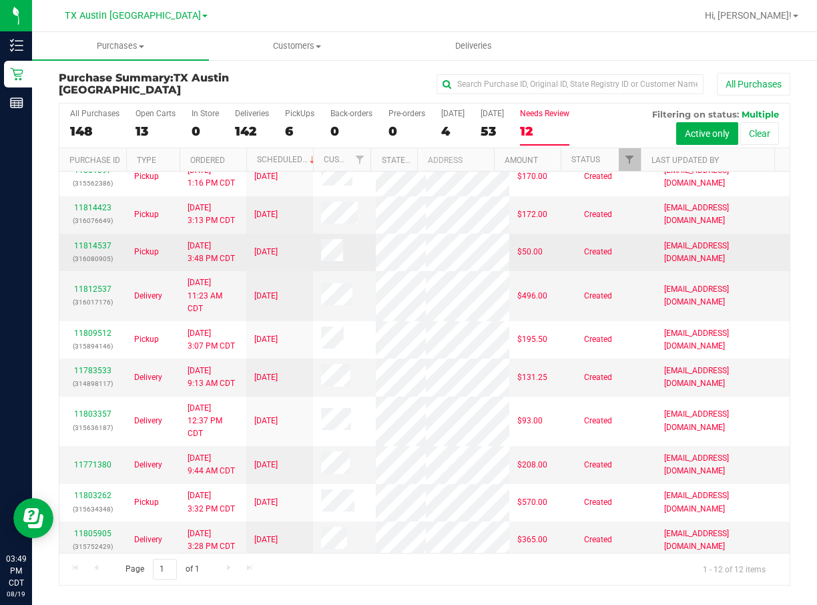
click at [106, 265] on div "11814537 (316080905)" at bounding box center [92, 252] width 51 height 25
click at [104, 250] on link "11814537" at bounding box center [92, 245] width 37 height 9
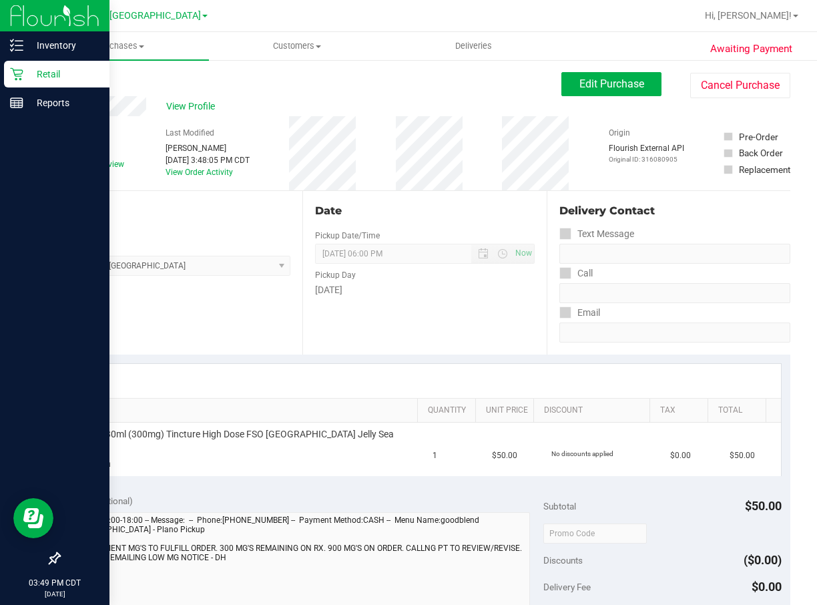
click at [23, 78] on p "Retail" at bounding box center [63, 74] width 80 height 16
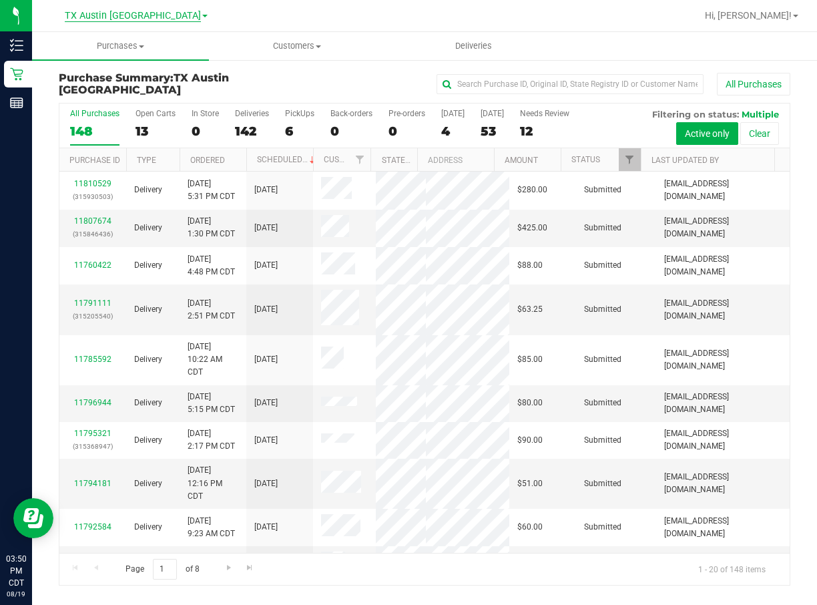
click at [202, 15] on span at bounding box center [204, 16] width 5 height 3
click at [160, 12] on span "TX Austin [GEOGRAPHIC_DATA]" at bounding box center [133, 16] width 136 height 12
click at [160, 15] on span "TX Austin [GEOGRAPHIC_DATA]" at bounding box center [133, 16] width 136 height 12
click at [146, 67] on link "TX San Antonio Retail" at bounding box center [136, 65] width 195 height 18
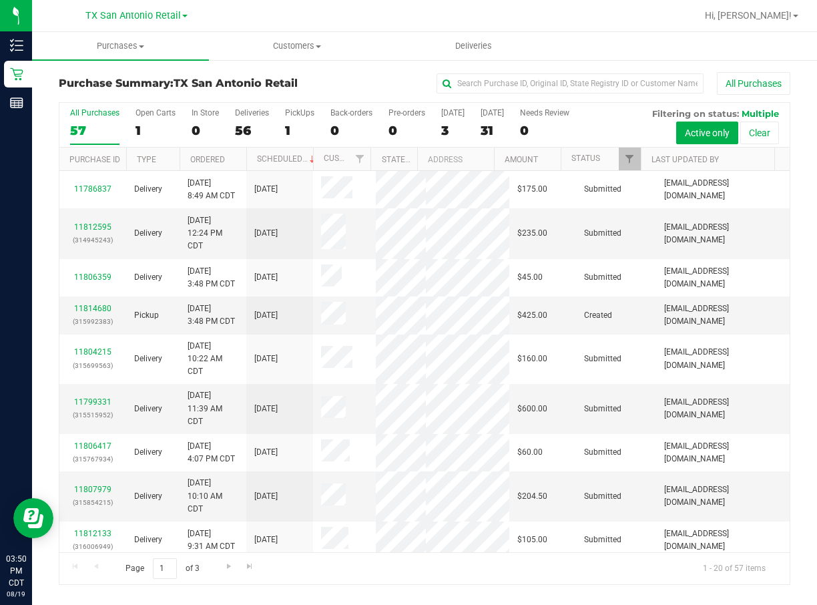
click at [439, 129] on div "All Purchases 57 Open Carts 1 In Store 0 Deliveries 56 PickUps 1 Back-orders 0 …" at bounding box center [424, 125] width 730 height 45
click at [447, 128] on div "3" at bounding box center [452, 130] width 23 height 15
click at [0, 0] on input "[DATE] 3" at bounding box center [0, 0] width 0 height 0
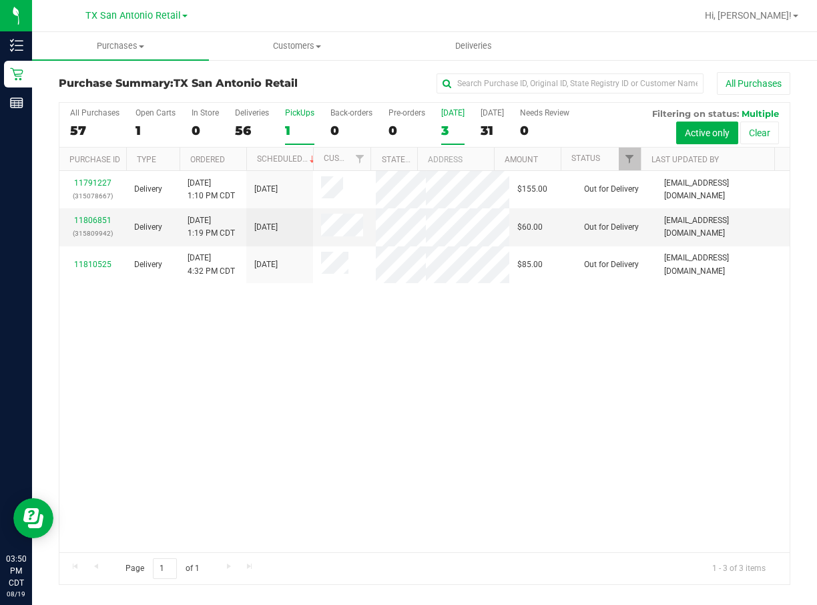
click at [304, 116] on div "PickUps" at bounding box center [299, 112] width 29 height 9
click at [0, 0] on input "PickUps 1" at bounding box center [0, 0] width 0 height 0
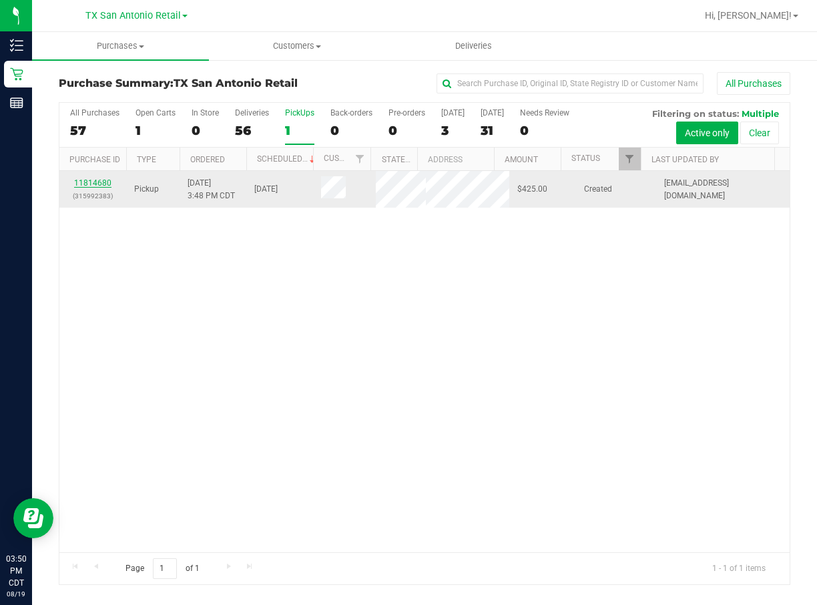
click at [95, 179] on link "11814680" at bounding box center [92, 182] width 37 height 9
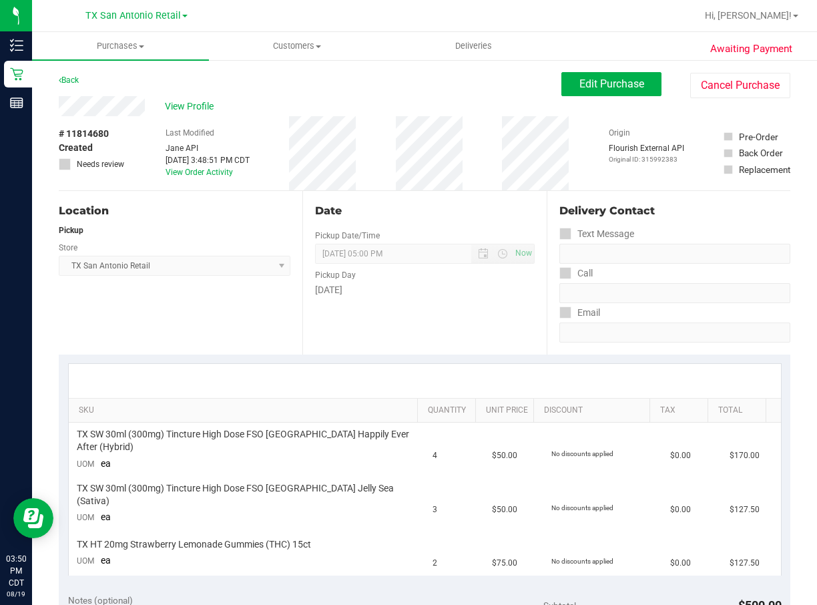
drag, startPoint x: 143, startPoint y: 120, endPoint x: 238, endPoint y: 125, distance: 95.0
click at [296, 134] on div "# 11814680 Created Needs review Last Modified [PERSON_NAME] API [DATE] 3:48:51 …" at bounding box center [425, 153] width 732 height 74
click at [290, 148] on div "# 11814680 Created Needs review Last Modified [PERSON_NAME] API [DATE] 3:48:51 …" at bounding box center [425, 153] width 732 height 74
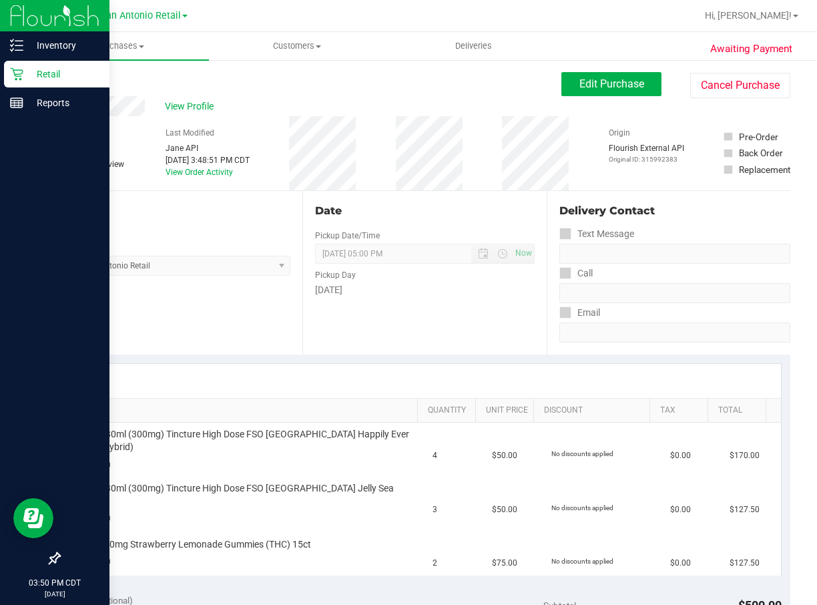
click at [25, 78] on p "Retail" at bounding box center [63, 74] width 80 height 16
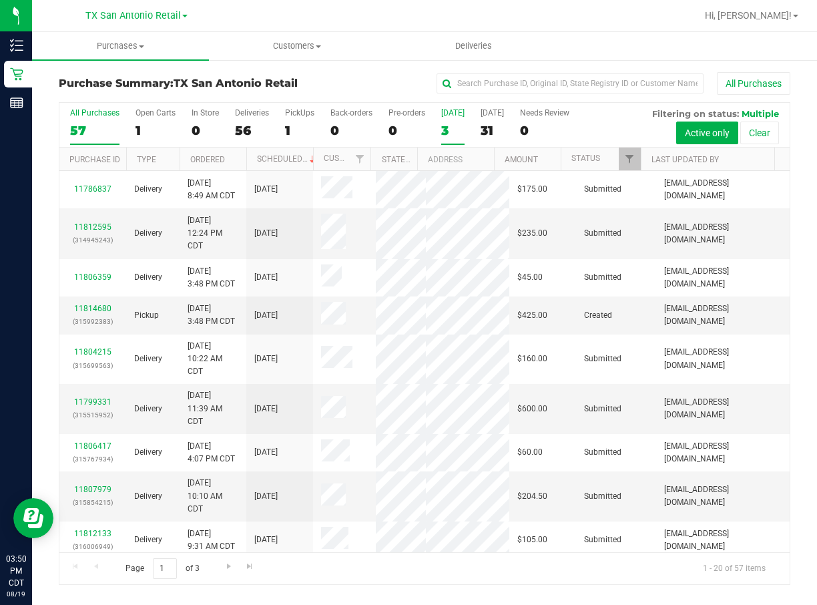
click at [446, 120] on label "[DATE] 3" at bounding box center [452, 126] width 23 height 37
click at [0, 0] on input "[DATE] 3" at bounding box center [0, 0] width 0 height 0
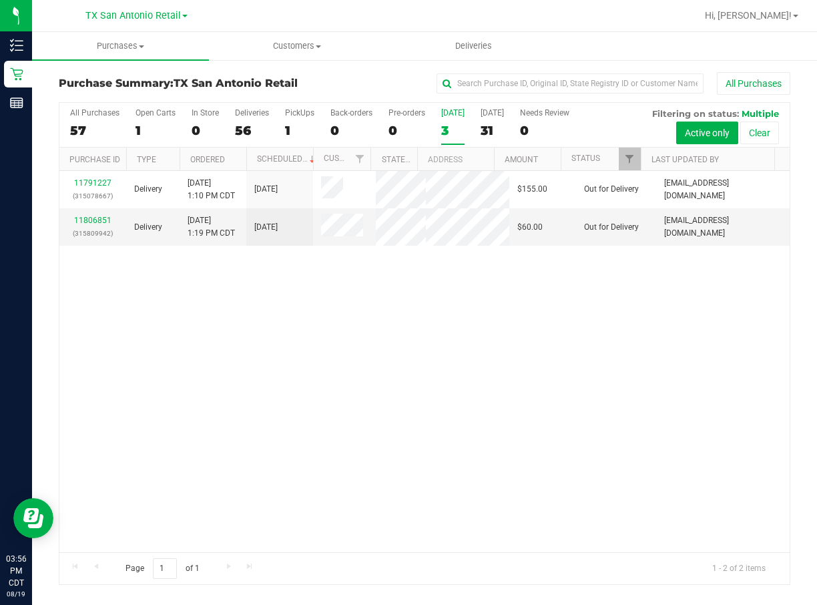
drag, startPoint x: 558, startPoint y: 473, endPoint x: 471, endPoint y: 359, distance: 143.4
click at [558, 473] on div "11791227 (315078667) Delivery [DATE] 1:10 PM CDT 8/19/2025 $155.00 Out for Deli…" at bounding box center [424, 361] width 730 height 381
click at [302, 125] on div "1" at bounding box center [299, 130] width 29 height 15
click at [0, 0] on input "PickUps 1" at bounding box center [0, 0] width 0 height 0
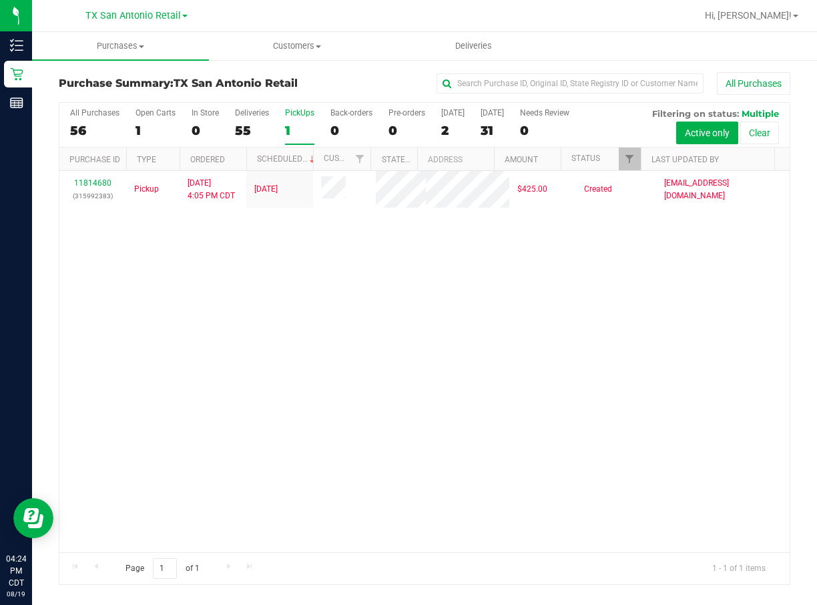
click at [293, 116] on div "PickUps" at bounding box center [299, 112] width 29 height 9
click at [0, 0] on input "PickUps 1" at bounding box center [0, 0] width 0 height 0
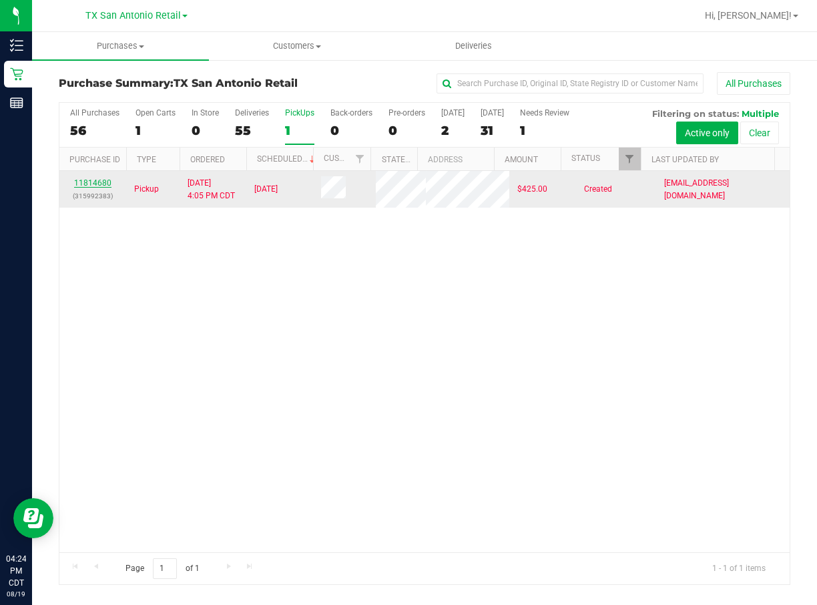
click at [79, 183] on link "11814680" at bounding box center [92, 182] width 37 height 9
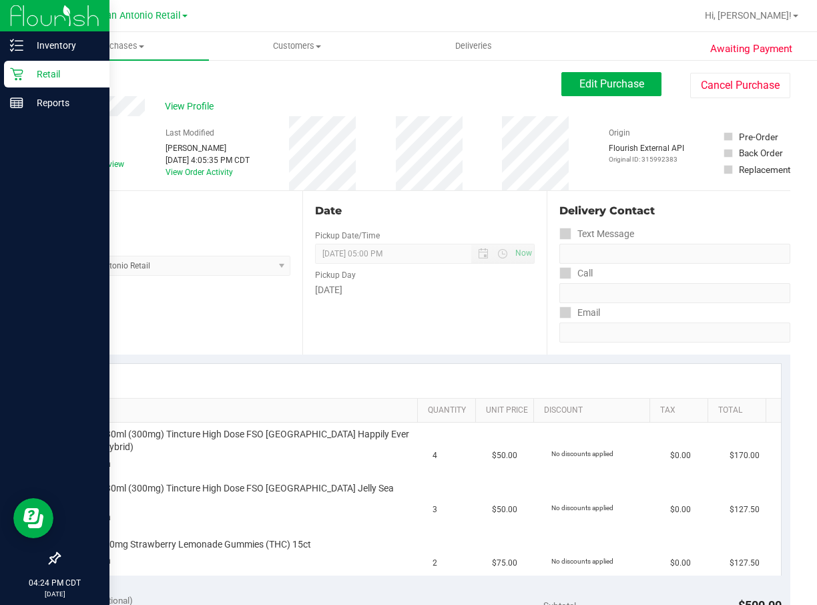
click at [7, 74] on div "Retail" at bounding box center [56, 74] width 105 height 27
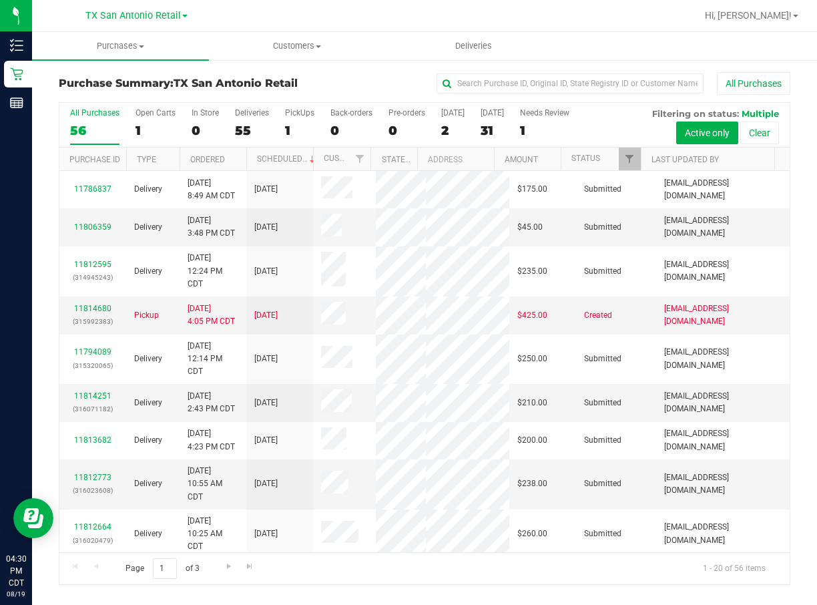
click at [429, 117] on div "All Purchases 56 Open Carts 1 In Store 0 Deliveries 55 PickUps 1 Back-orders 0 …" at bounding box center [424, 125] width 730 height 45
click at [445, 117] on div "[DATE]" at bounding box center [452, 112] width 23 height 9
click at [0, 0] on input "[DATE] 2" at bounding box center [0, 0] width 0 height 0
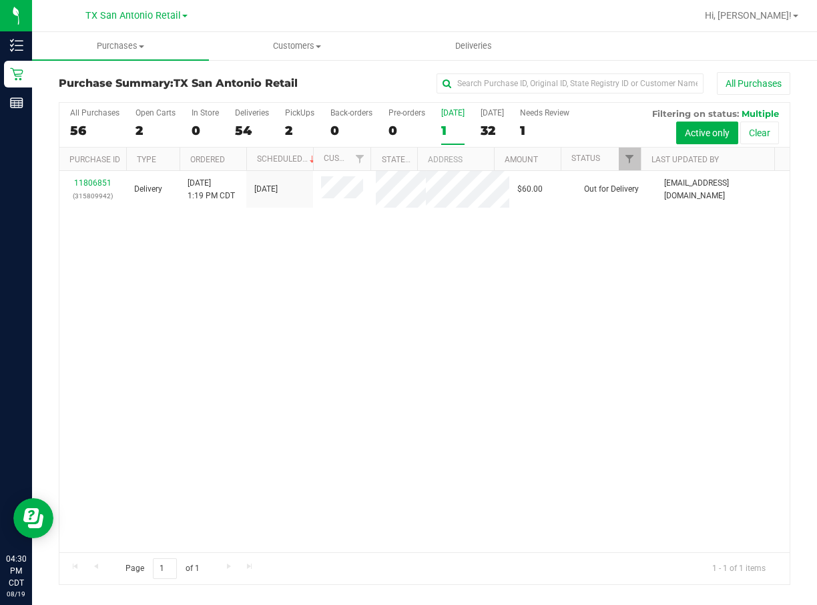
click at [449, 117] on div "[DATE]" at bounding box center [452, 112] width 23 height 9
click at [0, 0] on input "[DATE] 1" at bounding box center [0, 0] width 0 height 0
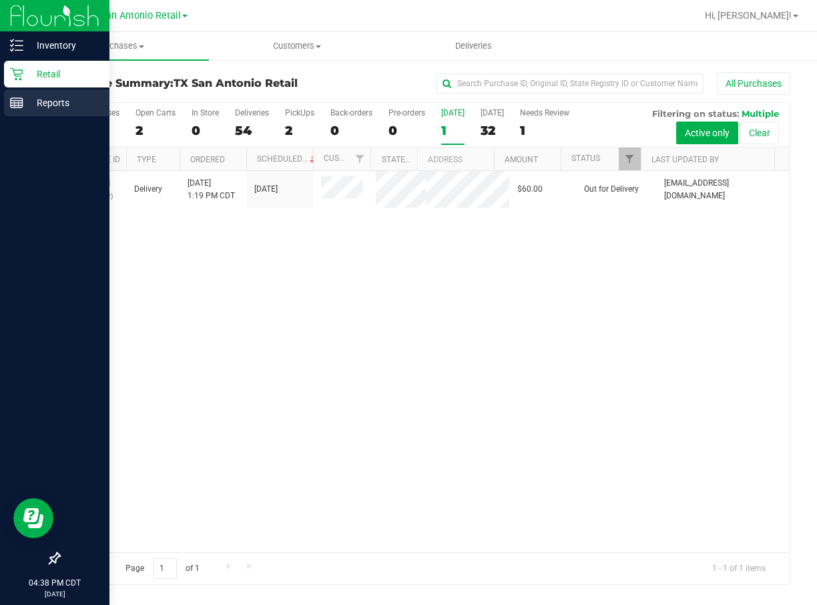
click at [37, 92] on div "Reports" at bounding box center [56, 102] width 105 height 27
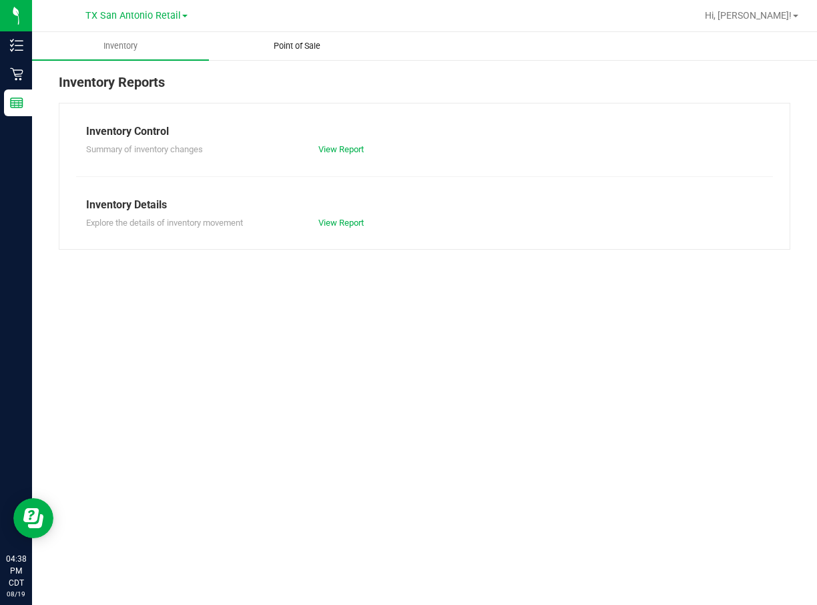
click at [264, 45] on span "Point of Sale" at bounding box center [297, 46] width 83 height 12
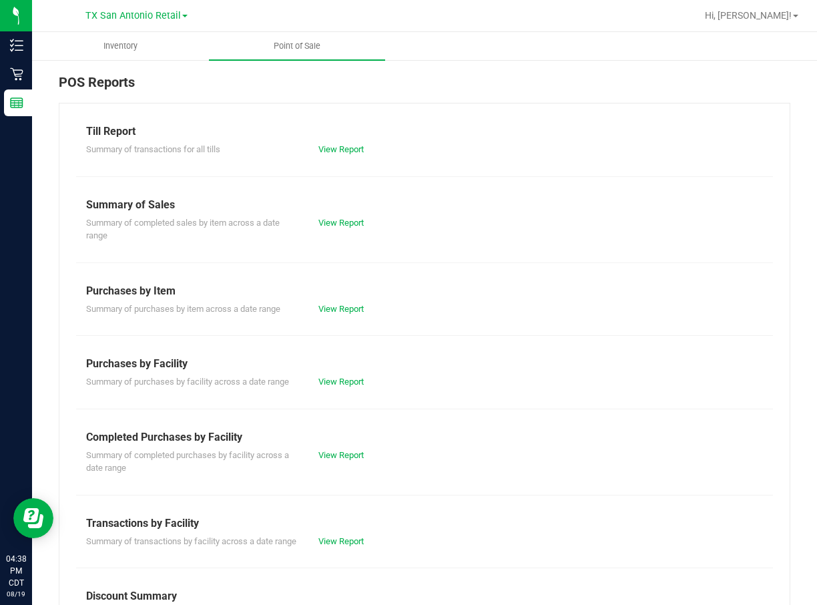
click at [333, 446] on div "Summary of completed purchases by facility across a date range View Report" at bounding box center [424, 459] width 697 height 29
click at [332, 455] on link "View Report" at bounding box center [340, 455] width 45 height 10
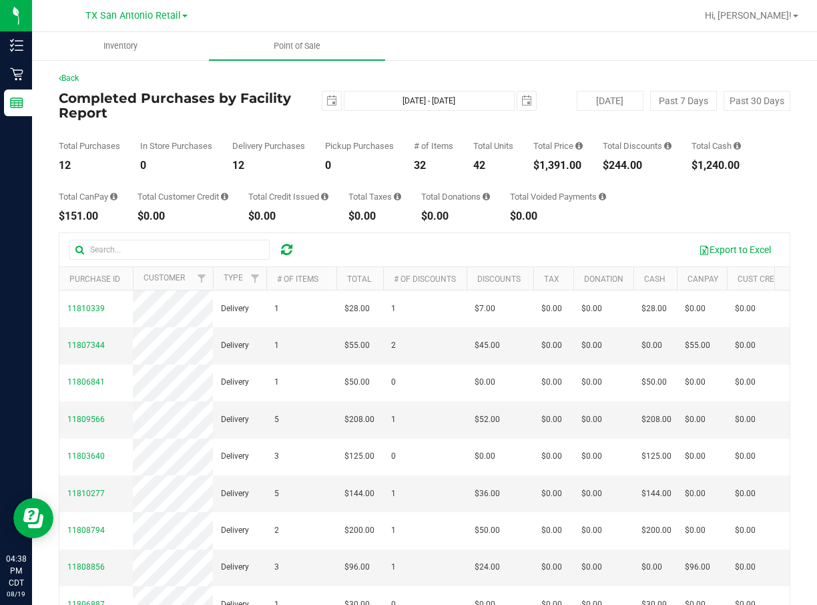
click at [716, 168] on div "$1,240.00" at bounding box center [716, 165] width 49 height 11
click at [92, 218] on div "$151.00" at bounding box center [88, 216] width 59 height 11
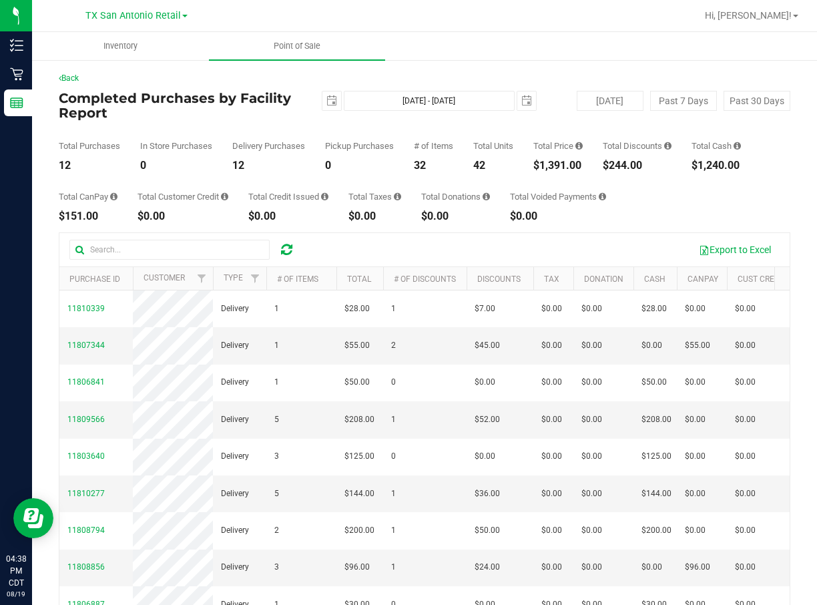
click at [92, 218] on div "$151.00" at bounding box center [88, 216] width 59 height 11
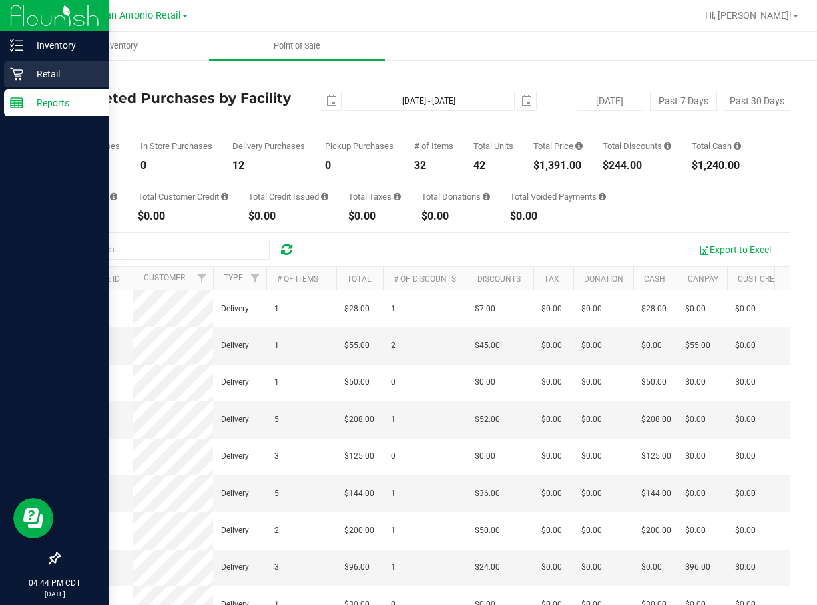
click at [30, 81] on p "Retail" at bounding box center [63, 74] width 80 height 16
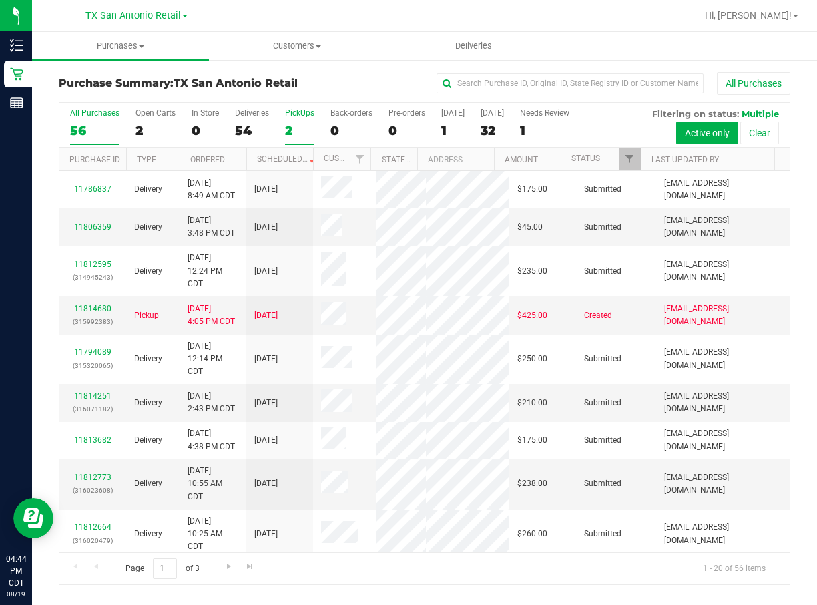
click at [296, 114] on div "PickUps" at bounding box center [299, 112] width 29 height 9
click at [0, 0] on input "PickUps 2" at bounding box center [0, 0] width 0 height 0
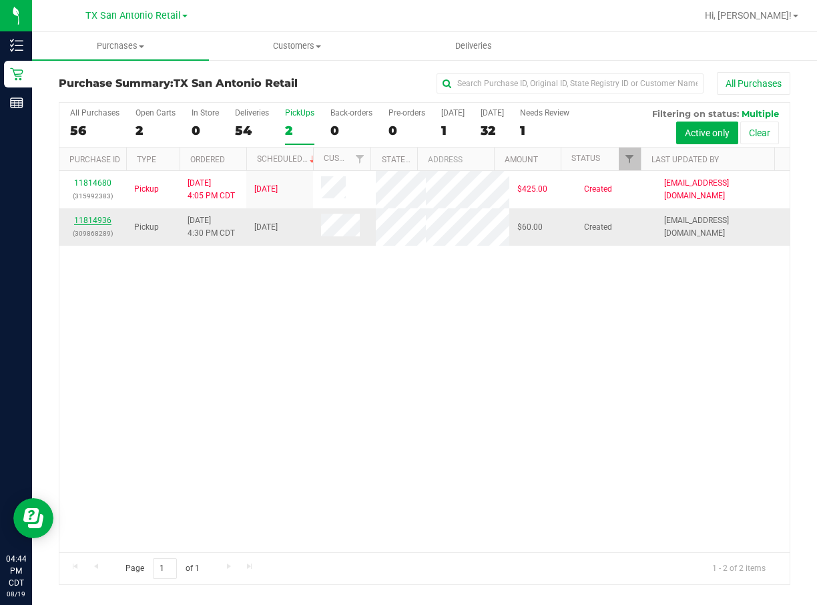
click at [99, 216] on link "11814936" at bounding box center [92, 220] width 37 height 9
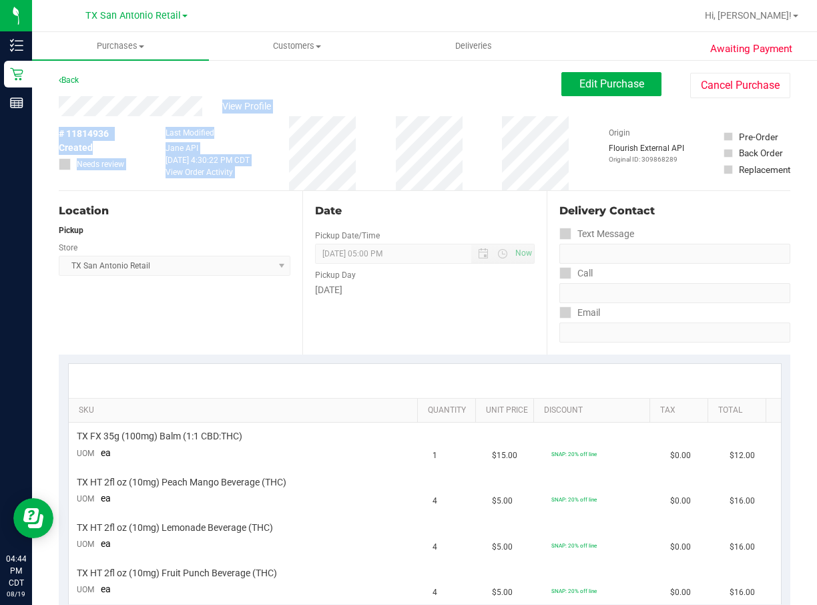
click at [495, 165] on div "View Profile # 11814936 Created Needs review Last Modified [PERSON_NAME] API [D…" at bounding box center [425, 143] width 732 height 95
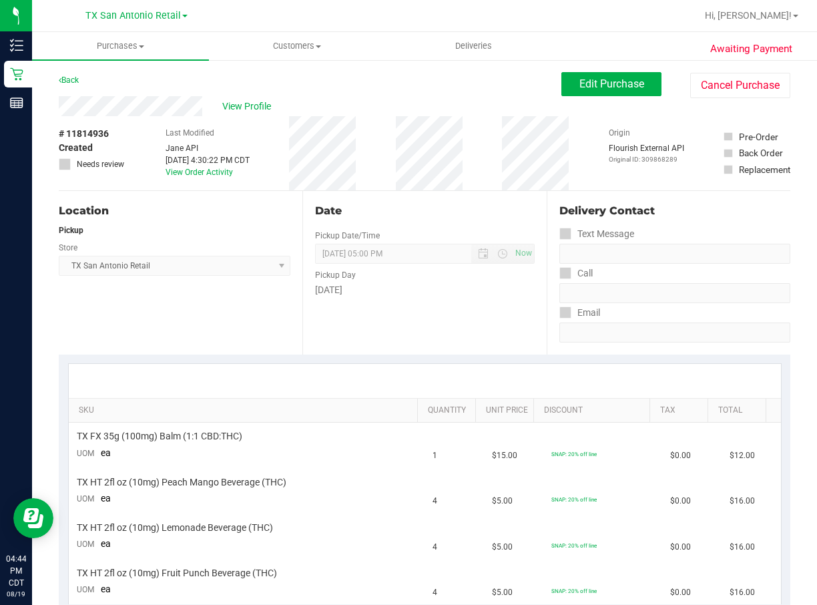
click at [612, 95] on button "Edit Purchase" at bounding box center [612, 84] width 100 height 24
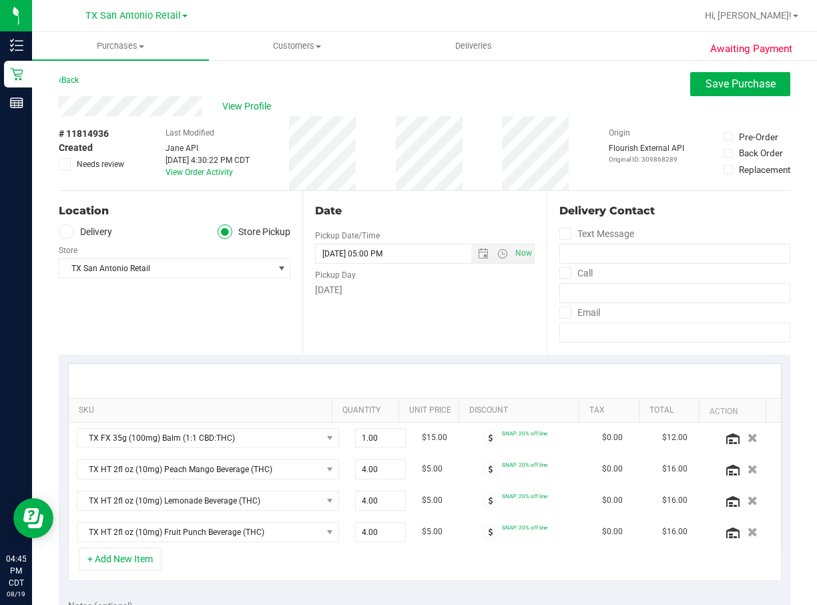
click at [567, 134] on div "# 11814936 Created Needs review Last Modified [PERSON_NAME] API [DATE] 4:30:22 …" at bounding box center [425, 153] width 732 height 74
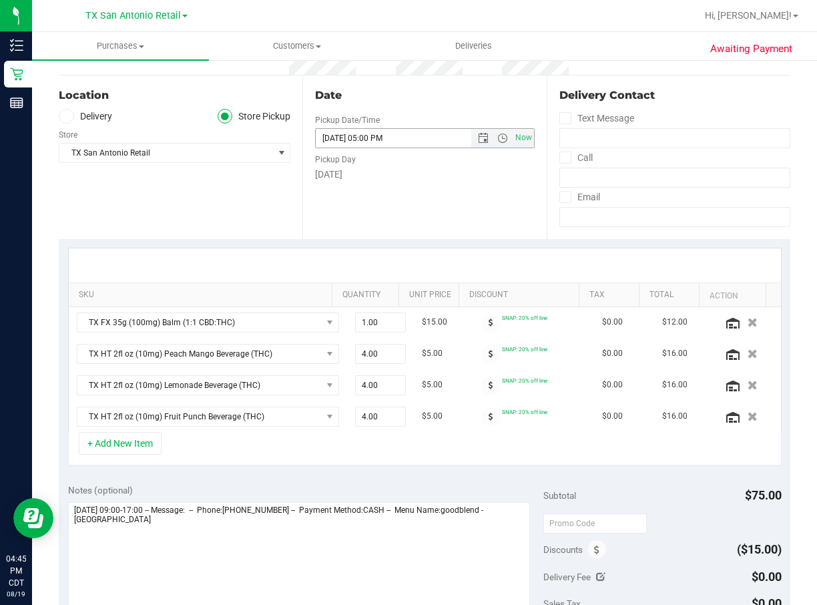
scroll to position [200, 0]
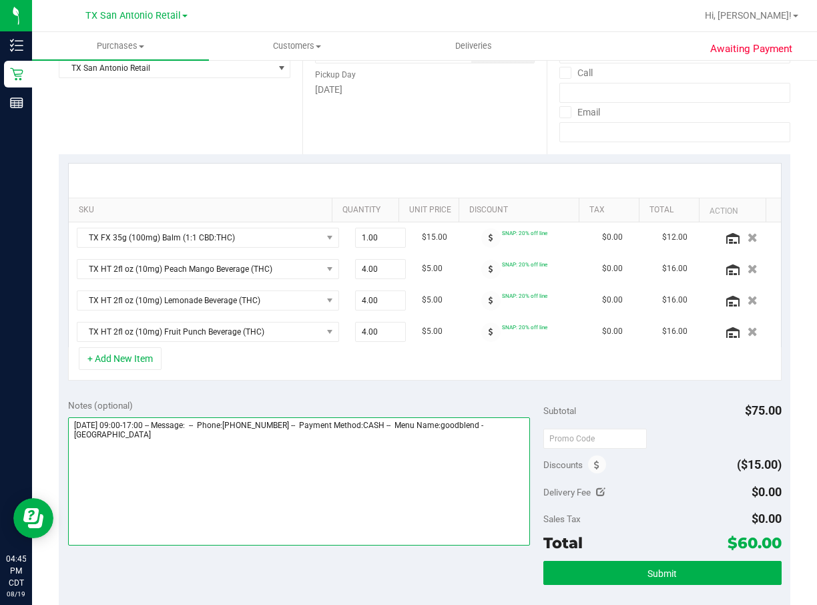
click at [223, 499] on textarea at bounding box center [299, 481] width 463 height 128
click at [366, 467] on textarea at bounding box center [299, 481] width 463 height 128
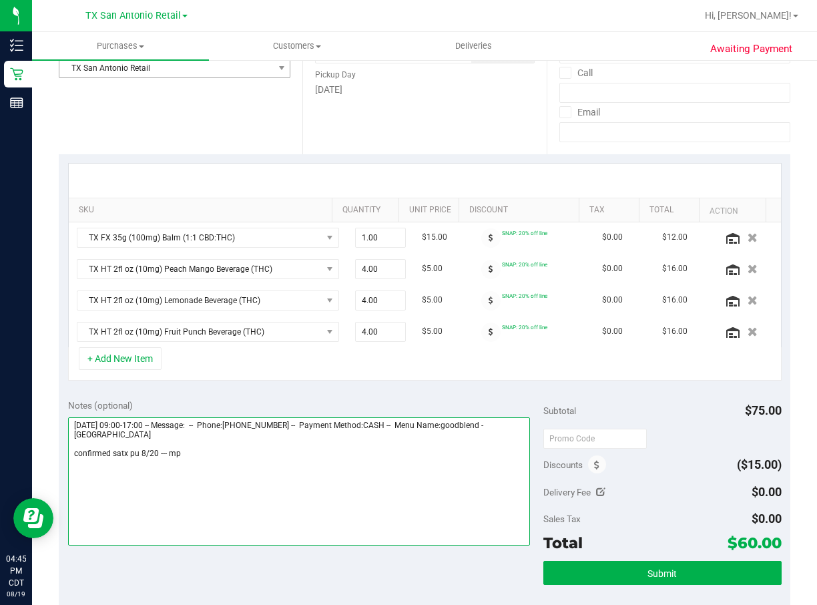
scroll to position [0, 0]
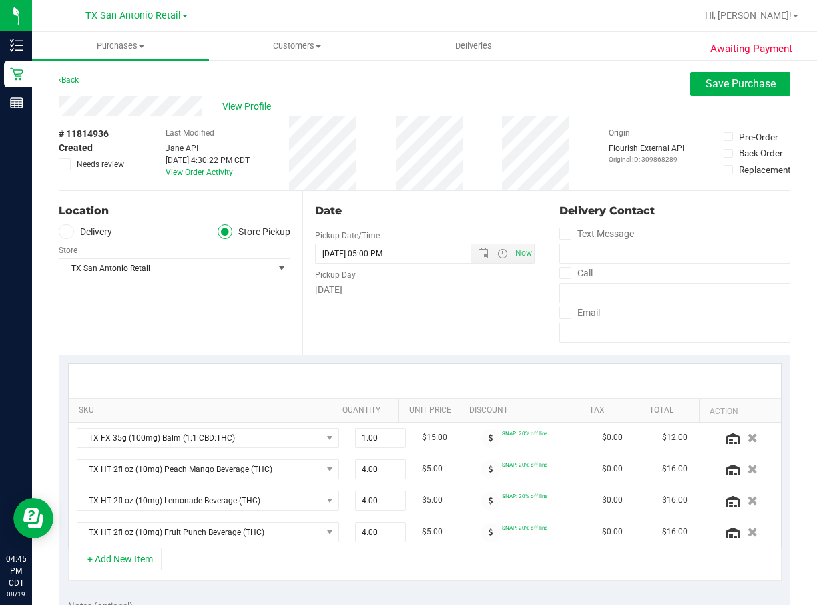
type textarea "[DATE] 09:00-17:00 -- Message: -- Phone:[PHONE_NUMBER] -- Payment Method:CASH -…"
click at [105, 226] on label "Delivery" at bounding box center [85, 231] width 53 height 15
click at [0, 0] on input "Delivery" at bounding box center [0, 0] width 0 height 0
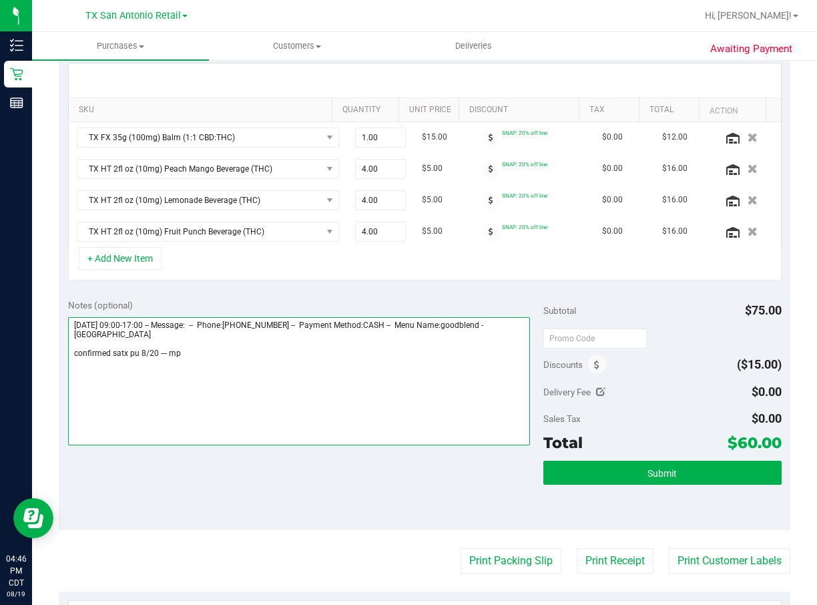
click at [279, 351] on textarea at bounding box center [299, 381] width 463 height 128
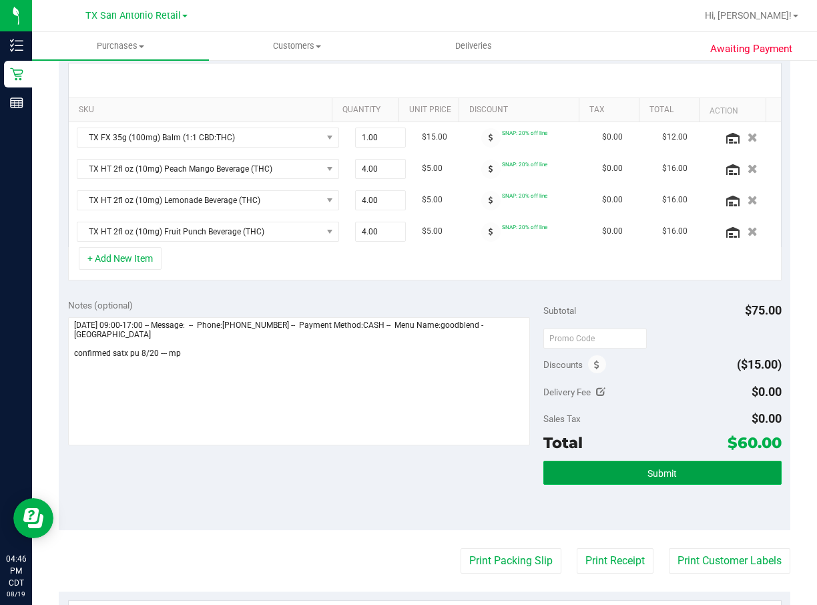
click at [563, 482] on button "Submit" at bounding box center [663, 473] width 238 height 24
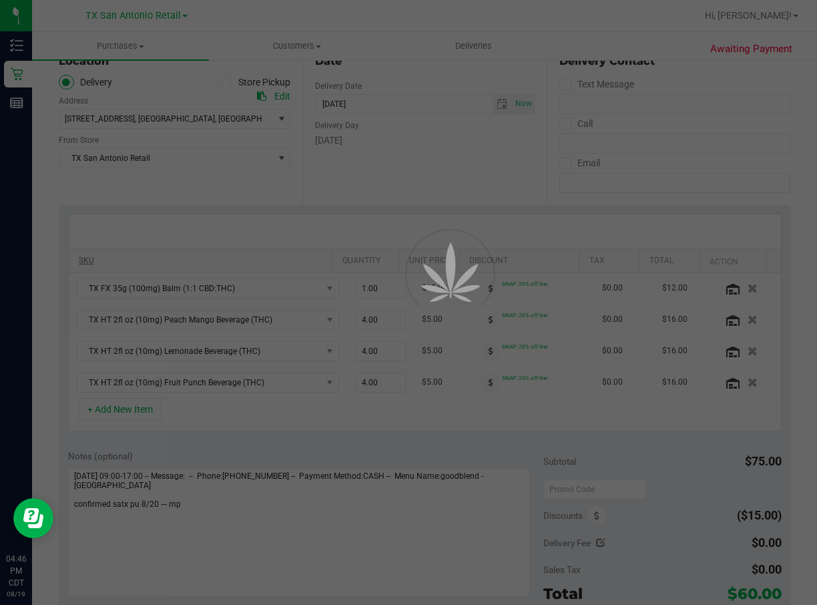
scroll to position [0, 0]
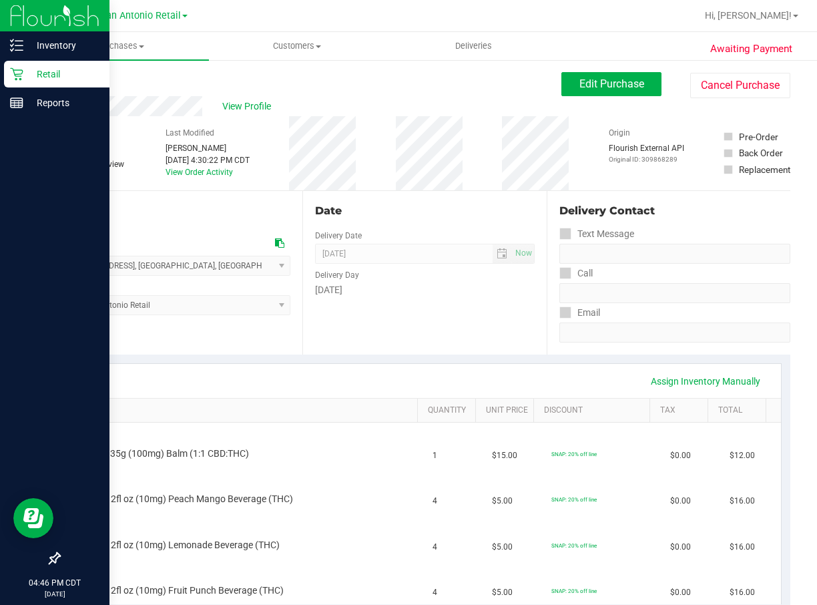
click at [37, 80] on p "Retail" at bounding box center [63, 74] width 80 height 16
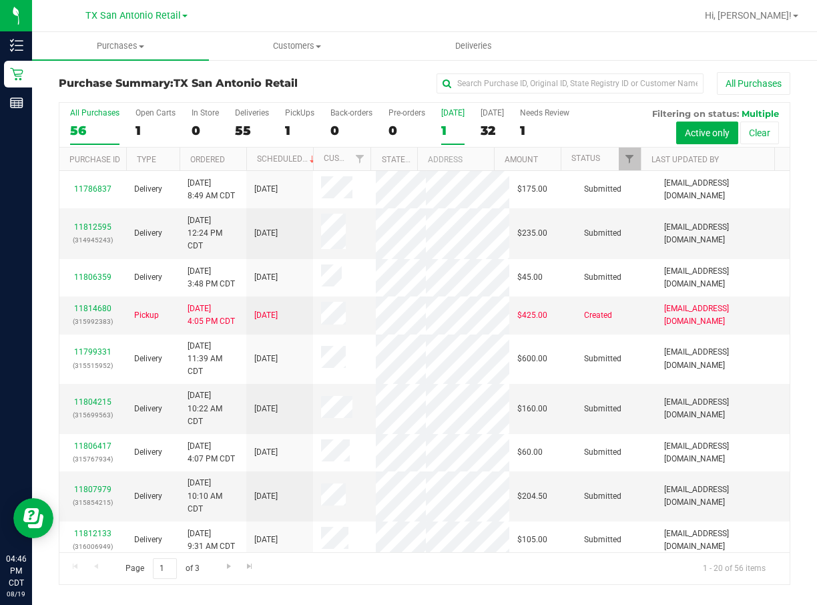
click at [441, 113] on div "[DATE]" at bounding box center [452, 112] width 23 height 9
click at [0, 0] on input "[DATE] 1" at bounding box center [0, 0] width 0 height 0
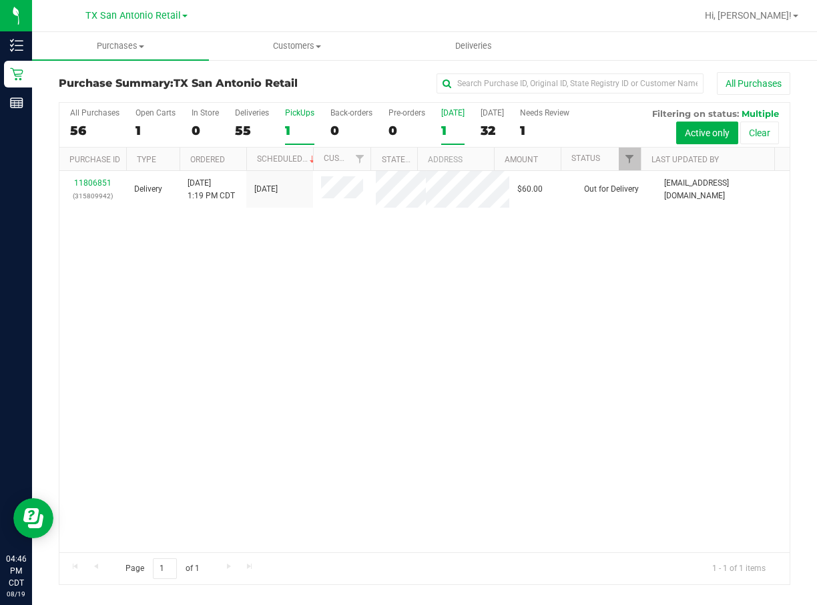
click at [300, 116] on div "PickUps" at bounding box center [299, 112] width 29 height 9
click at [0, 0] on input "PickUps 1" at bounding box center [0, 0] width 0 height 0
drag, startPoint x: 471, startPoint y: 350, endPoint x: 464, endPoint y: 351, distance: 6.7
click at [471, 350] on div "11814680 (315992383) Pickup [DATE] 4:05 PM CDT 8/22/2025 $425.00 Created [EMAIL…" at bounding box center [424, 361] width 730 height 381
click at [288, 357] on div "11814680 (315992383) Pickup [DATE] 4:05 PM CDT 8/22/2025 $425.00 Created [EMAIL…" at bounding box center [424, 361] width 730 height 381
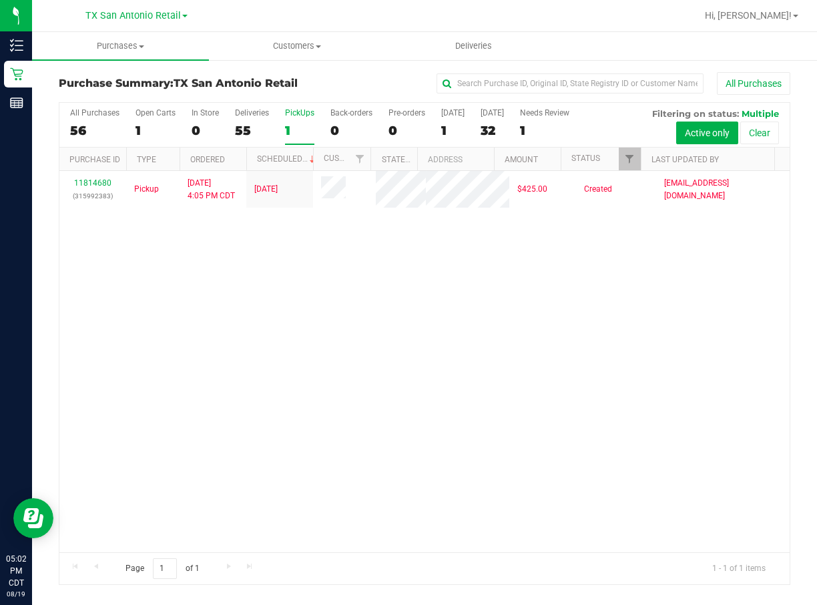
click at [374, 410] on div "11814680 (315992383) Pickup [DATE] 4:05 PM CDT 8/22/2025 $425.00 Created [EMAIL…" at bounding box center [424, 361] width 730 height 381
drag, startPoint x: 292, startPoint y: 38, endPoint x: 294, endPoint y: 51, distance: 13.6
click at [292, 38] on uib-tab-heading "Customers All customers Add a new customer All physicians" at bounding box center [298, 46] width 176 height 27
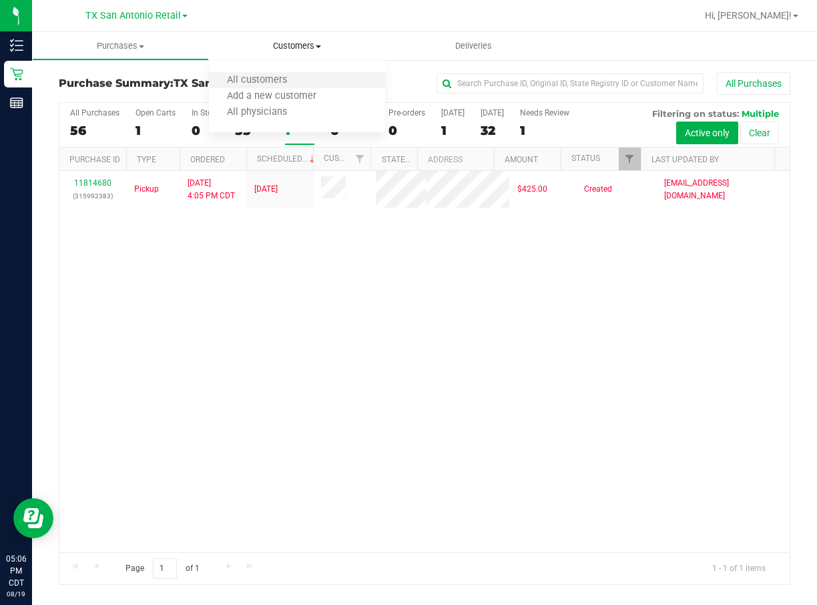
click at [294, 73] on li "All customers" at bounding box center [297, 81] width 177 height 16
